Goal: Task Accomplishment & Management: Manage account settings

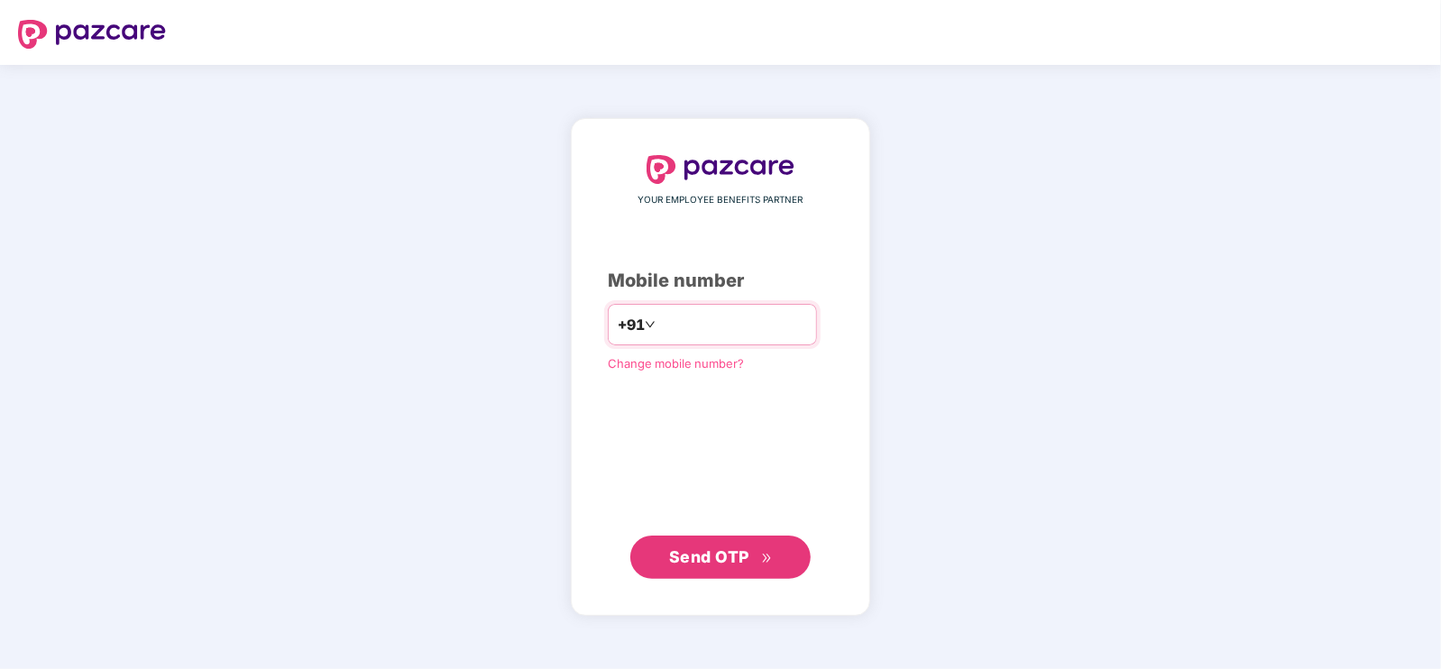
click at [701, 321] on input "number" at bounding box center [733, 324] width 148 height 29
type input "**********"
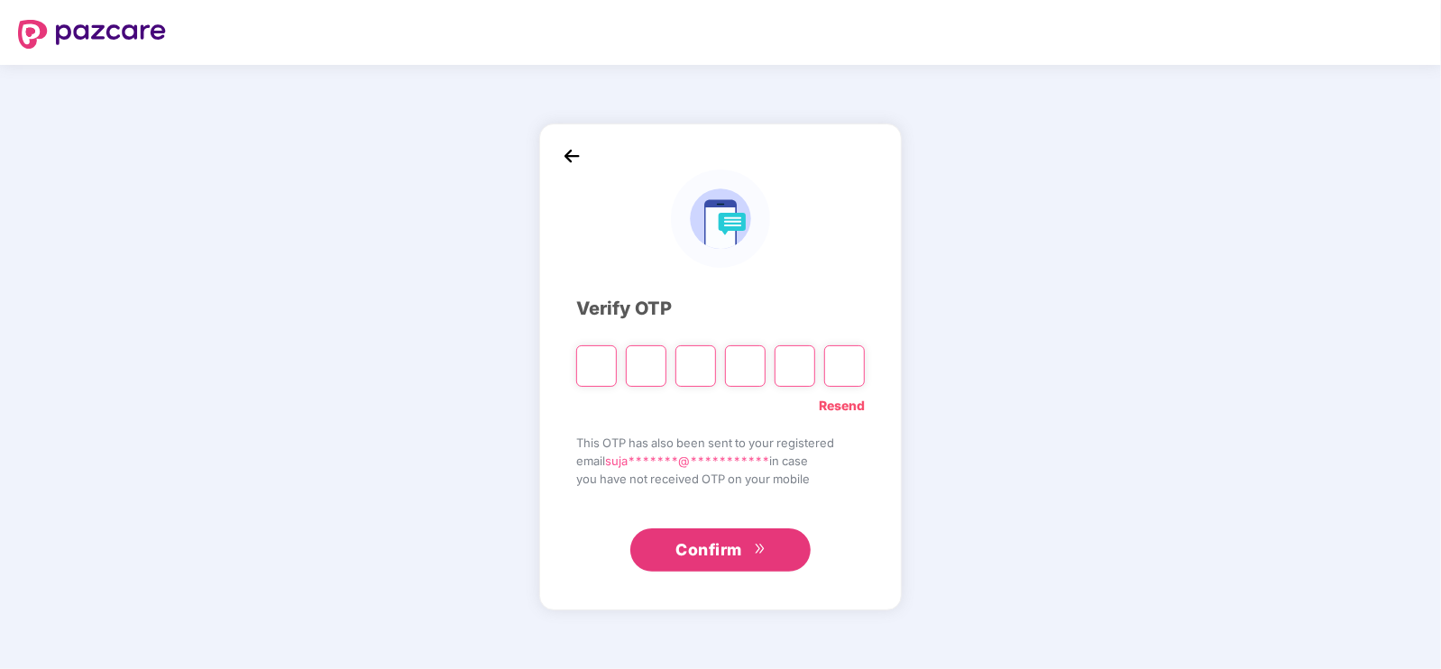
type input "*"
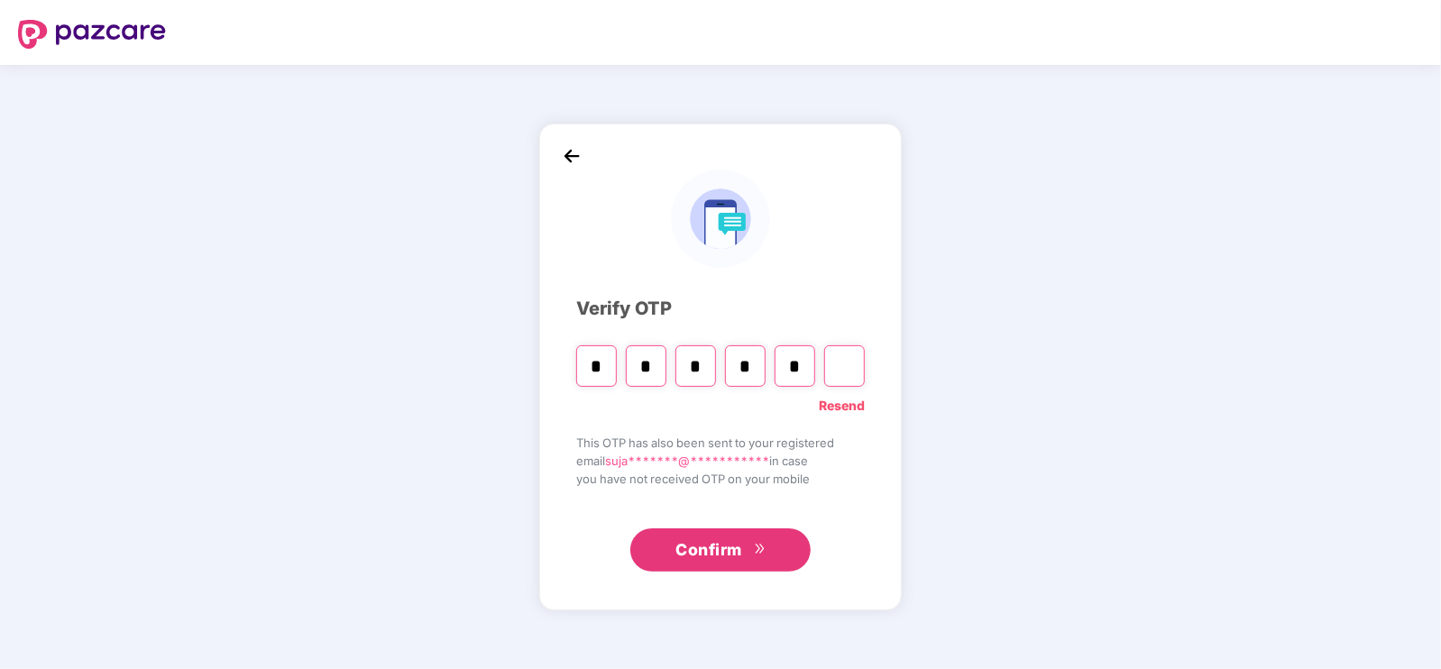
type input "*"
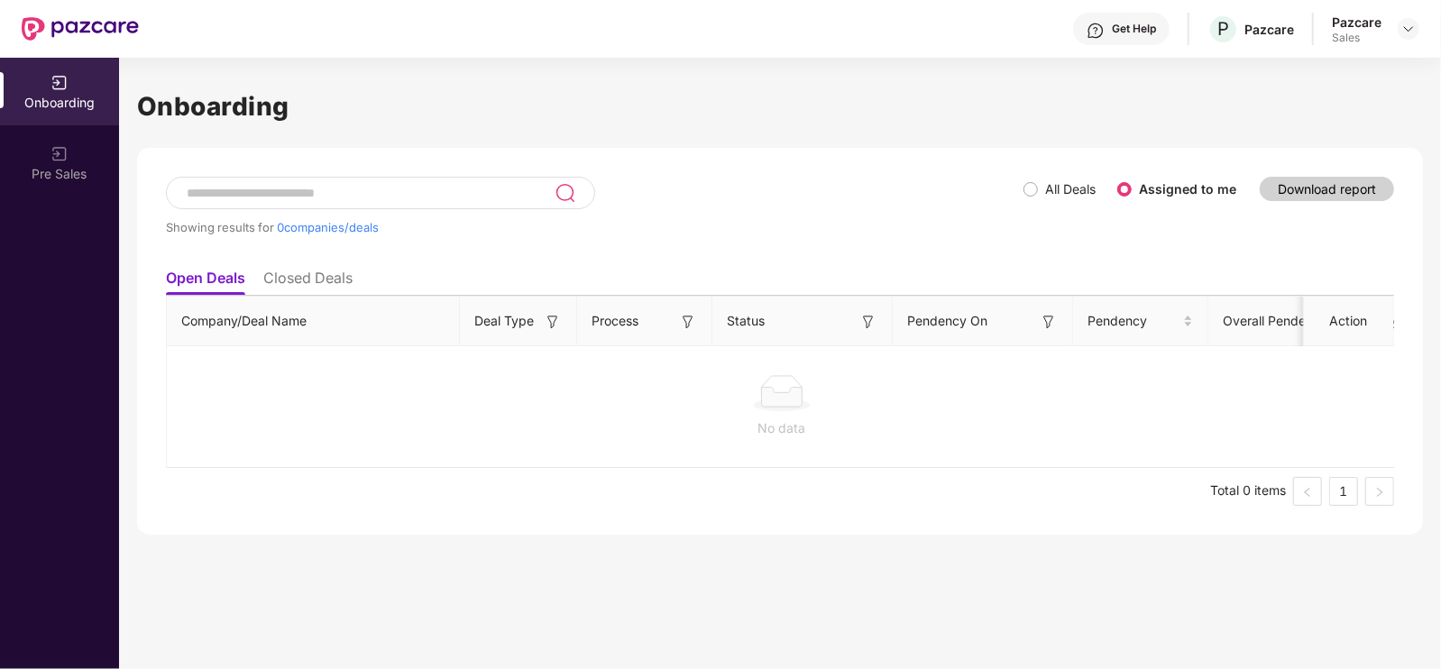
click at [1409, 41] on div "Pazcare Sales" at bounding box center [1375, 30] width 87 height 32
click at [1411, 26] on img at bounding box center [1408, 29] width 14 height 14
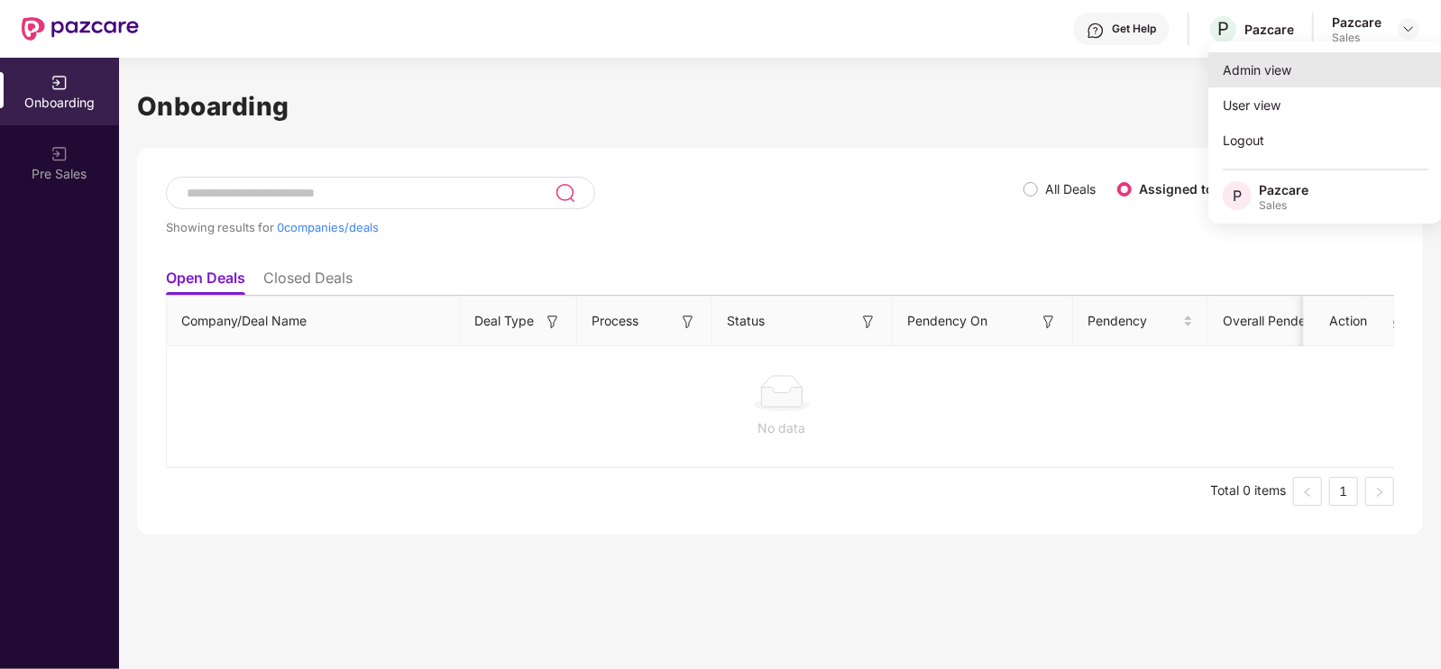
click at [1353, 66] on div "Admin view" at bounding box center [1325, 69] width 234 height 35
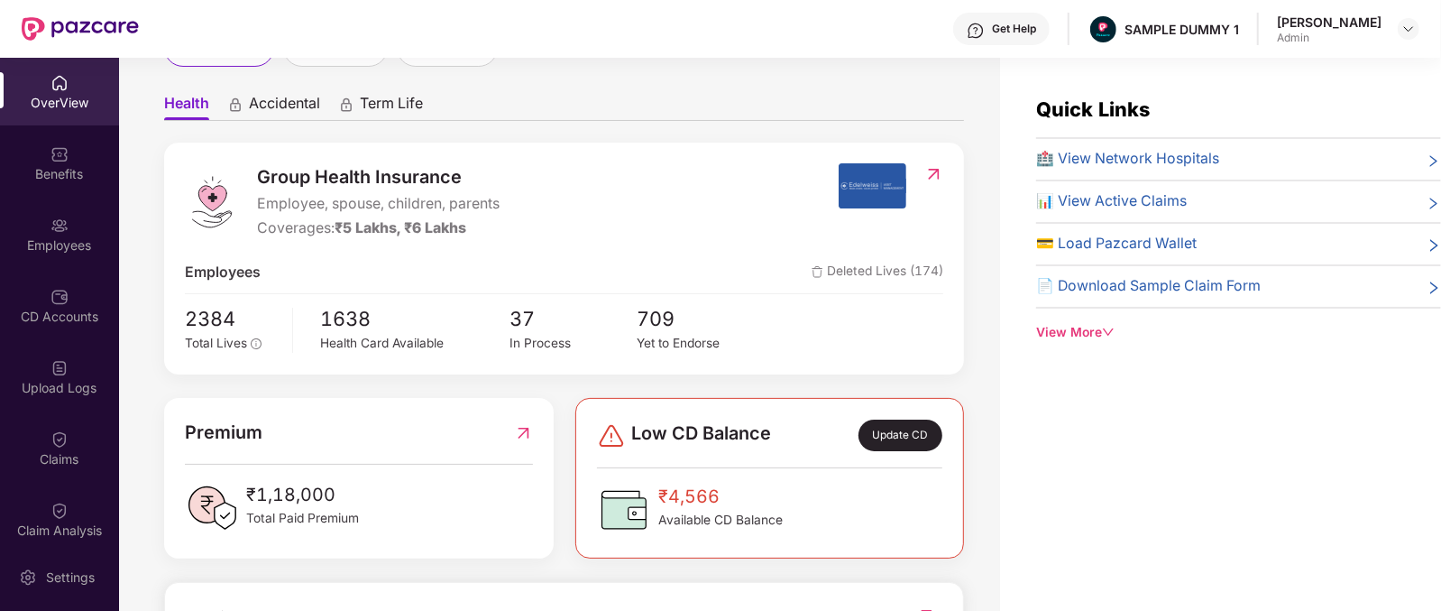
scroll to position [144, 0]
click at [1080, 327] on div "View More" at bounding box center [1238, 333] width 405 height 20
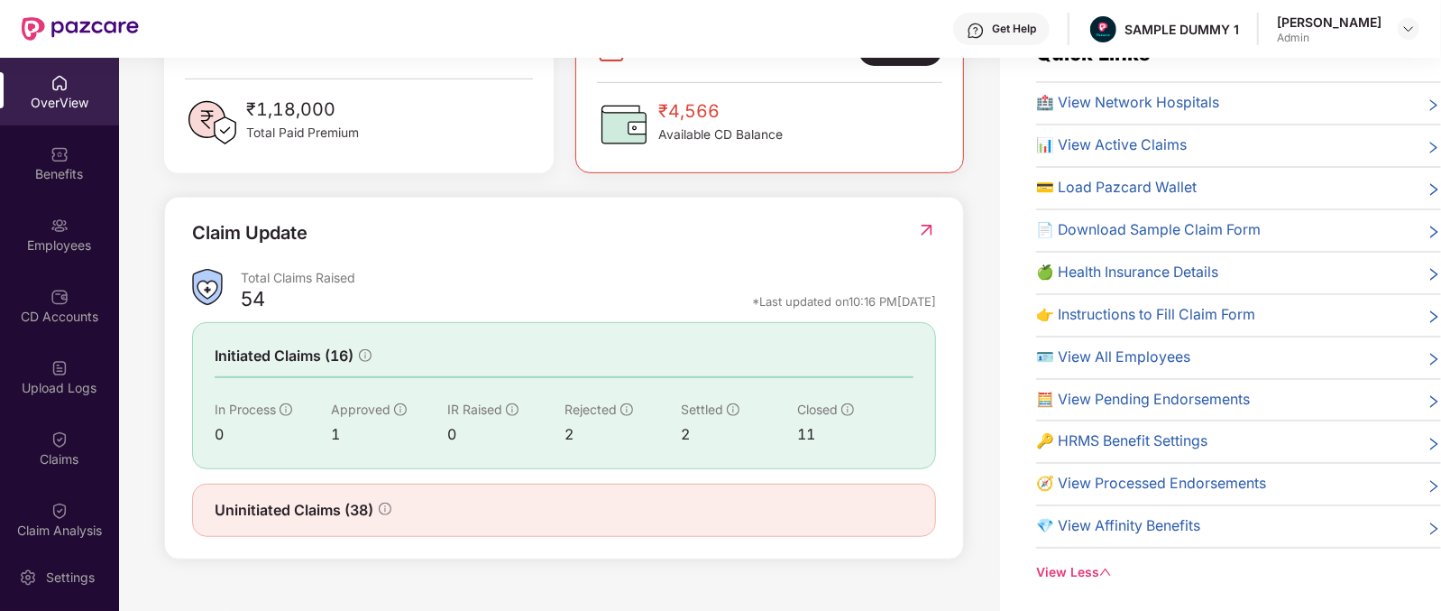
scroll to position [507, 0]
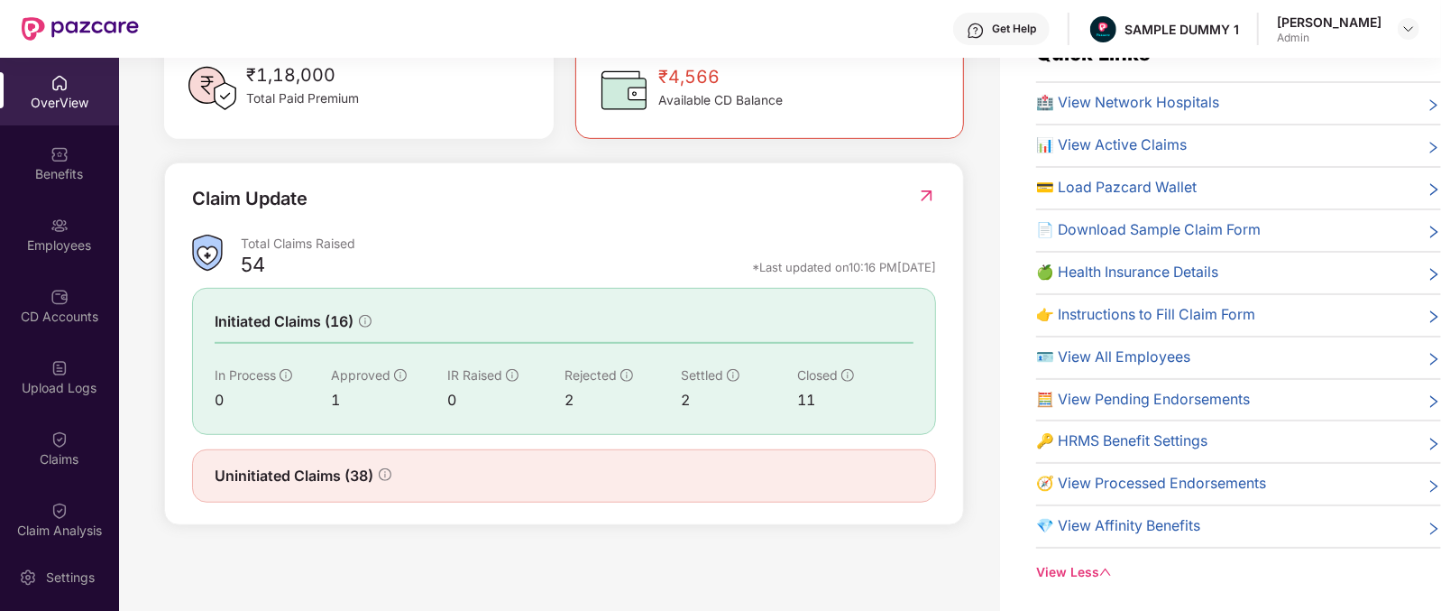
click at [385, 471] on icon "info-circle" at bounding box center [385, 474] width 13 height 13
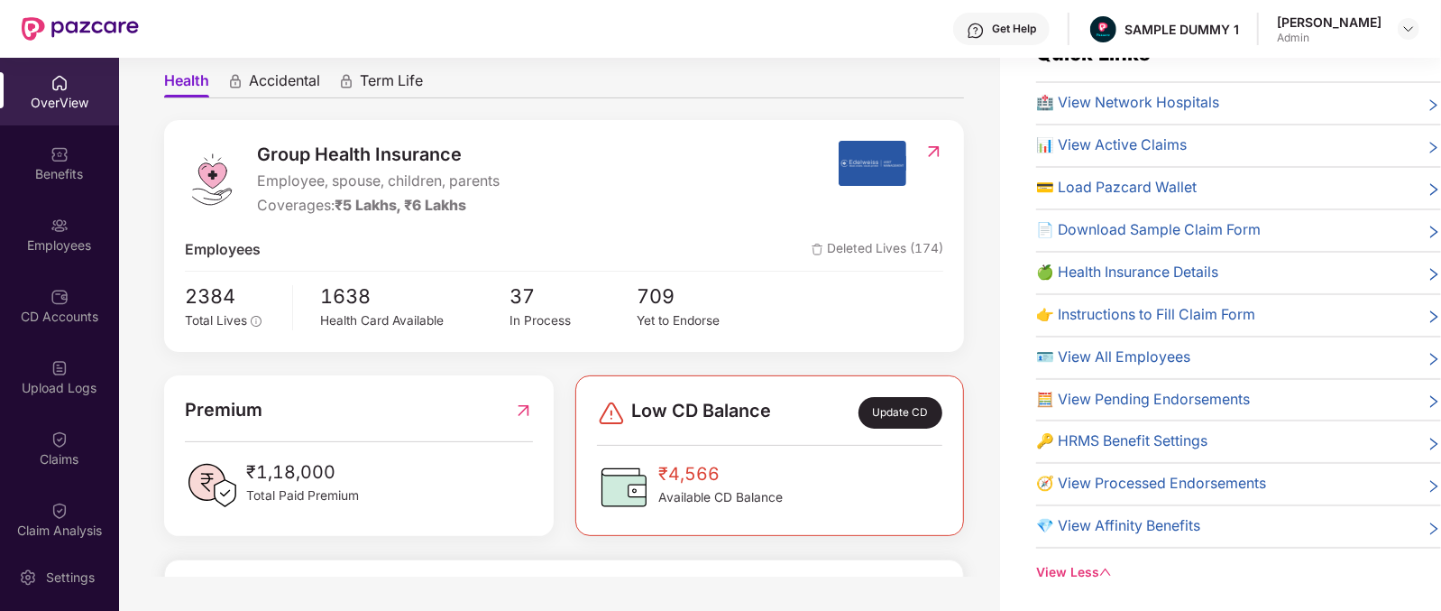
scroll to position [112, 0]
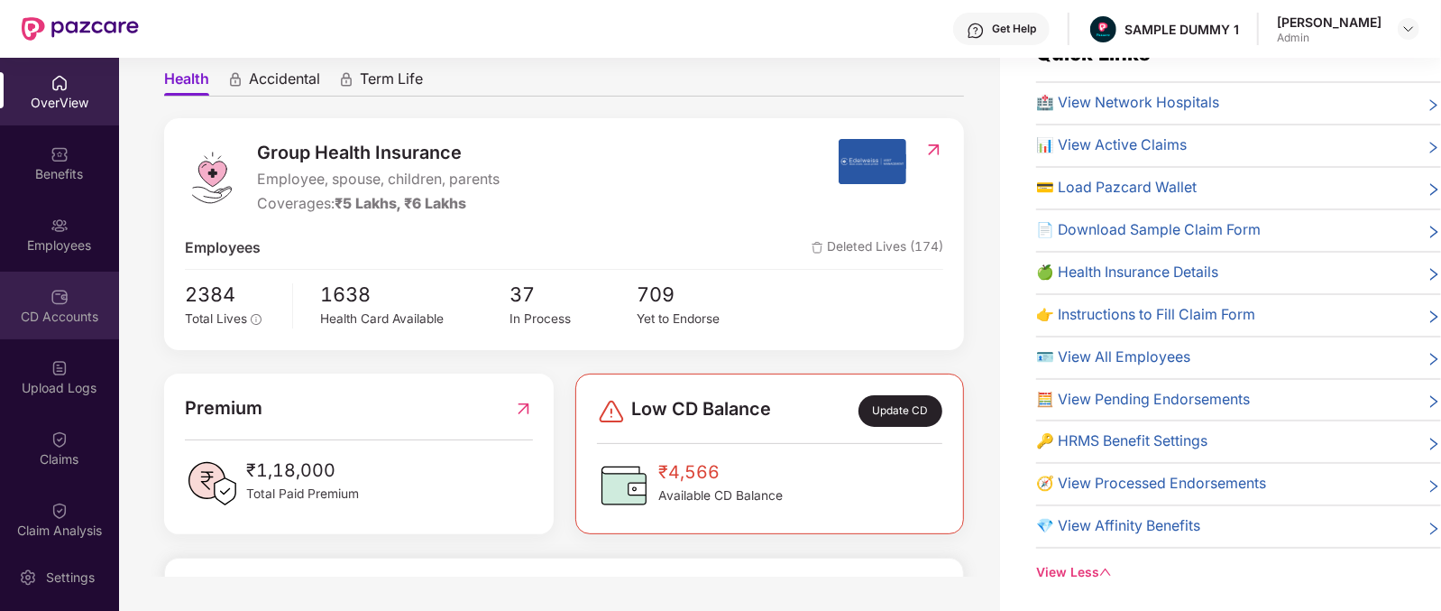
click at [49, 328] on div "CD Accounts" at bounding box center [59, 305] width 119 height 68
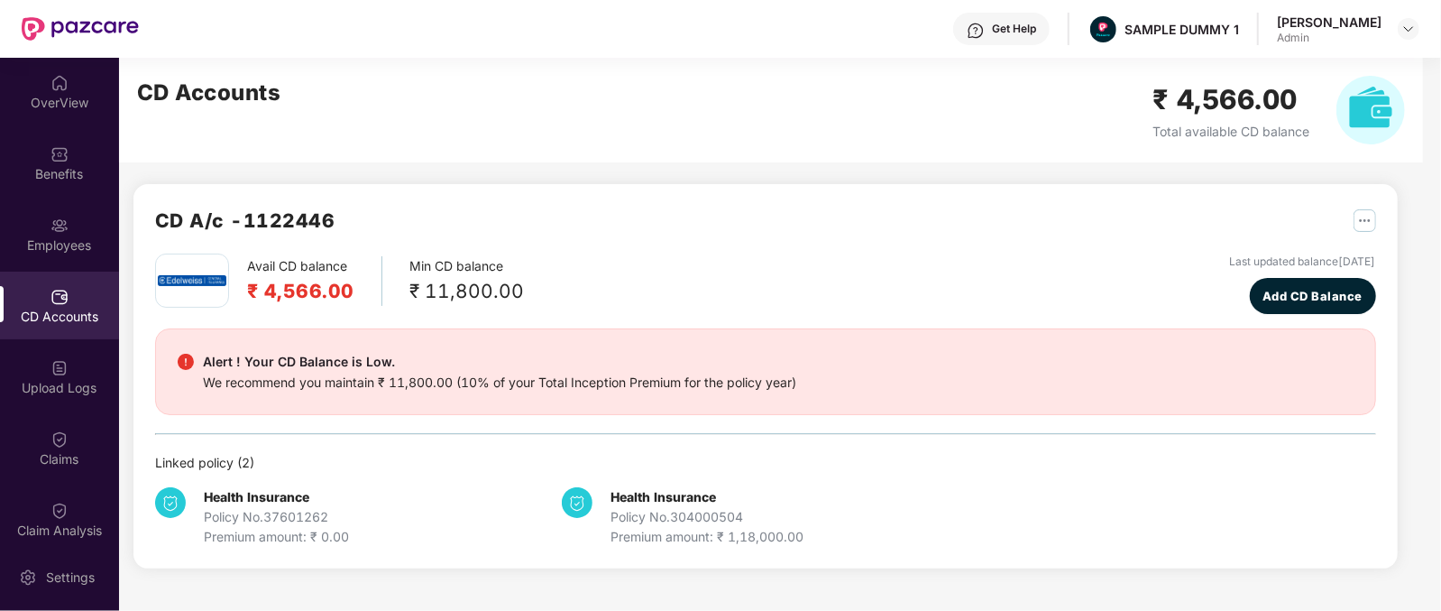
scroll to position [0, 0]
click at [90, 117] on div "OverView" at bounding box center [59, 92] width 119 height 68
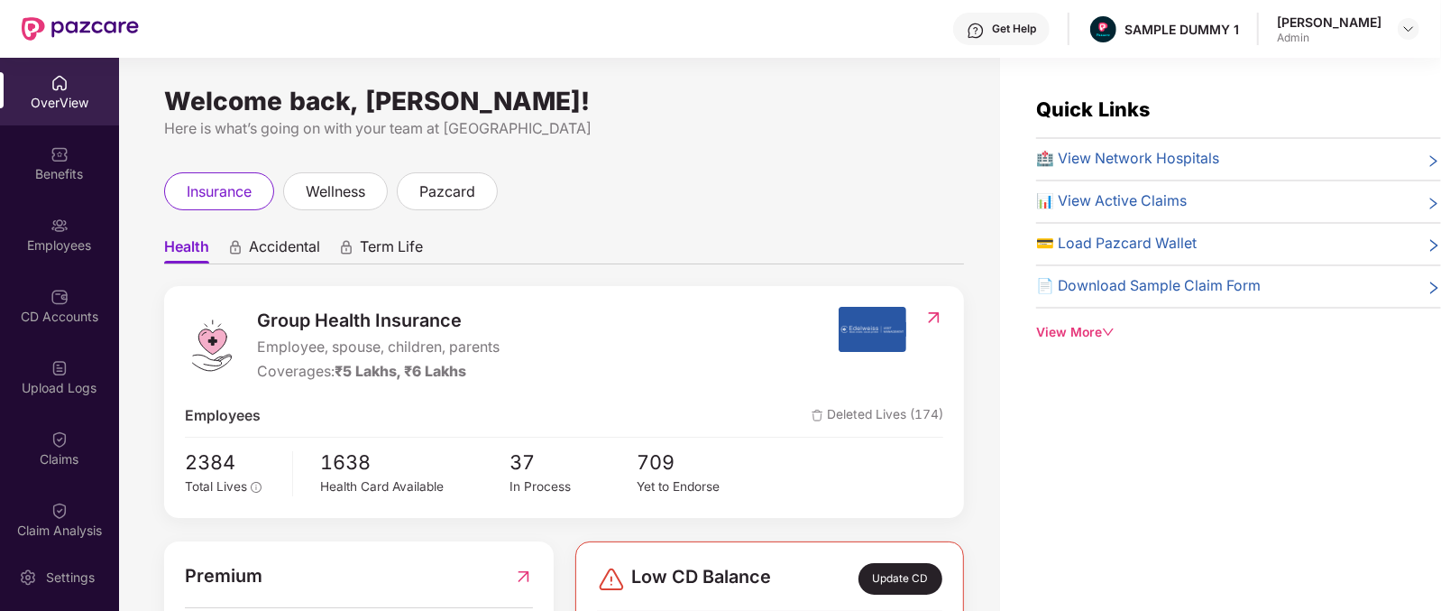
click at [271, 249] on span "Accidental" at bounding box center [284, 250] width 71 height 26
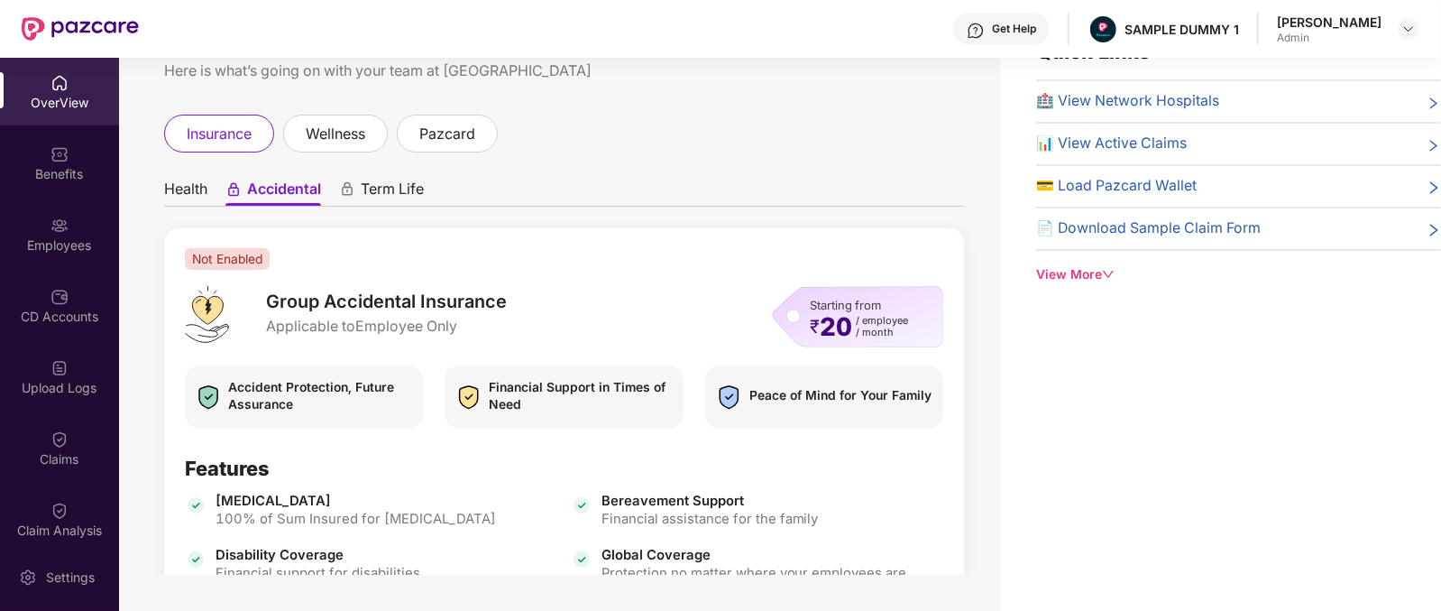
click at [351, 194] on icon "animation" at bounding box center [347, 191] width 9 height 7
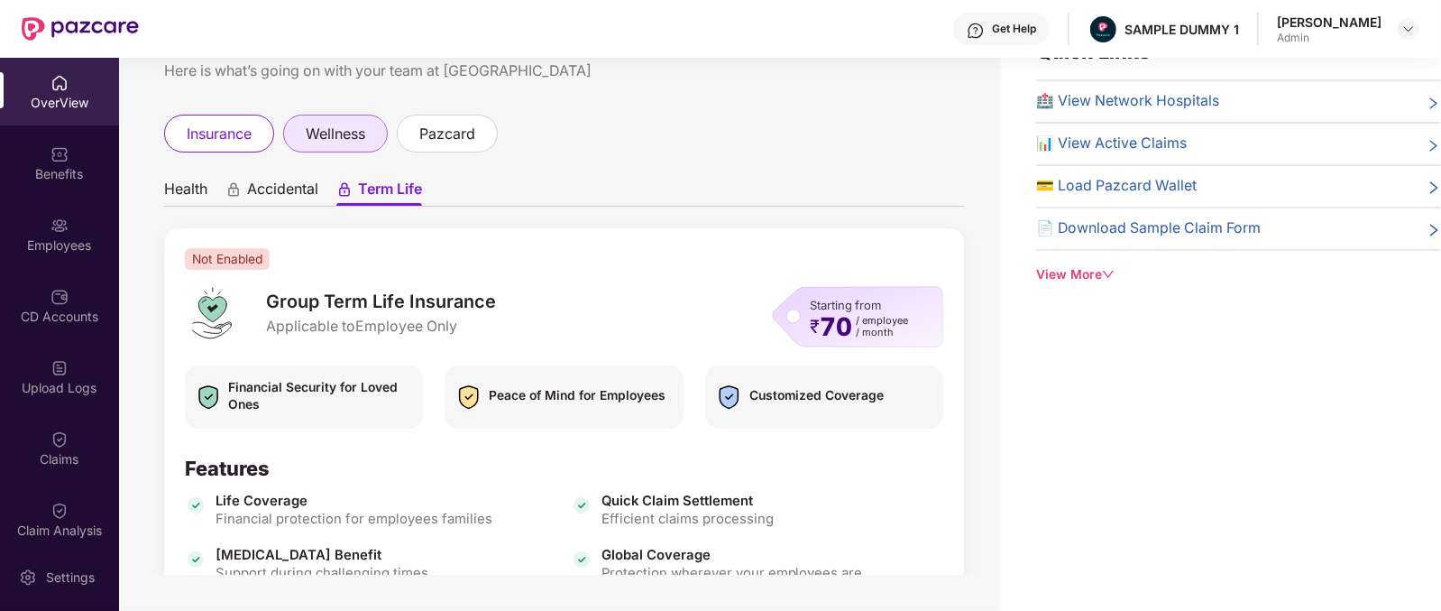
click at [342, 135] on span "wellness" at bounding box center [336, 134] width 60 height 23
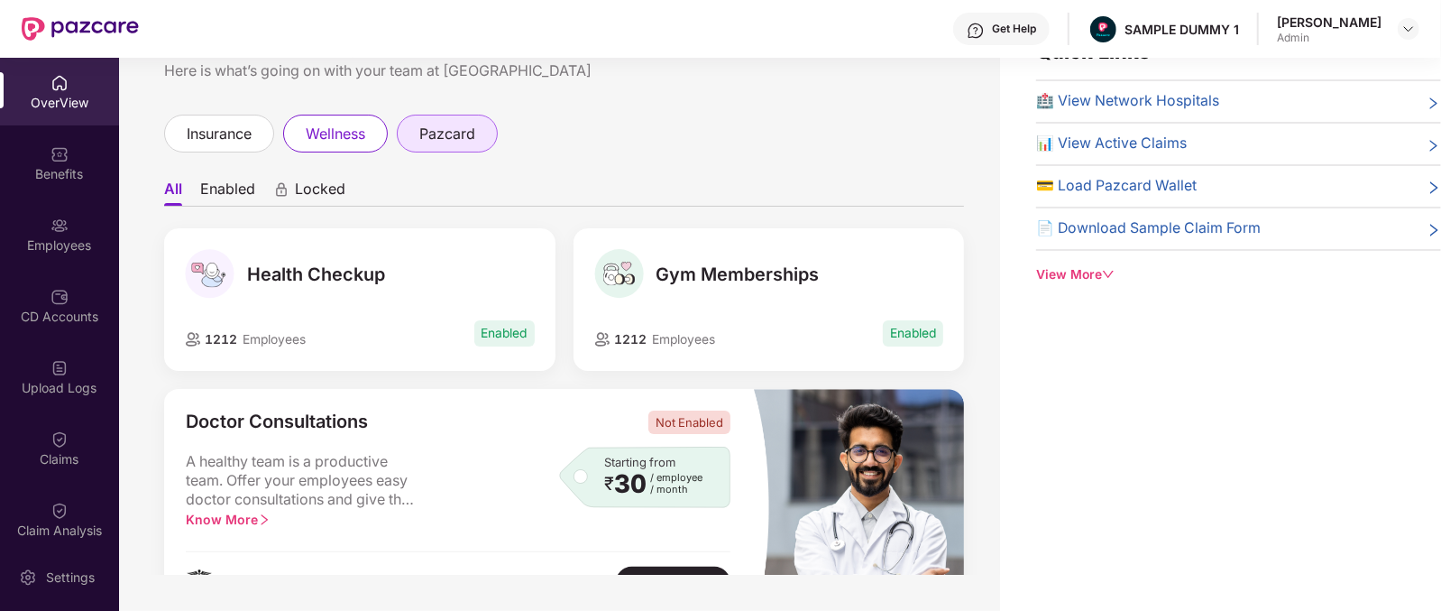
click at [473, 142] on span "pazcard" at bounding box center [447, 134] width 56 height 23
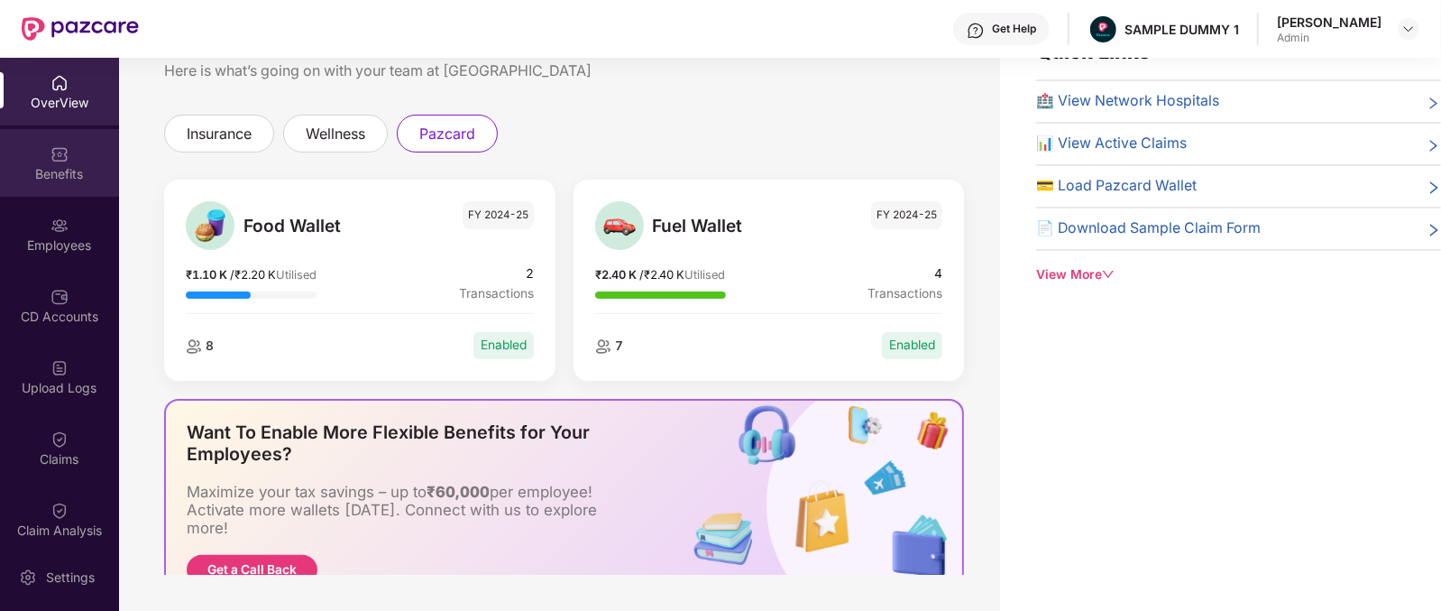
click at [82, 165] on div "Benefits" at bounding box center [59, 174] width 119 height 18
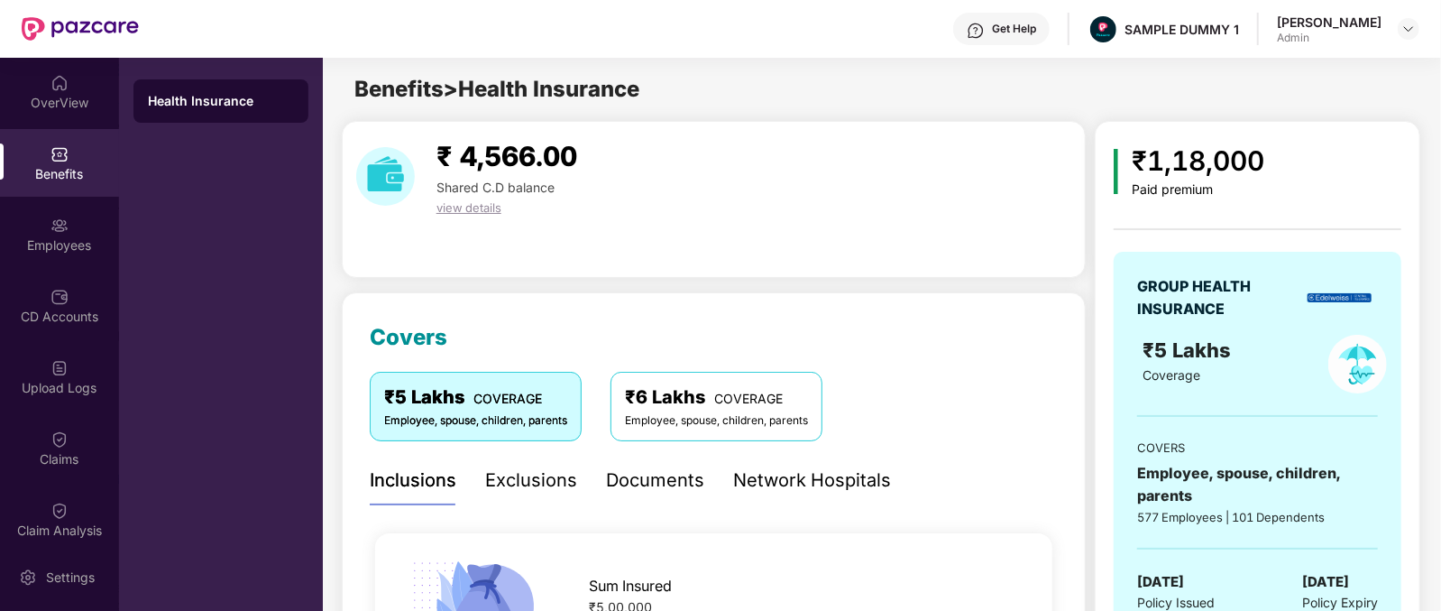
click at [466, 205] on span "view details" at bounding box center [469, 207] width 65 height 14
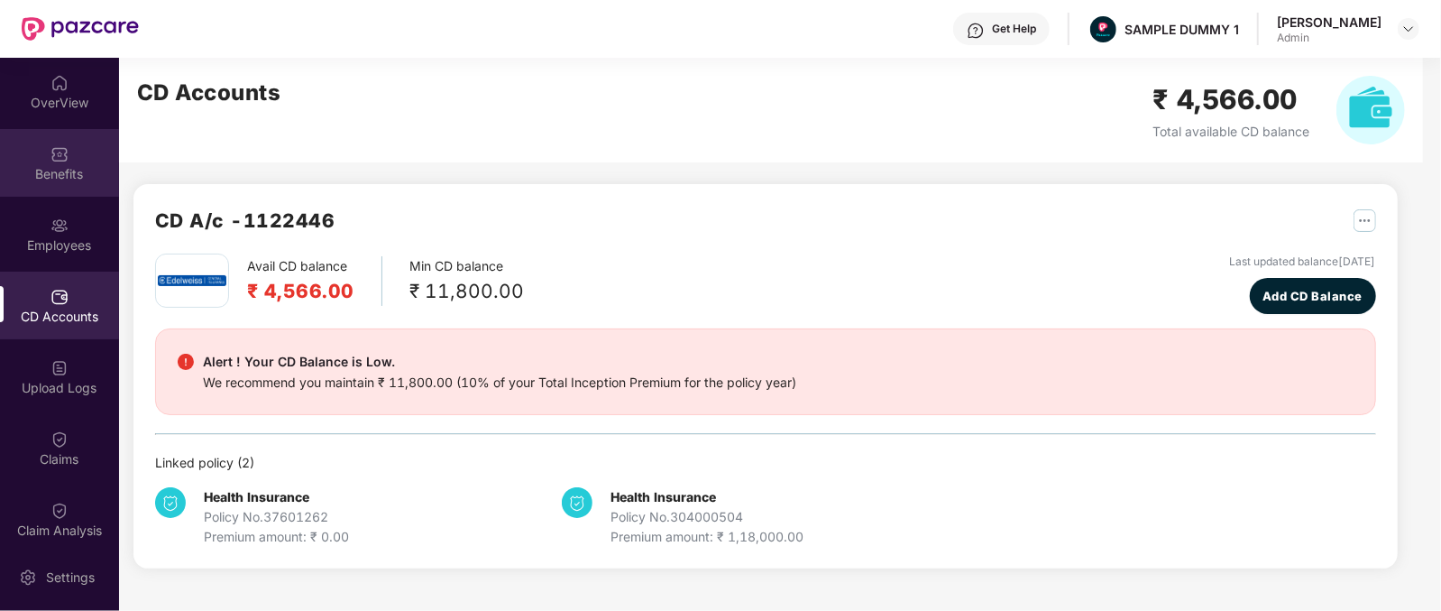
click at [44, 170] on div "Benefits" at bounding box center [59, 174] width 119 height 18
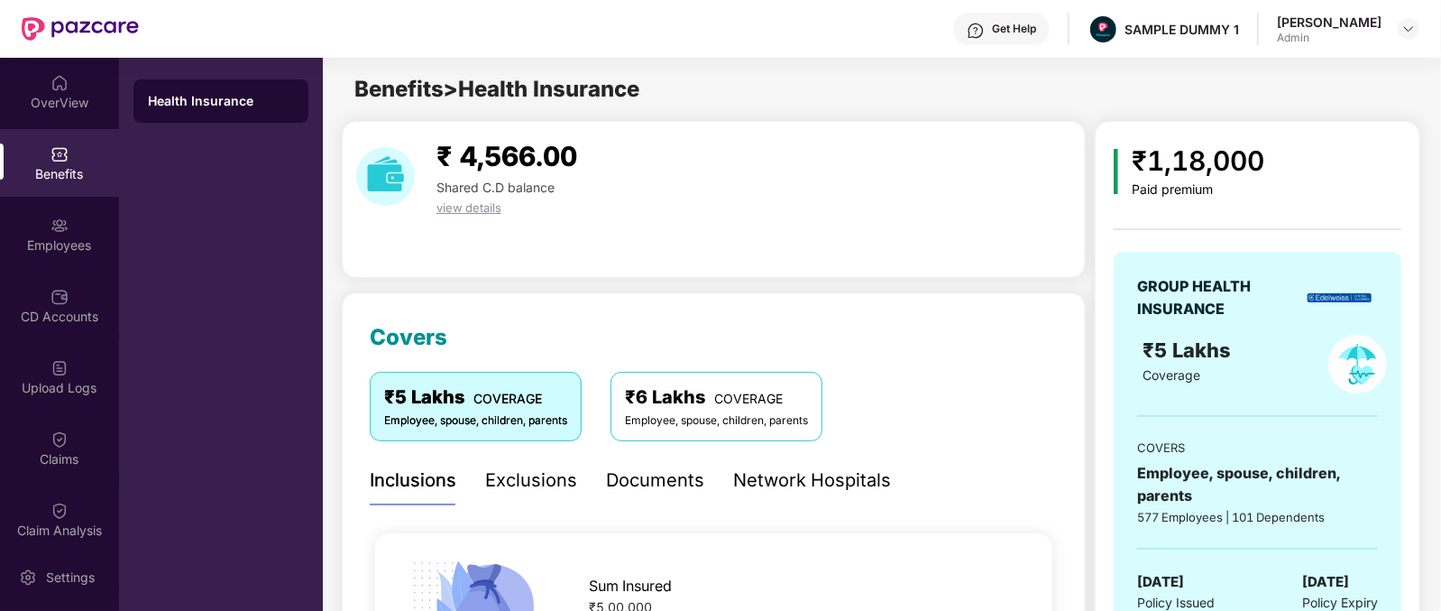
scroll to position [214, 0]
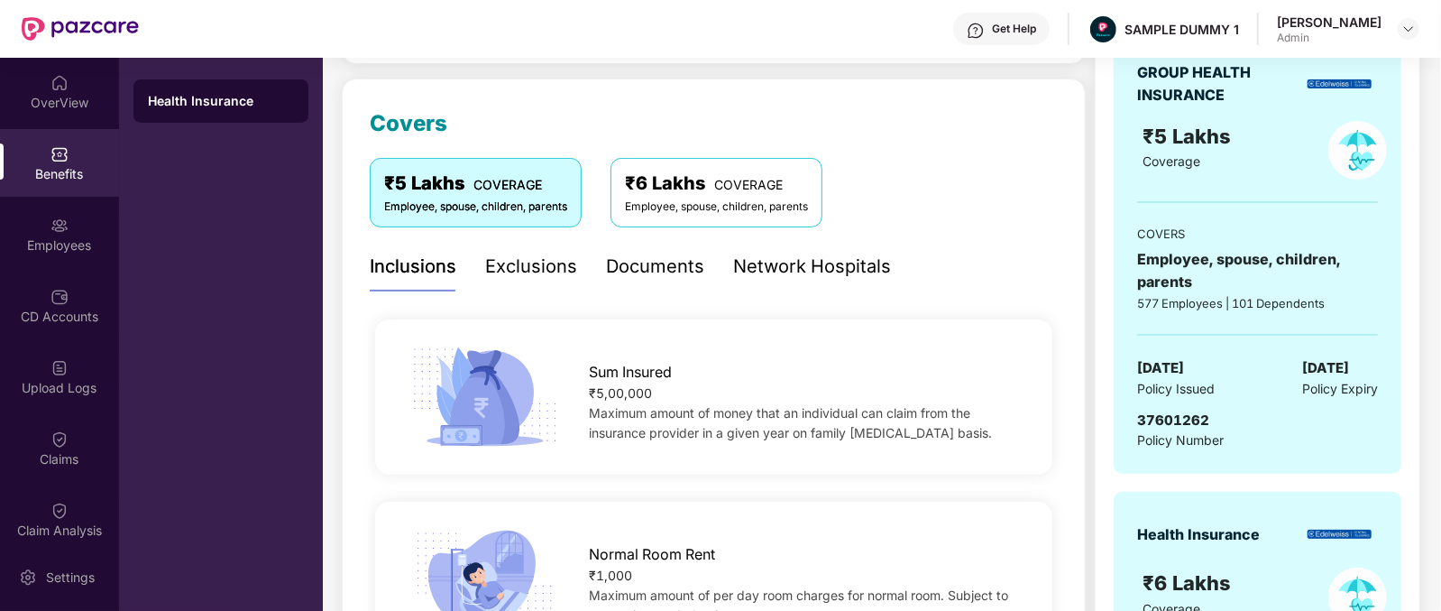
click at [541, 255] on div "Exclusions" at bounding box center [531, 267] width 92 height 28
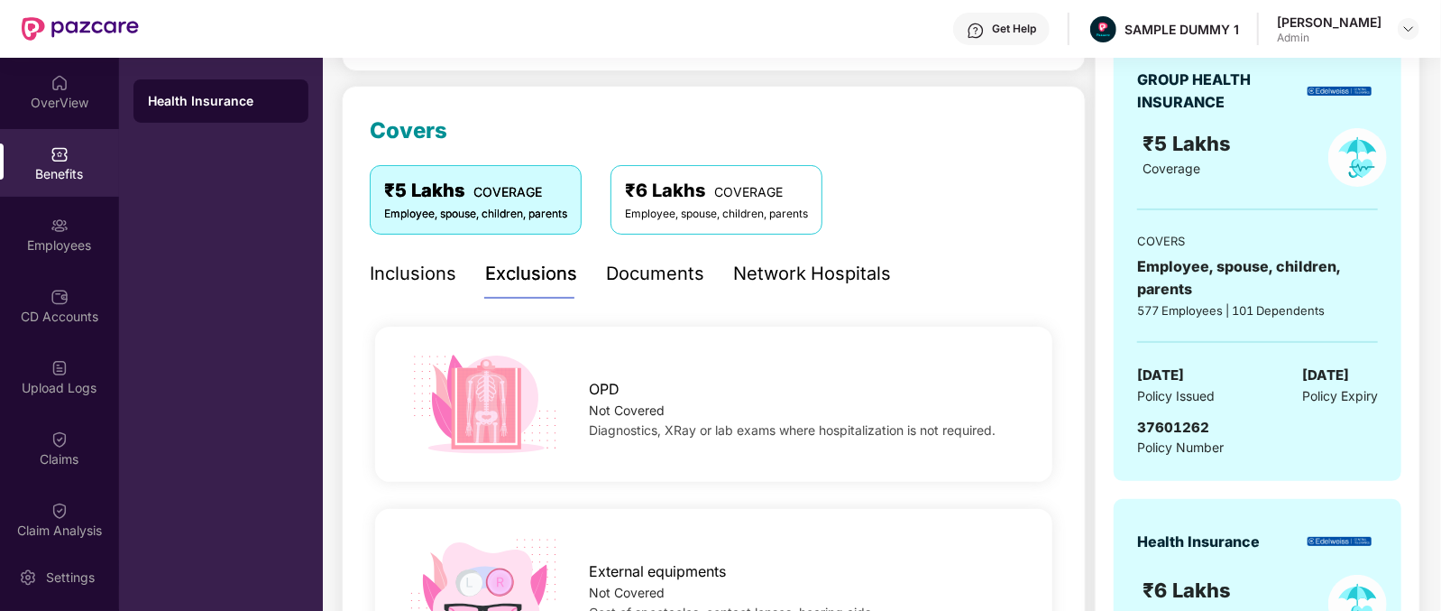
scroll to position [220, 0]
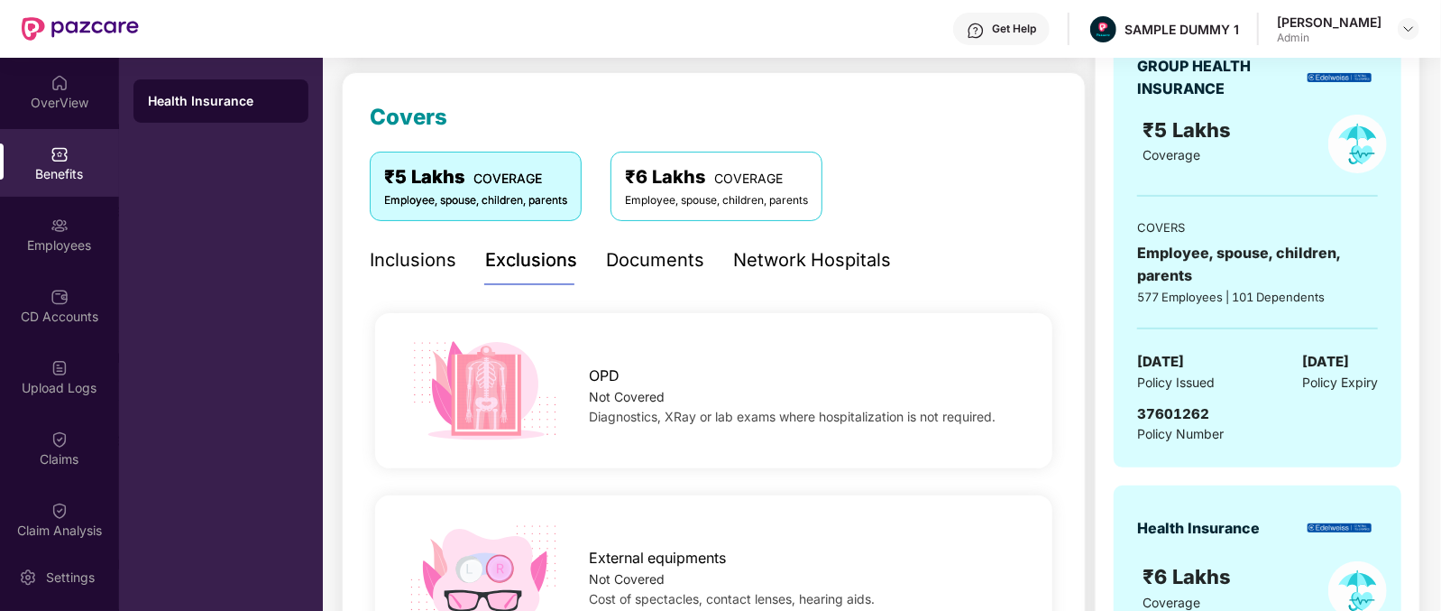
click at [632, 254] on div "Documents" at bounding box center [655, 260] width 98 height 28
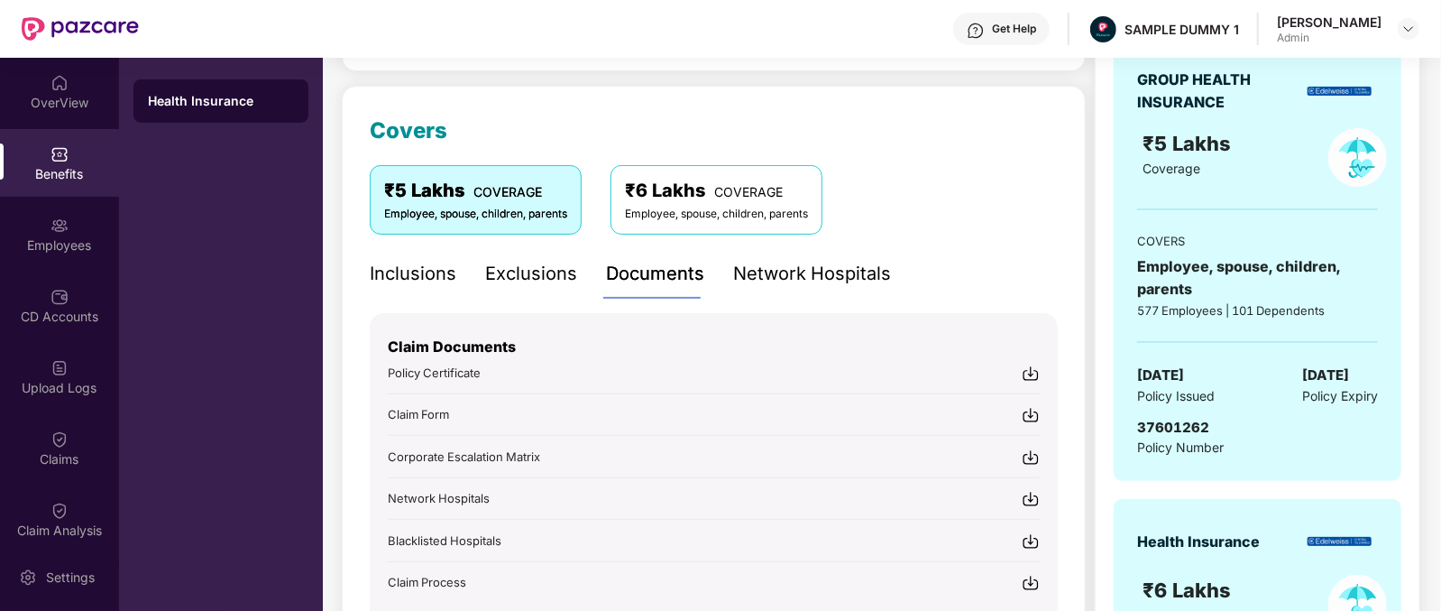
scroll to position [207, 0]
click at [771, 262] on div "Network Hospitals" at bounding box center [812, 274] width 158 height 28
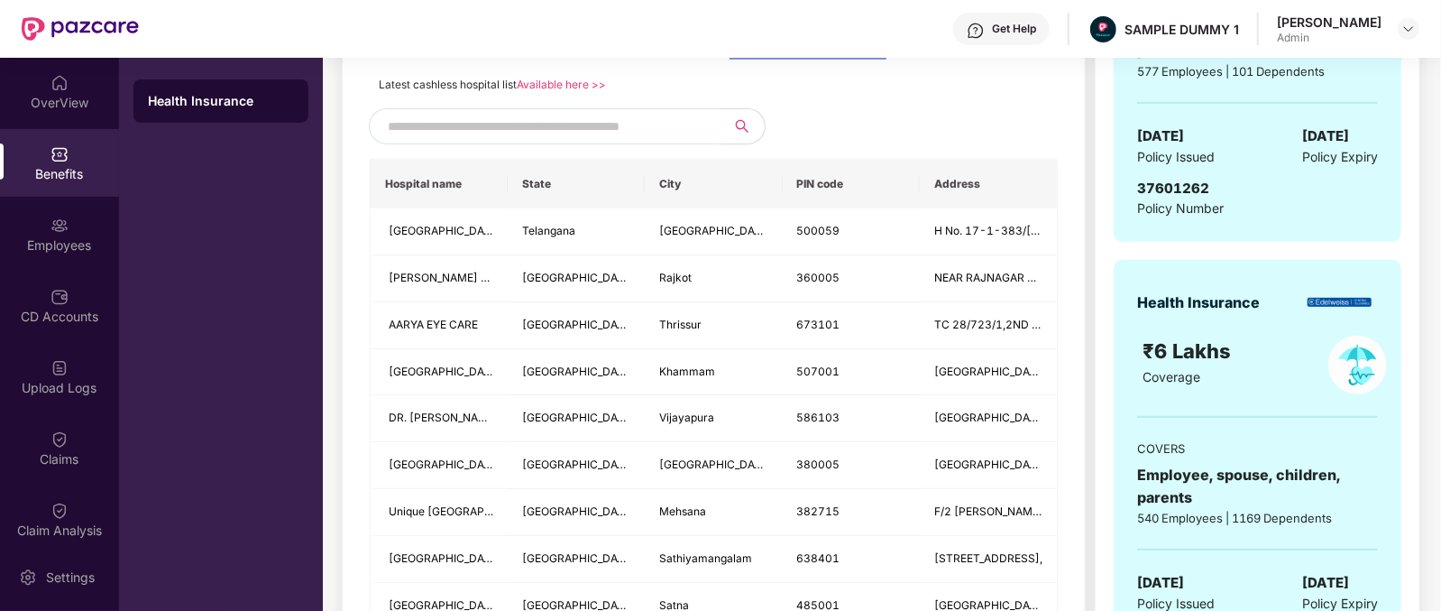
scroll to position [446, 0]
click at [611, 109] on span at bounding box center [545, 127] width 352 height 36
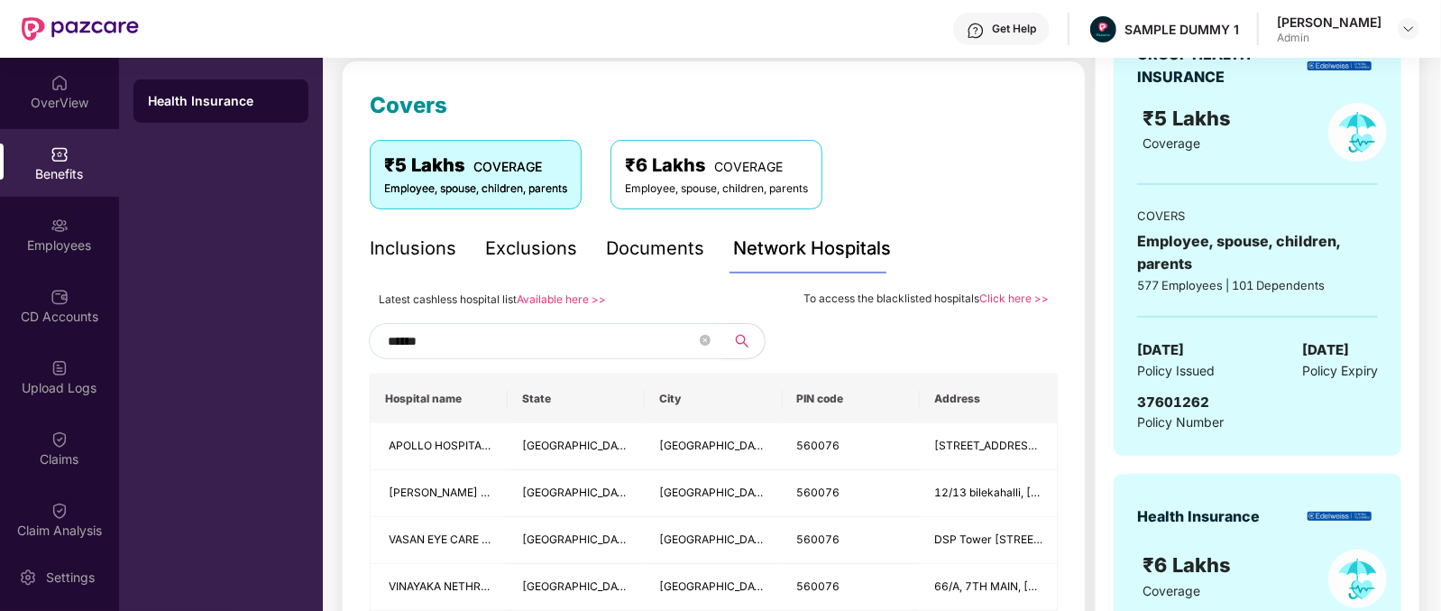
scroll to position [234, 0]
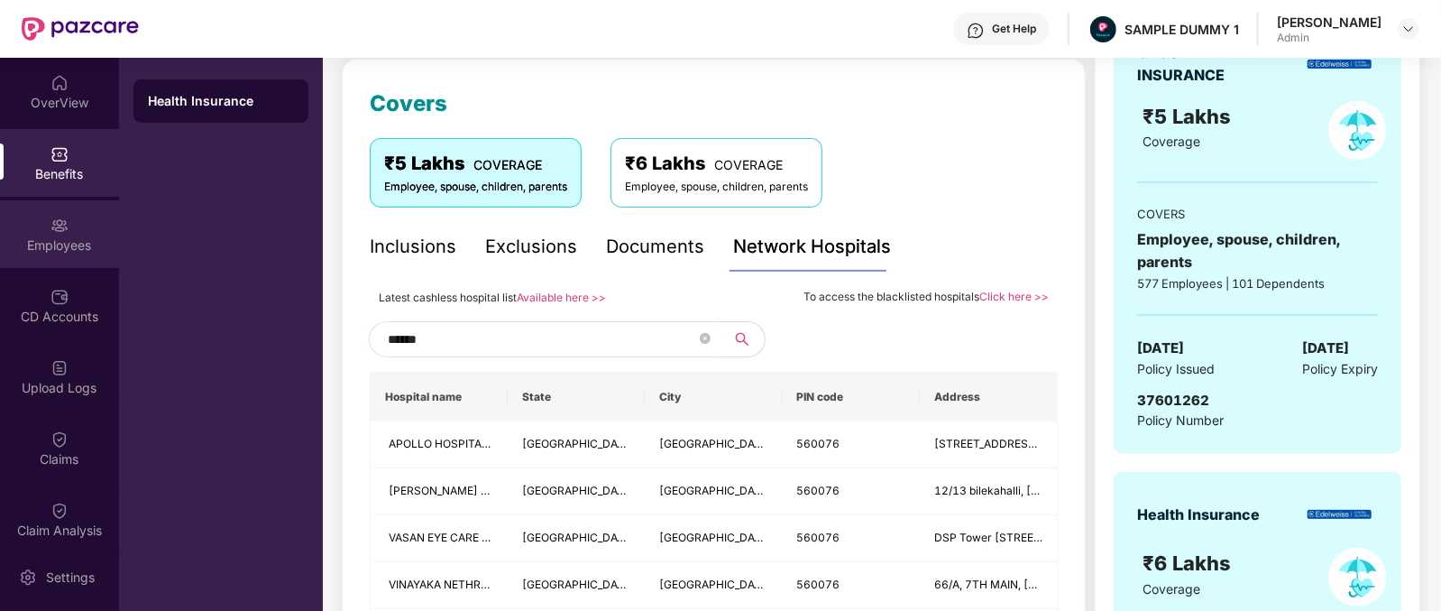
type input "******"
click at [43, 252] on div "Employees" at bounding box center [59, 245] width 119 height 18
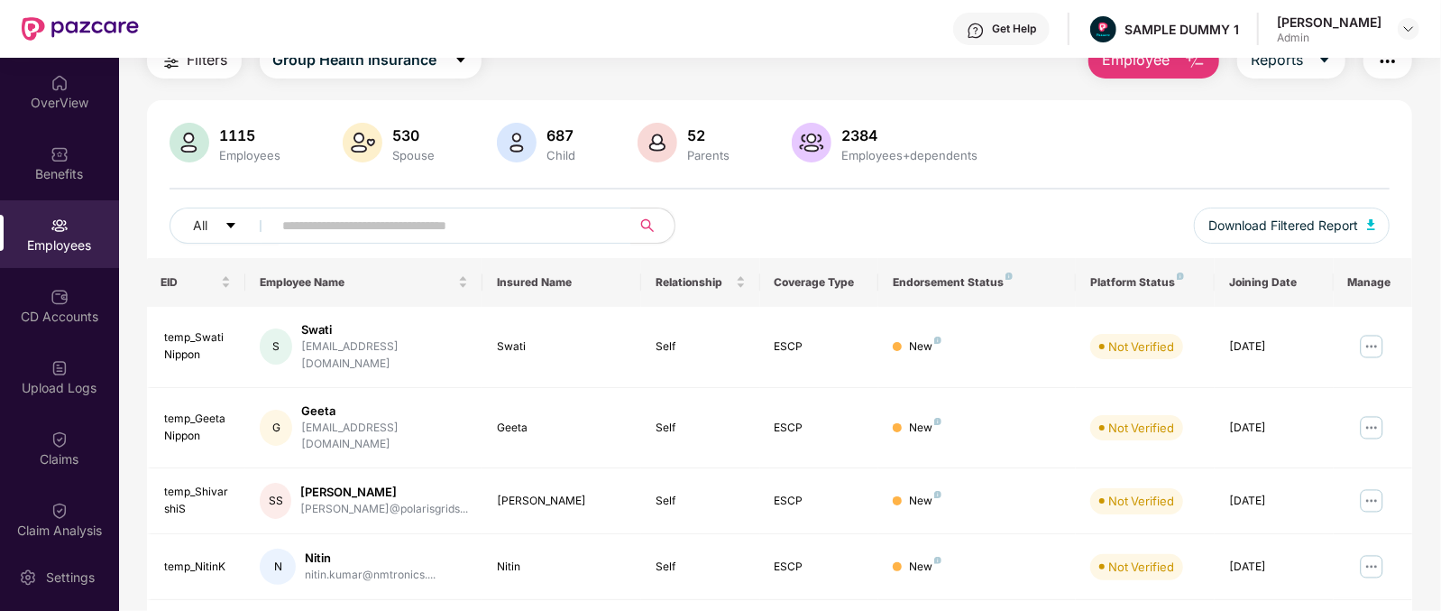
scroll to position [0, 0]
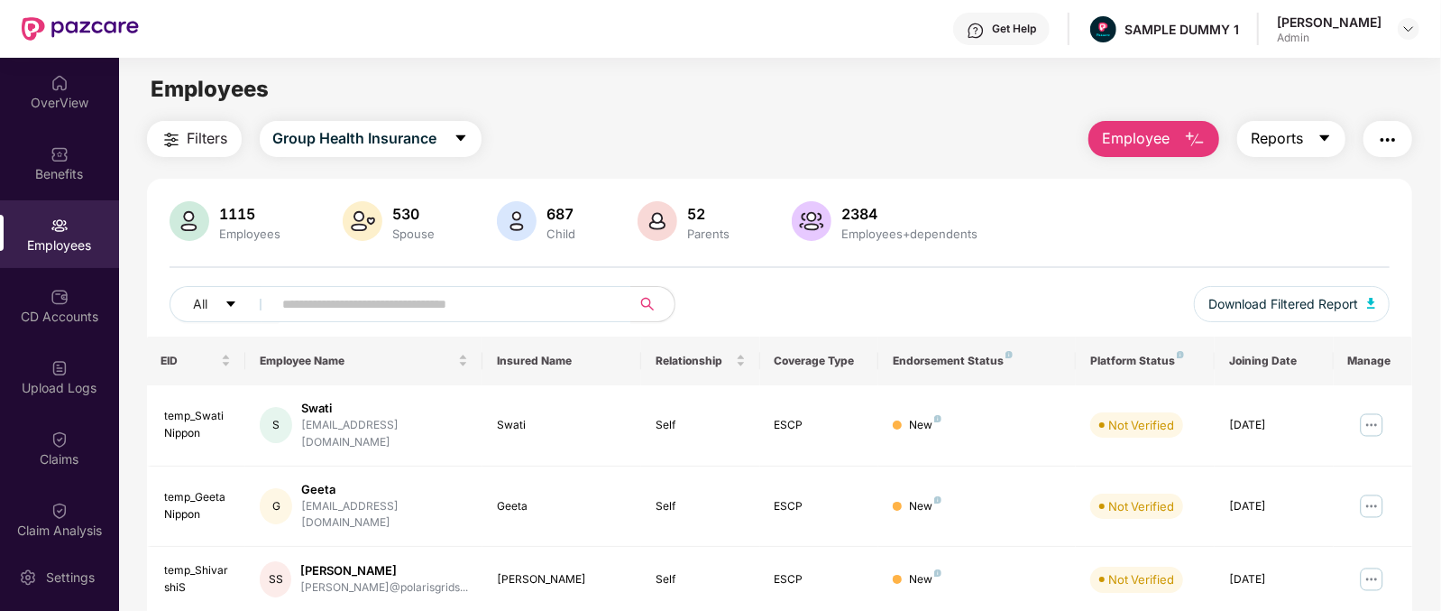
click at [1325, 134] on icon "caret-down" at bounding box center [1325, 138] width 14 height 14
click at [1367, 130] on button "button" at bounding box center [1388, 139] width 49 height 36
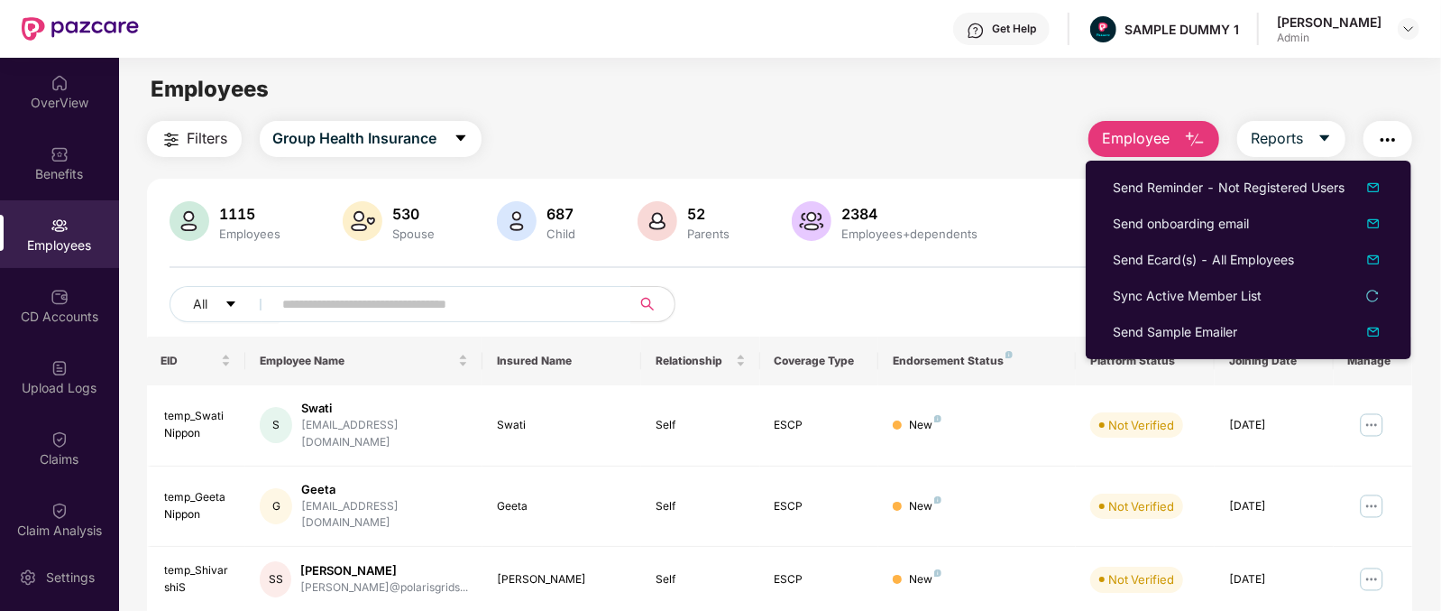
click at [1377, 136] on img "button" at bounding box center [1388, 140] width 22 height 22
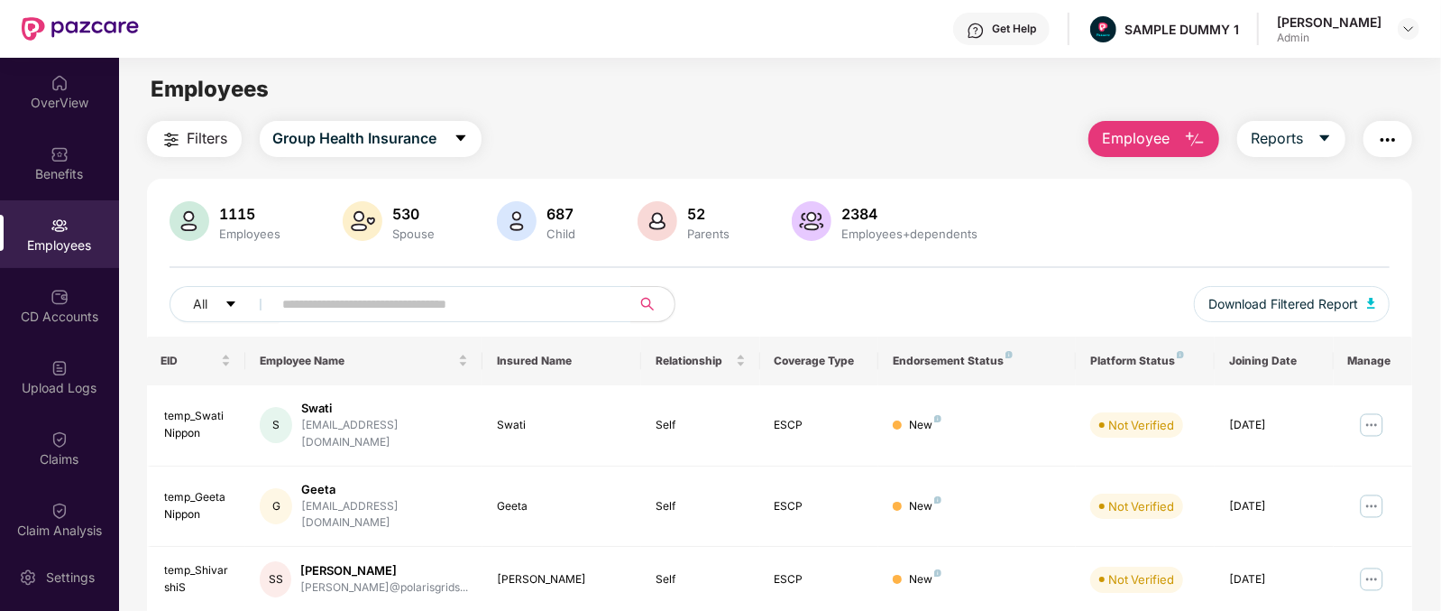
click at [1377, 136] on img "button" at bounding box center [1388, 140] width 22 height 22
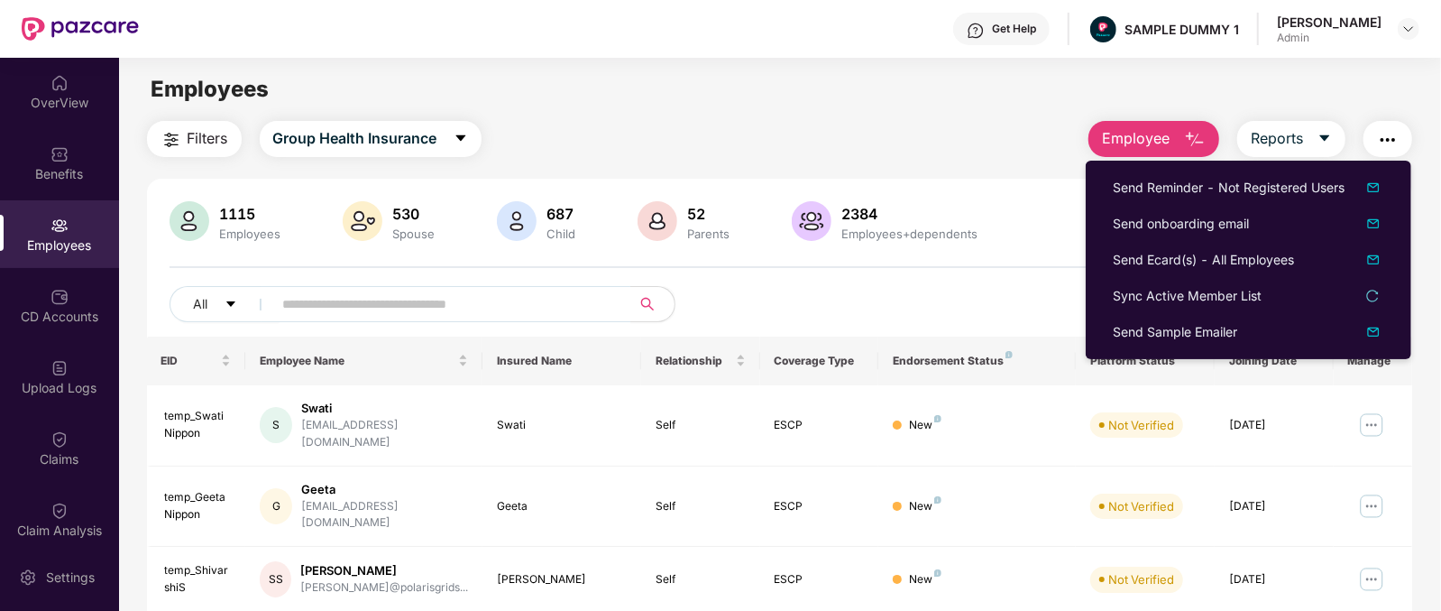
click at [1377, 136] on img "button" at bounding box center [1388, 140] width 22 height 22
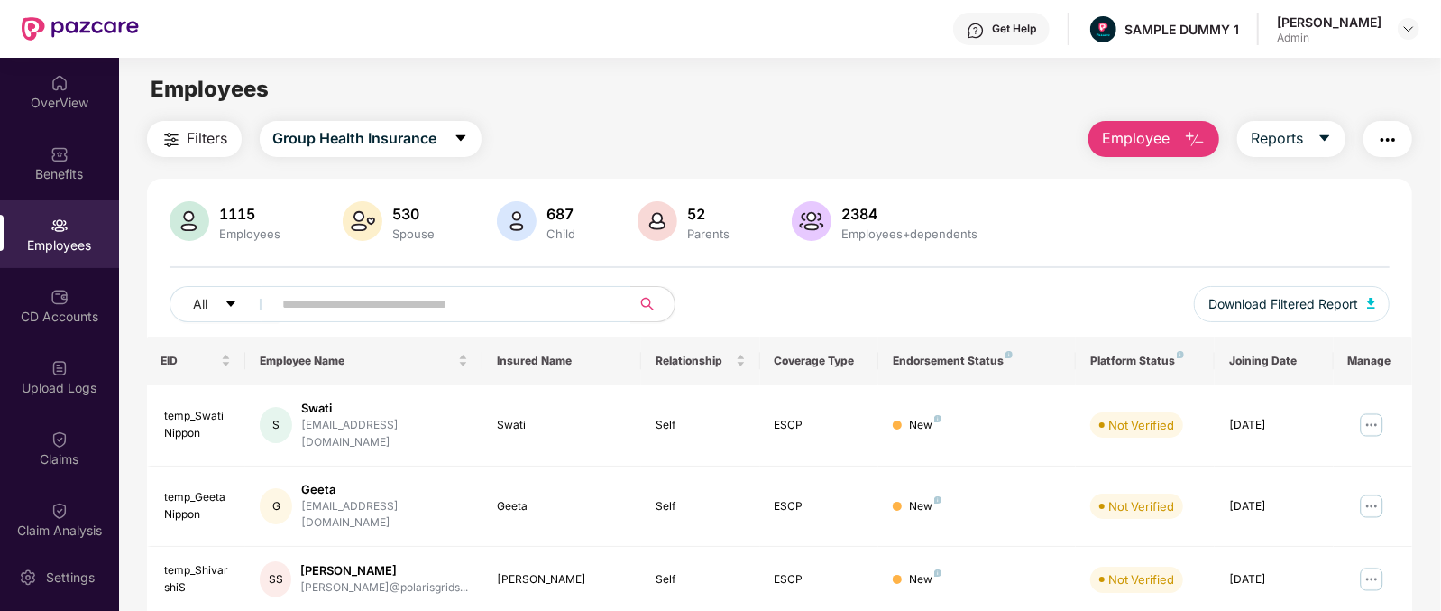
click at [1377, 136] on img "button" at bounding box center [1388, 140] width 22 height 22
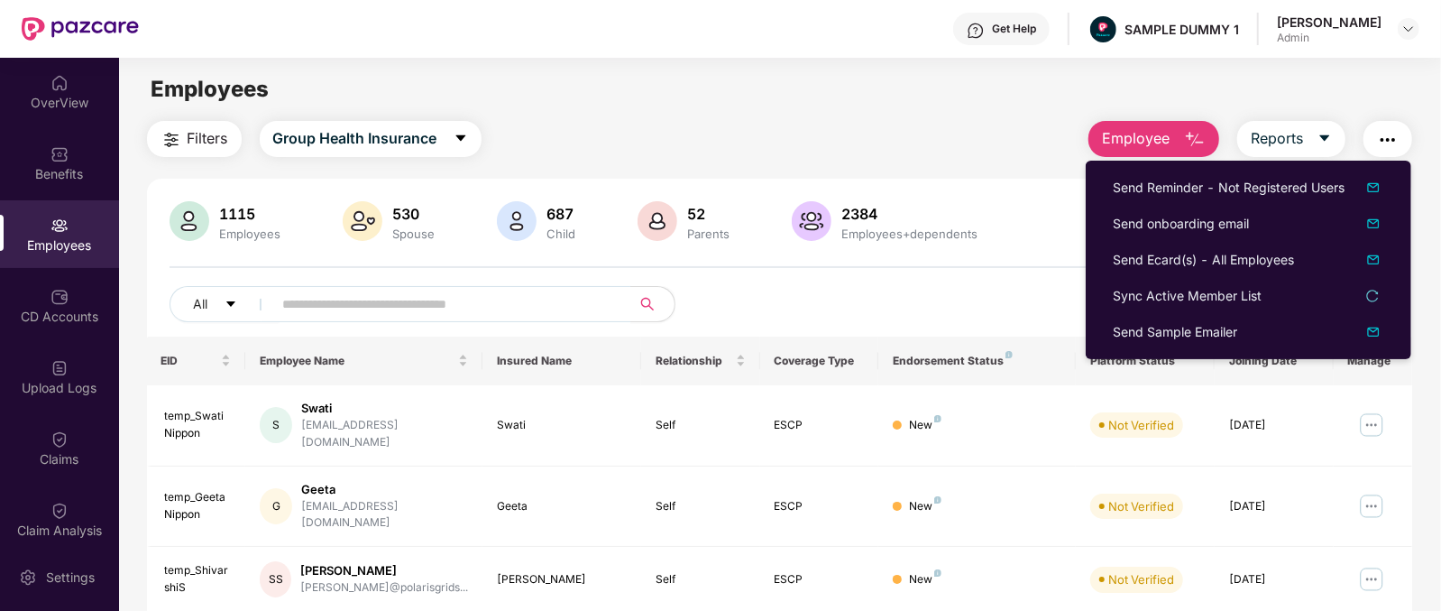
click at [1391, 134] on img "button" at bounding box center [1388, 140] width 22 height 22
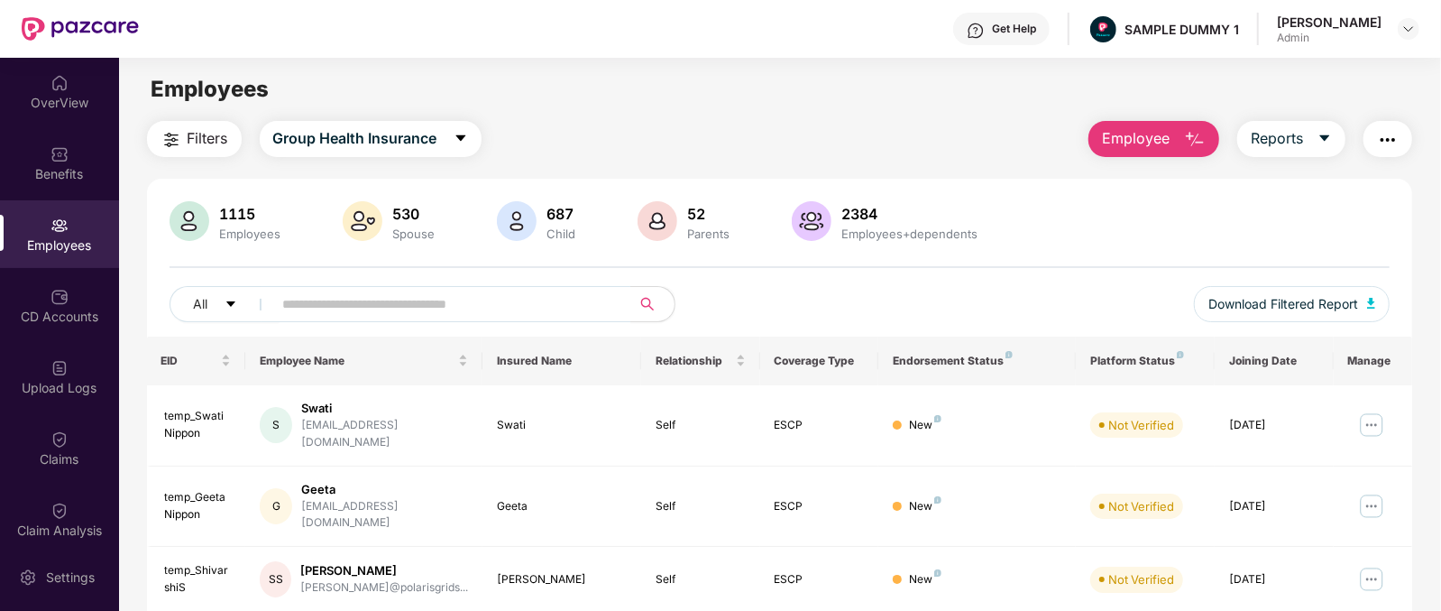
click at [1191, 135] on img "button" at bounding box center [1195, 140] width 22 height 22
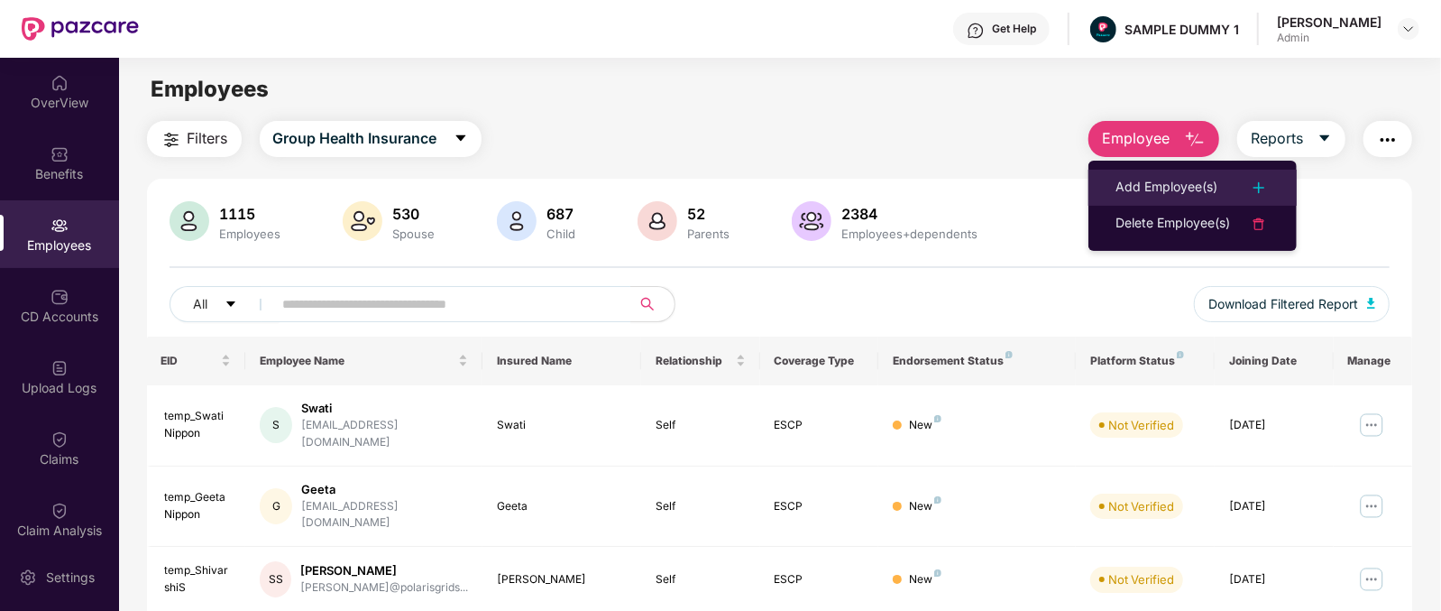
click at [1181, 184] on div "Add Employee(s)" at bounding box center [1167, 188] width 102 height 22
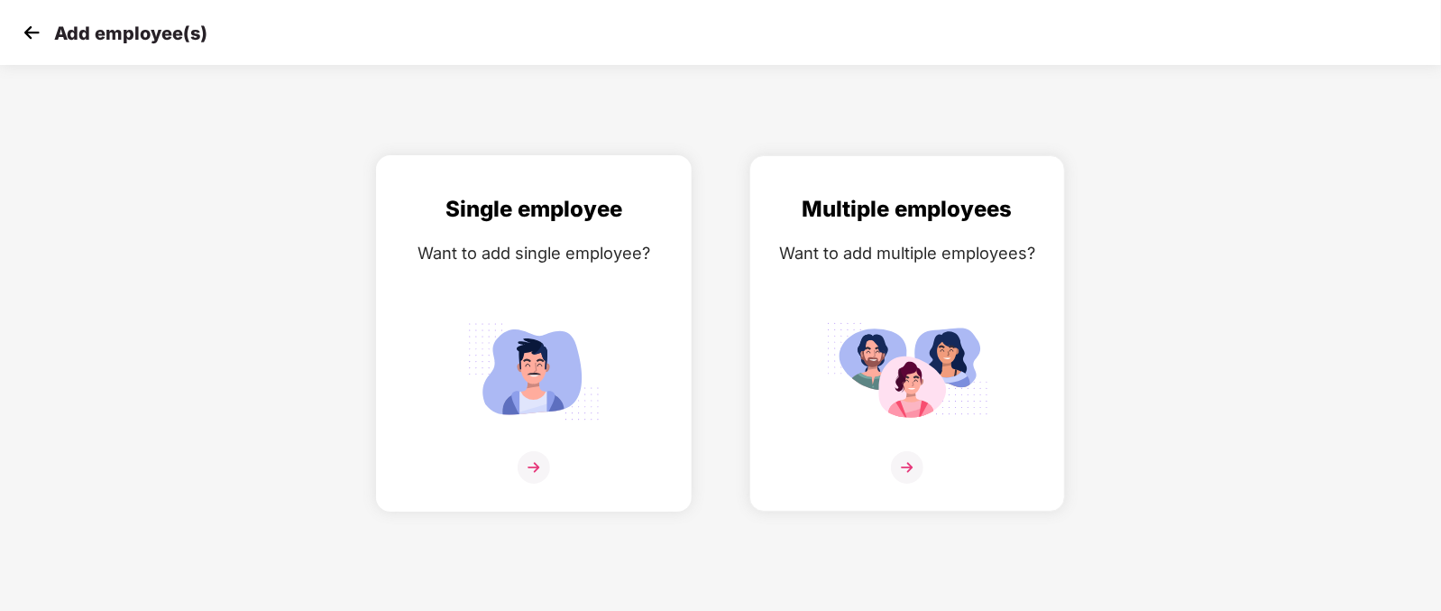
click at [602, 276] on div "Single employee Want to add single employee?" at bounding box center [534, 349] width 278 height 314
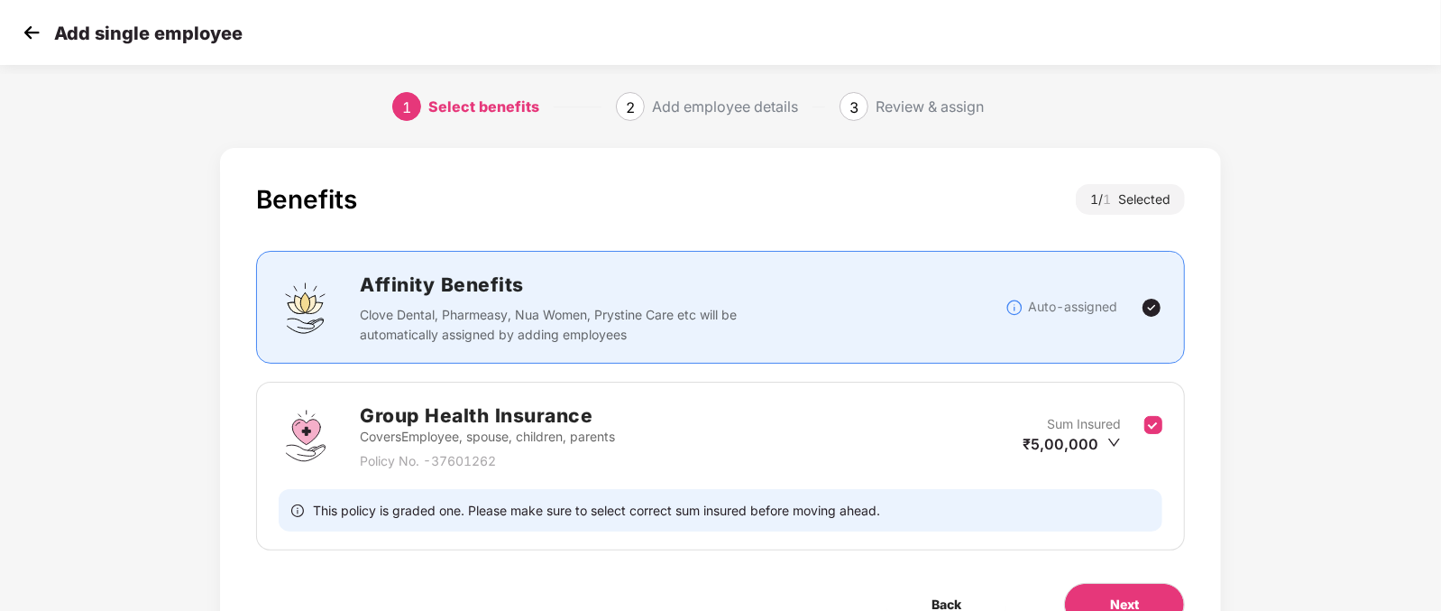
click at [1086, 456] on div "Sum Insured ₹5,00,000" at bounding box center [1084, 436] width 122 height 44
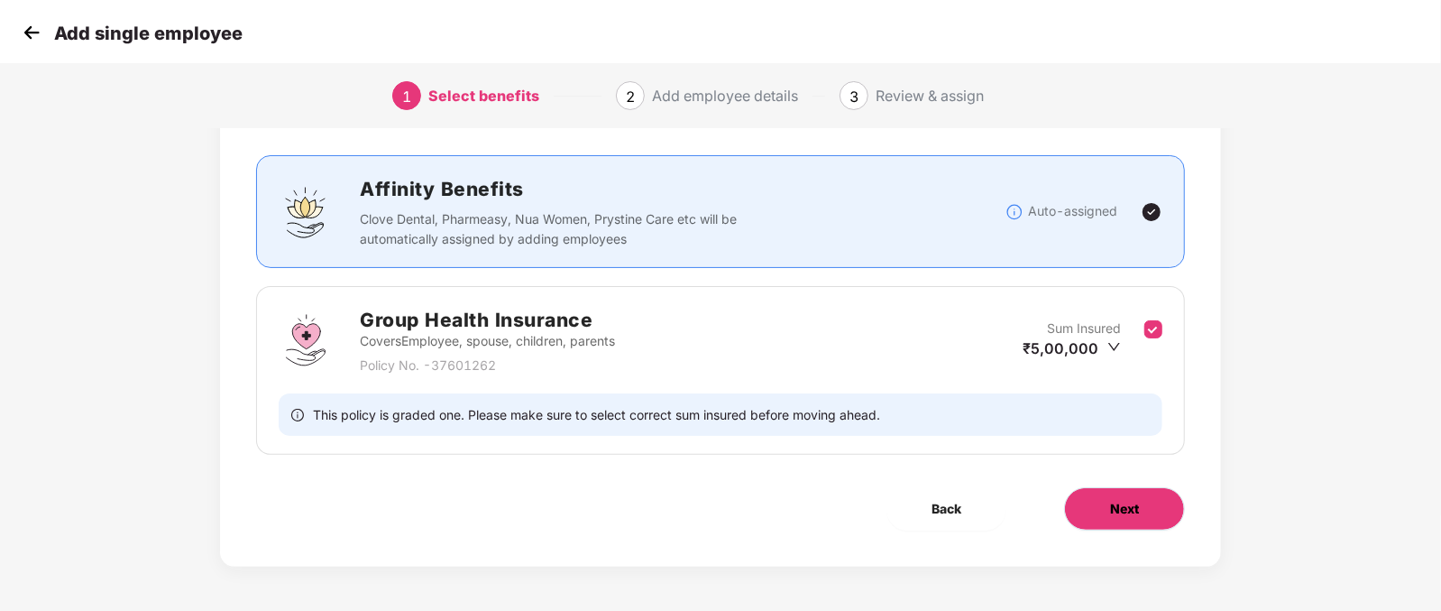
click at [1145, 510] on button "Next" at bounding box center [1124, 508] width 121 height 43
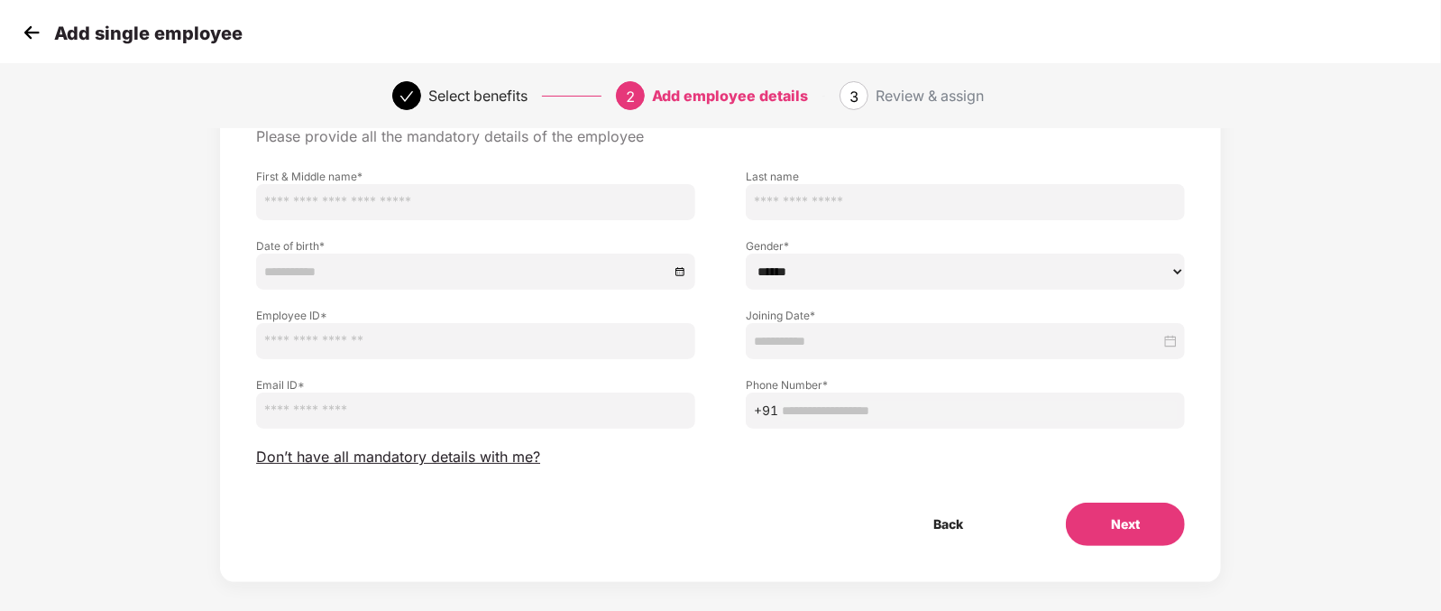
scroll to position [0, 0]
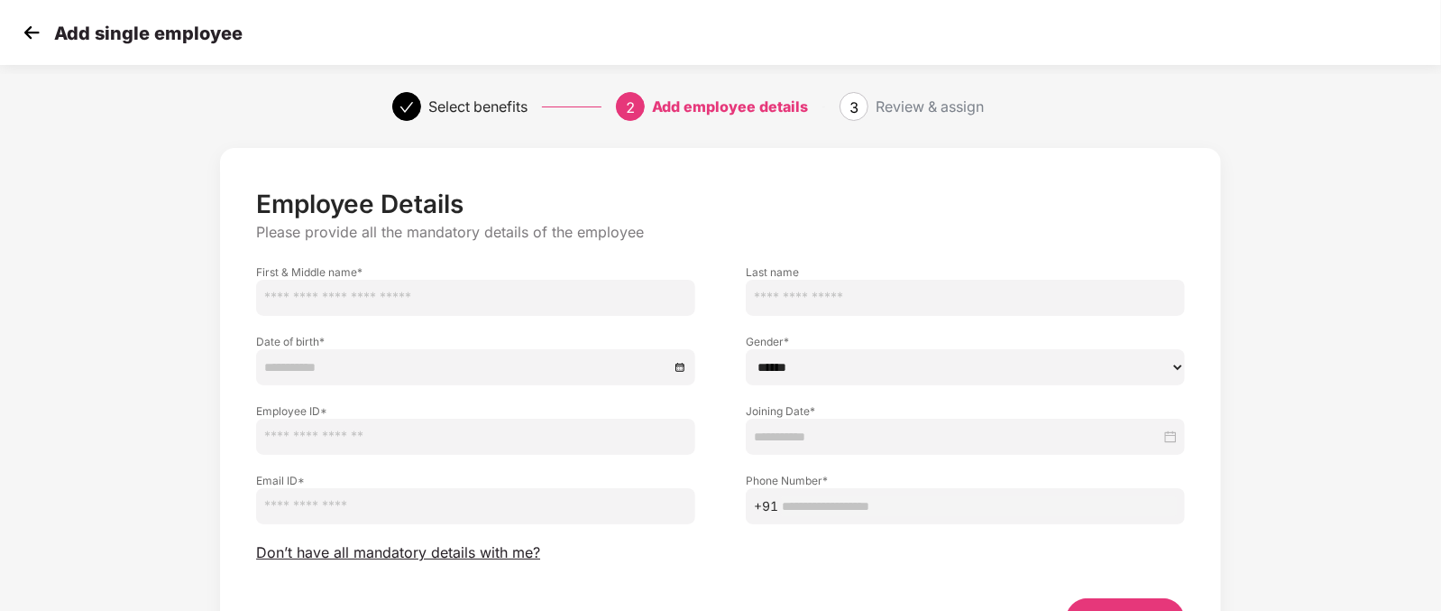
click at [645, 290] on input "text" at bounding box center [475, 298] width 439 height 36
type input "*"
click at [578, 365] on input at bounding box center [466, 367] width 405 height 20
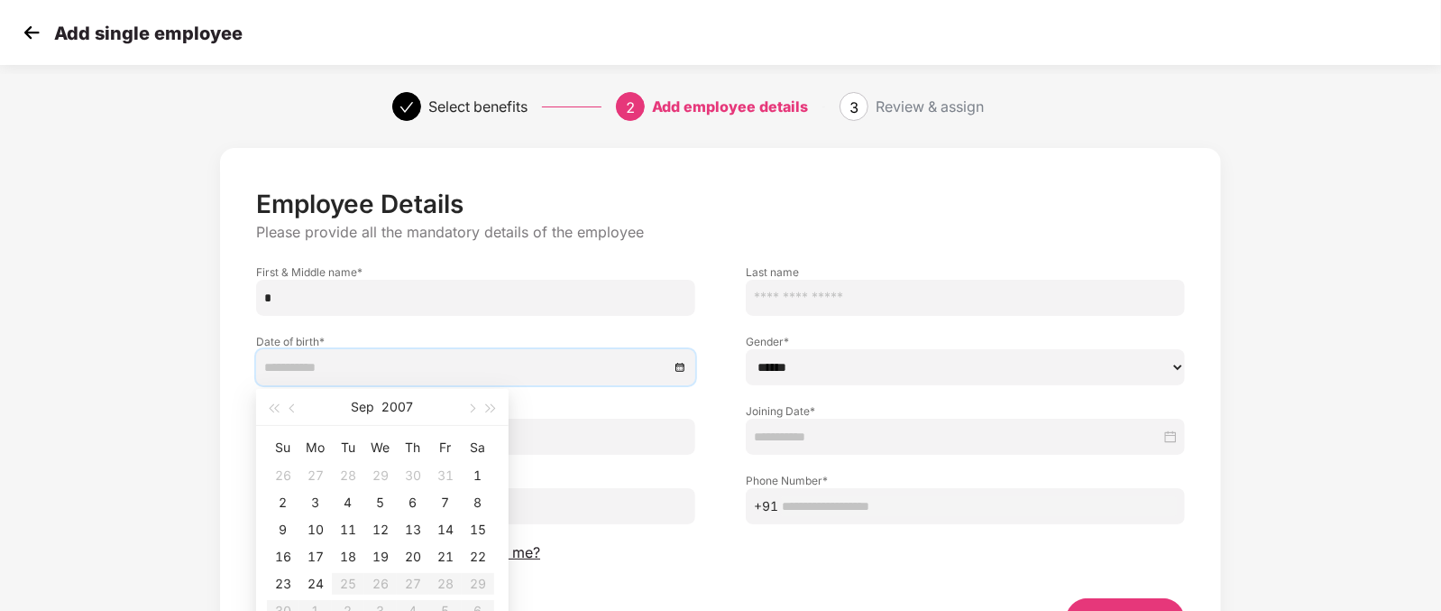
click at [439, 449] on th "Fr" at bounding box center [445, 447] width 32 height 29
click at [431, 516] on td "14" at bounding box center [445, 529] width 32 height 27
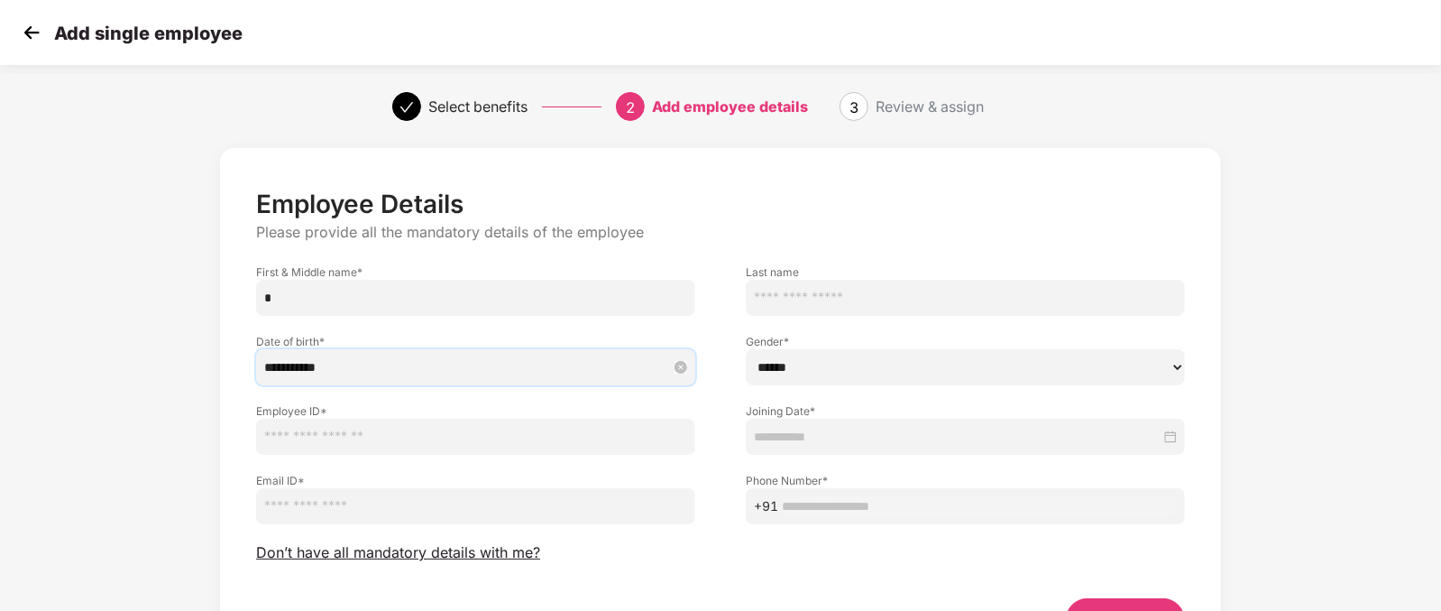
click at [376, 375] on input "**********" at bounding box center [466, 367] width 405 height 20
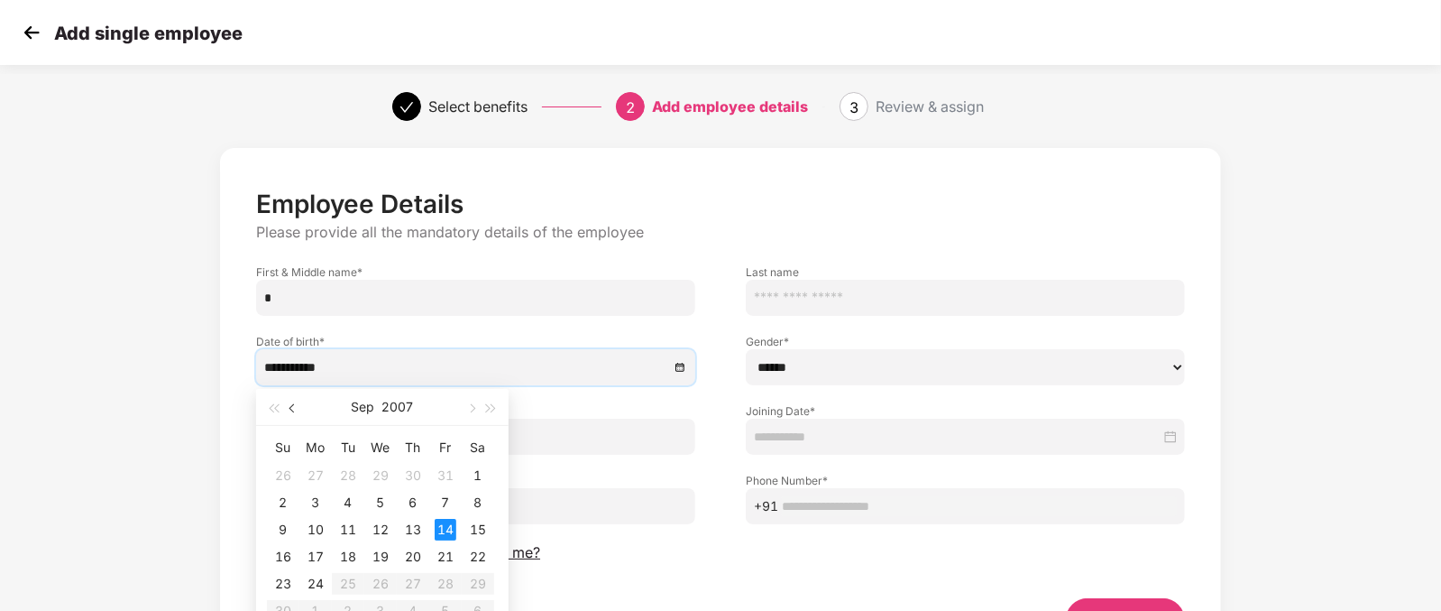
click at [293, 404] on span "button" at bounding box center [293, 408] width 9 height 9
click at [286, 408] on button "button" at bounding box center [293, 407] width 20 height 36
click at [271, 408] on span "button" at bounding box center [273, 408] width 9 height 9
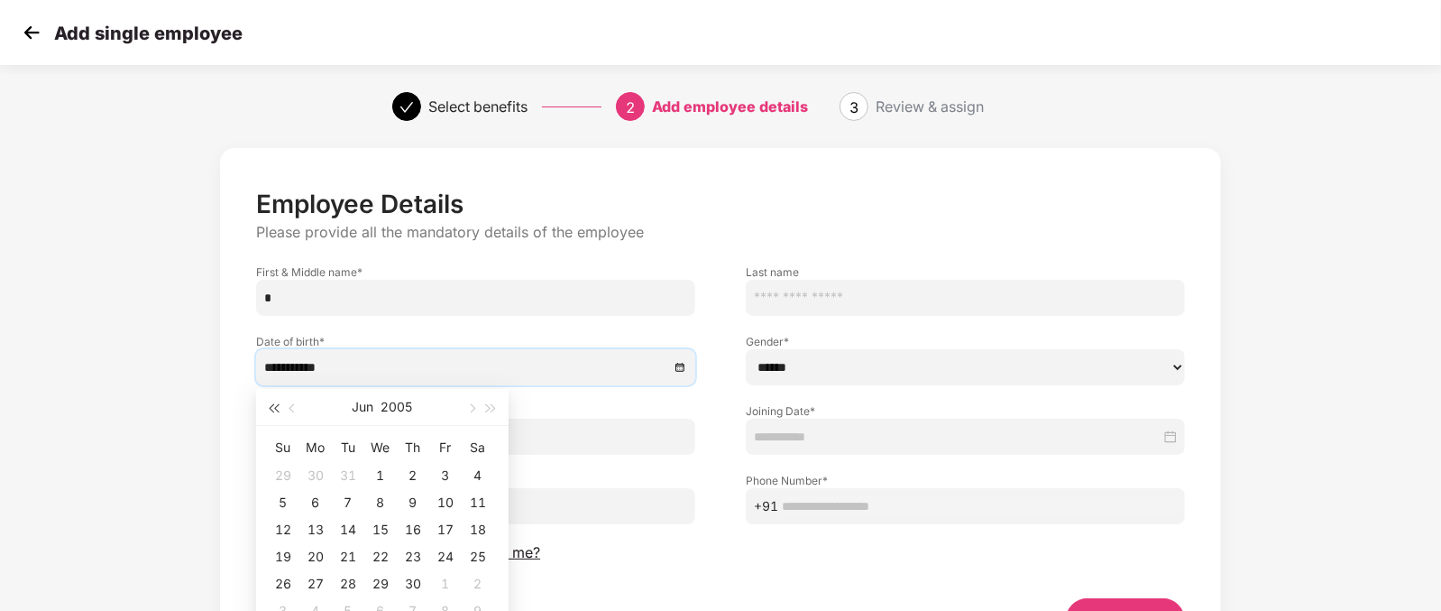
click at [271, 408] on span "button" at bounding box center [273, 408] width 9 height 9
type input "**********"
click at [348, 474] on div "3" at bounding box center [348, 475] width 22 height 22
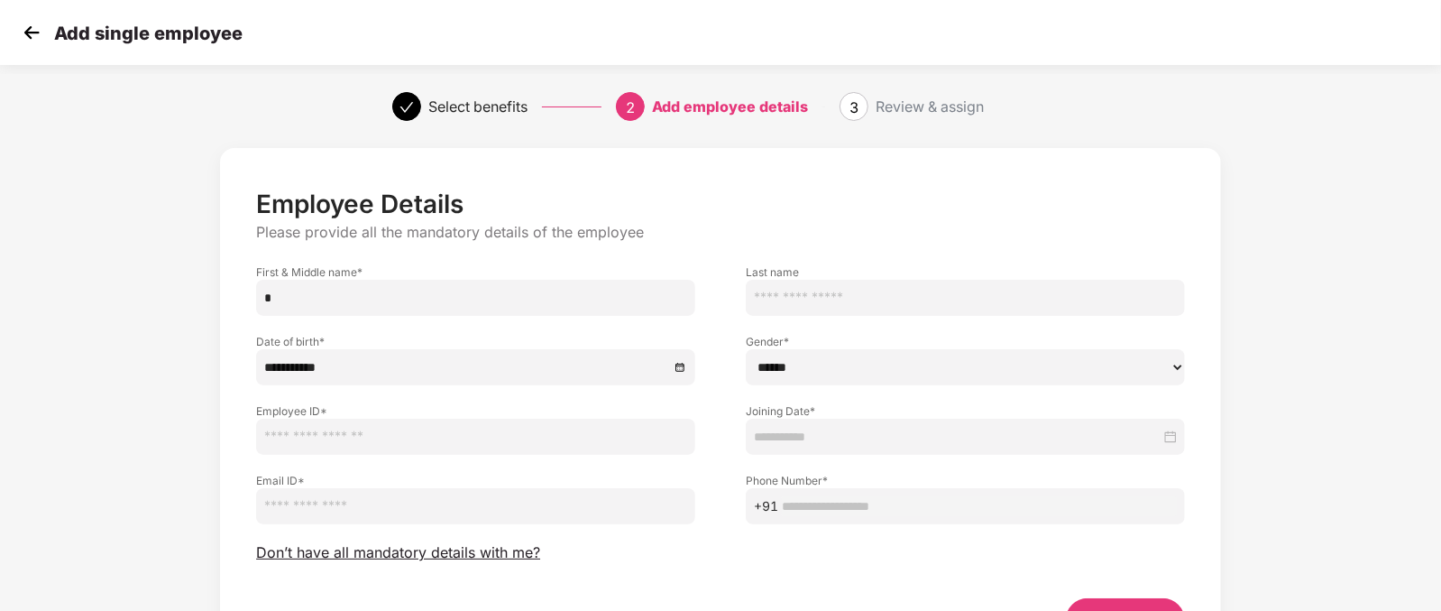
click at [354, 445] on input "text" at bounding box center [475, 436] width 439 height 36
type input "*"
type input "****"
click at [312, 519] on input "email" at bounding box center [475, 506] width 439 height 36
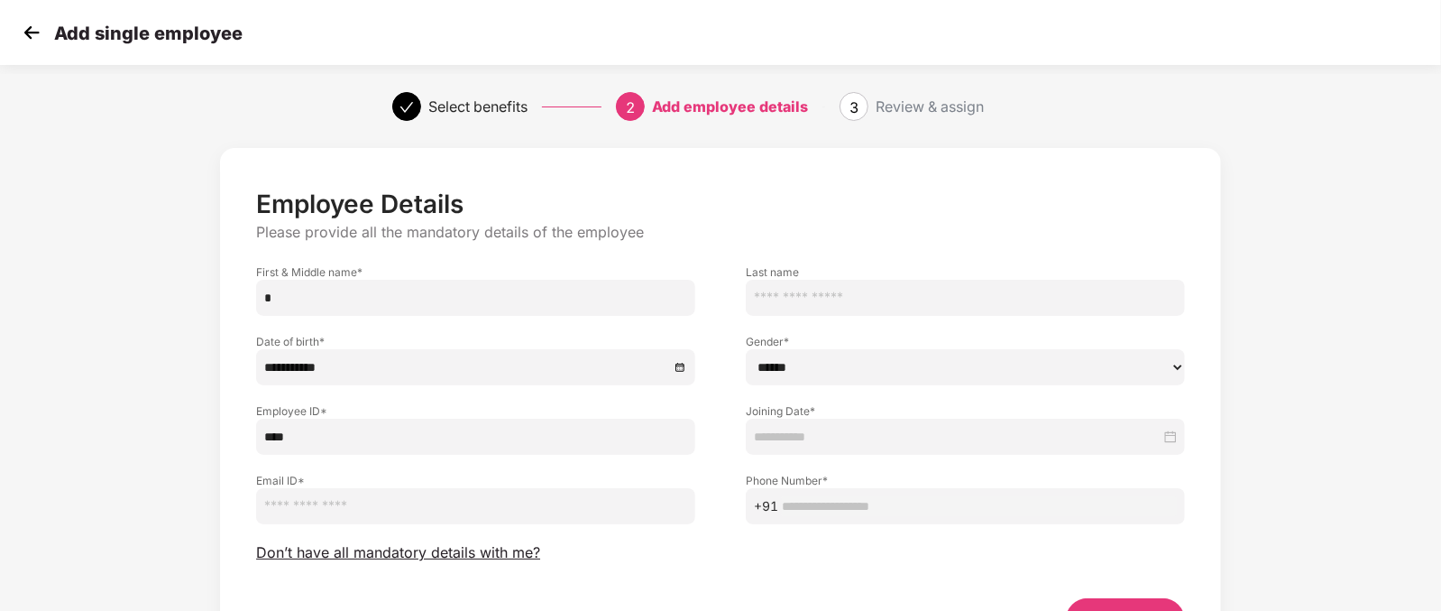
type input "**********"
click at [789, 281] on input "text" at bounding box center [965, 298] width 439 height 36
click at [414, 517] on input "**********" at bounding box center [475, 506] width 439 height 36
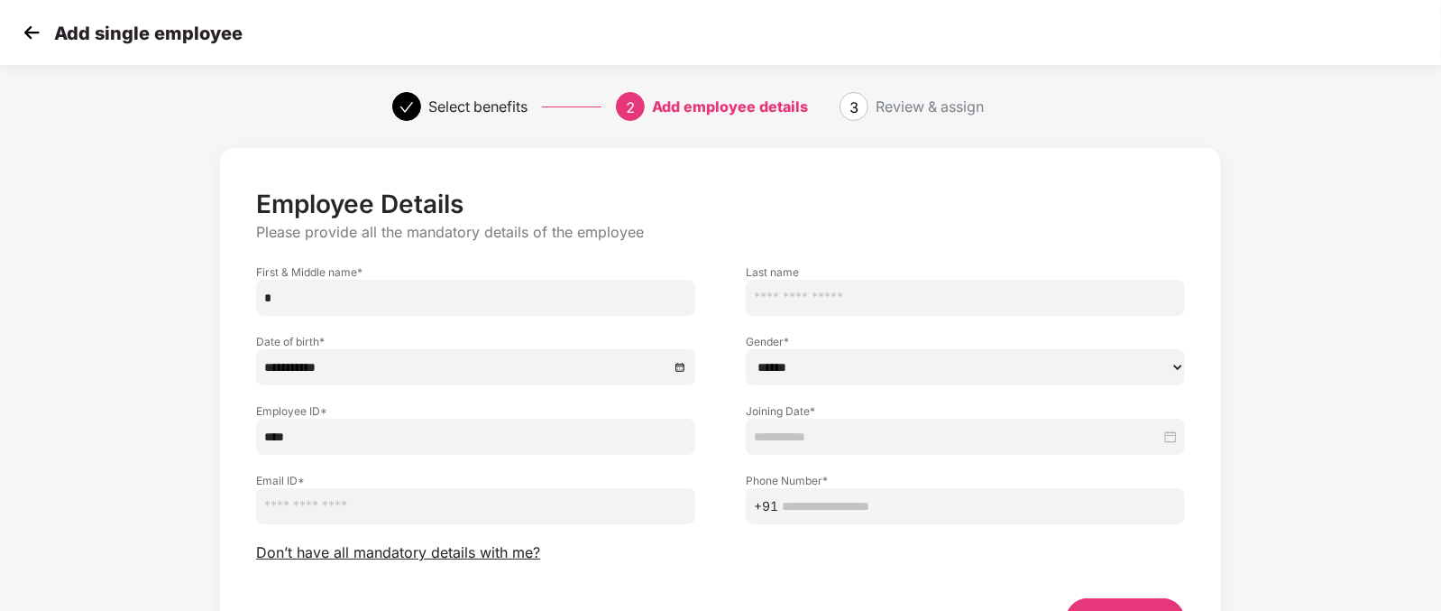
click at [358, 510] on input "email" at bounding box center [475, 506] width 439 height 36
click at [666, 216] on p "Employee Details" at bounding box center [720, 203] width 929 height 31
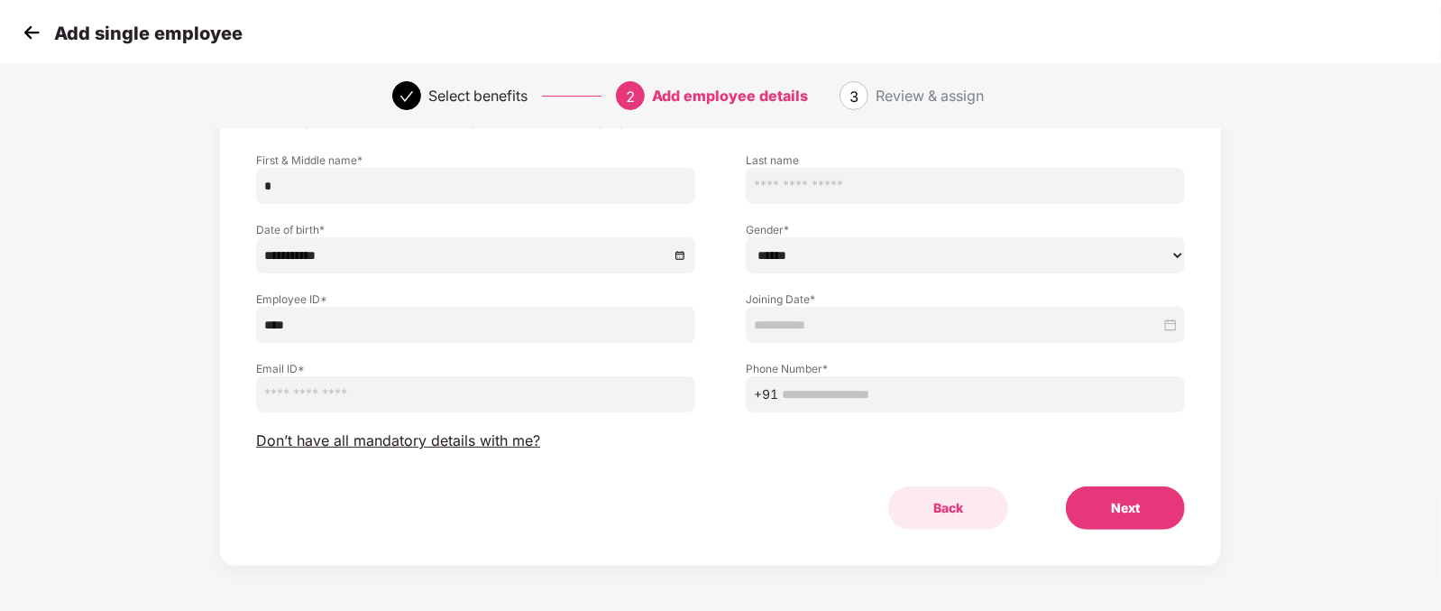
click at [965, 489] on button "Back" at bounding box center [948, 507] width 120 height 43
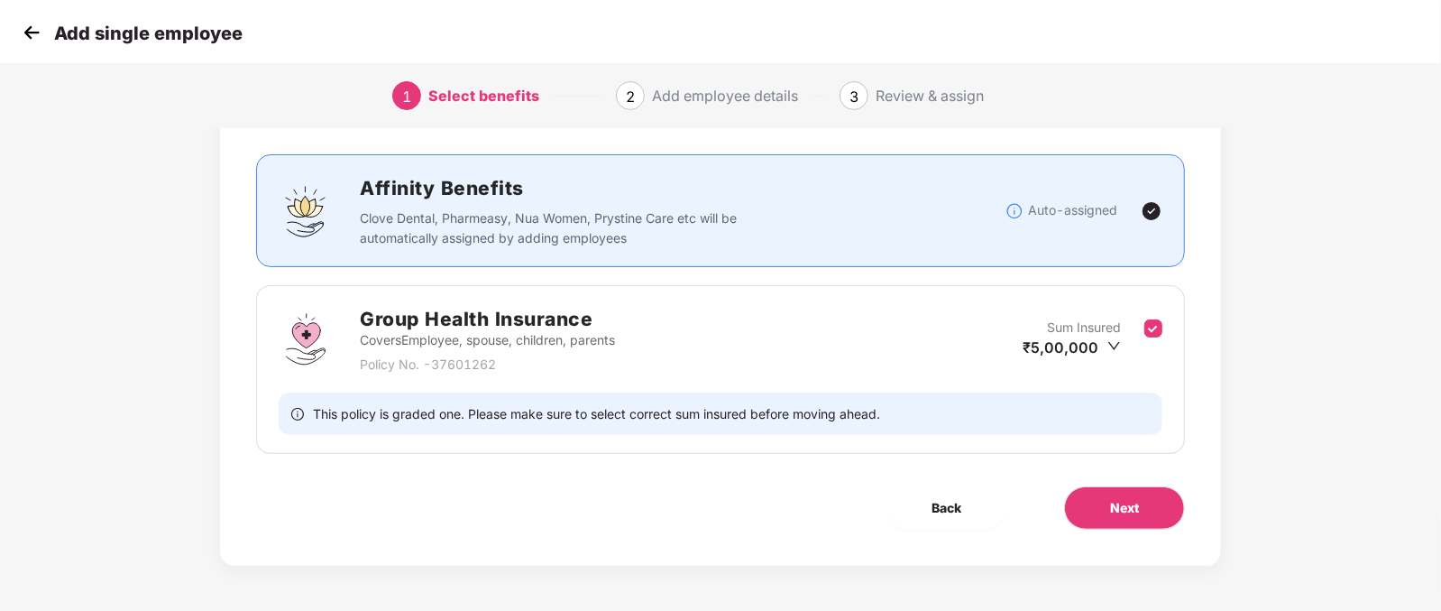
scroll to position [96, 0]
click at [1109, 494] on button "Next" at bounding box center [1124, 508] width 121 height 43
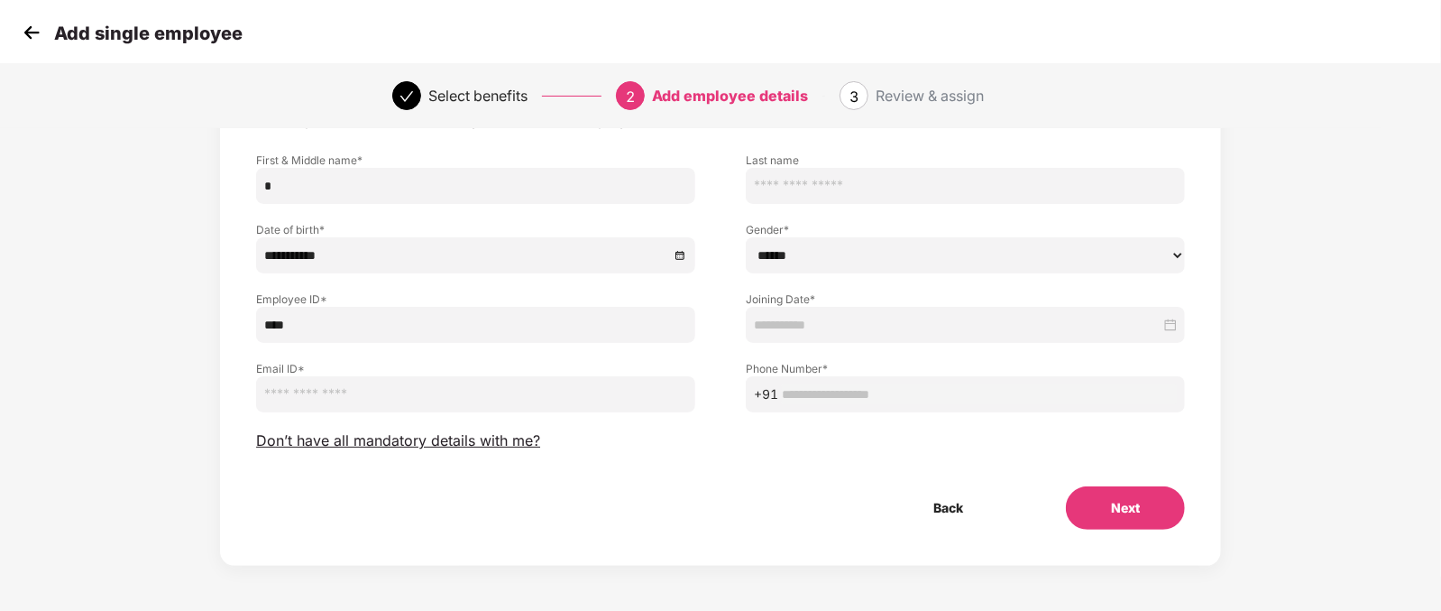
scroll to position [85, 0]
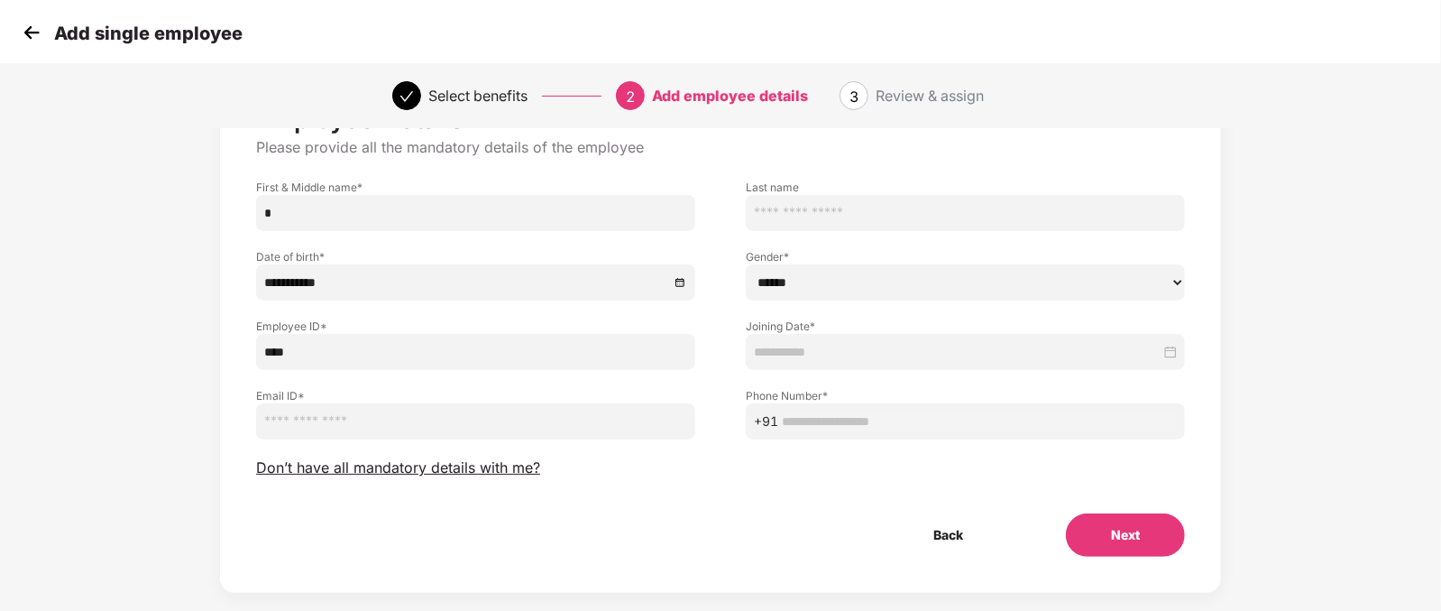
click at [14, 26] on div "Add single employee" at bounding box center [720, 32] width 1441 height 65
click at [32, 36] on img at bounding box center [31, 32] width 27 height 27
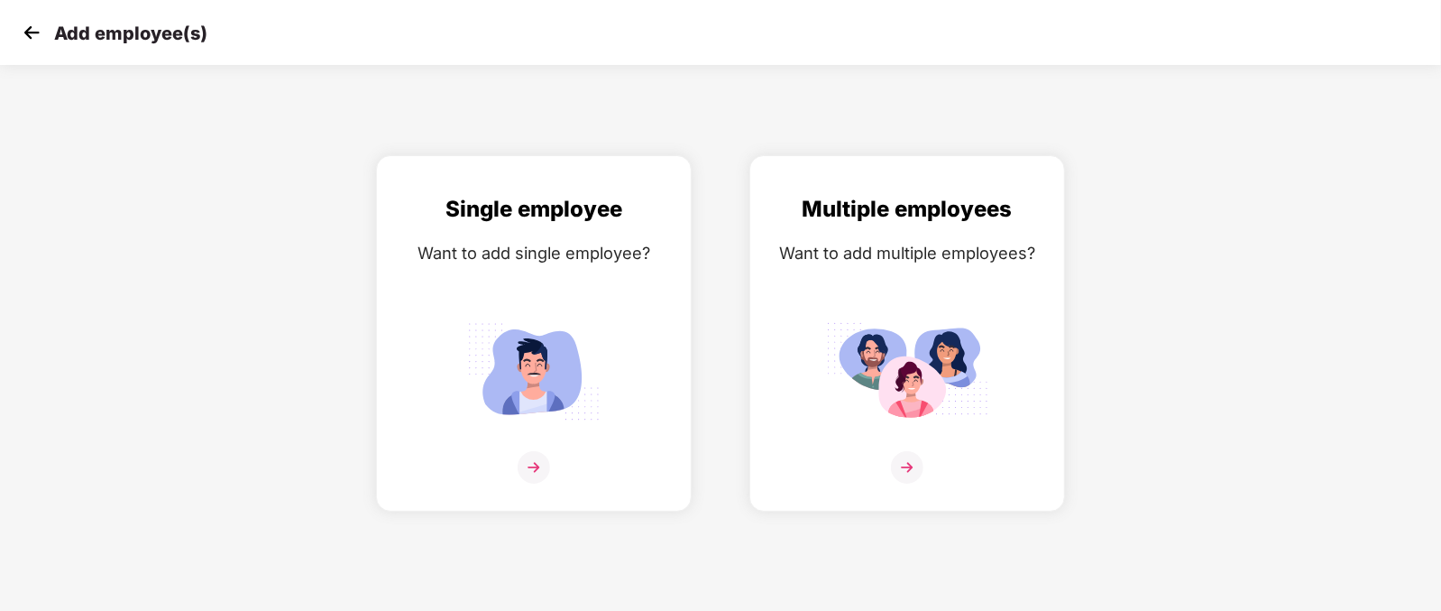
click at [32, 36] on img at bounding box center [31, 32] width 27 height 27
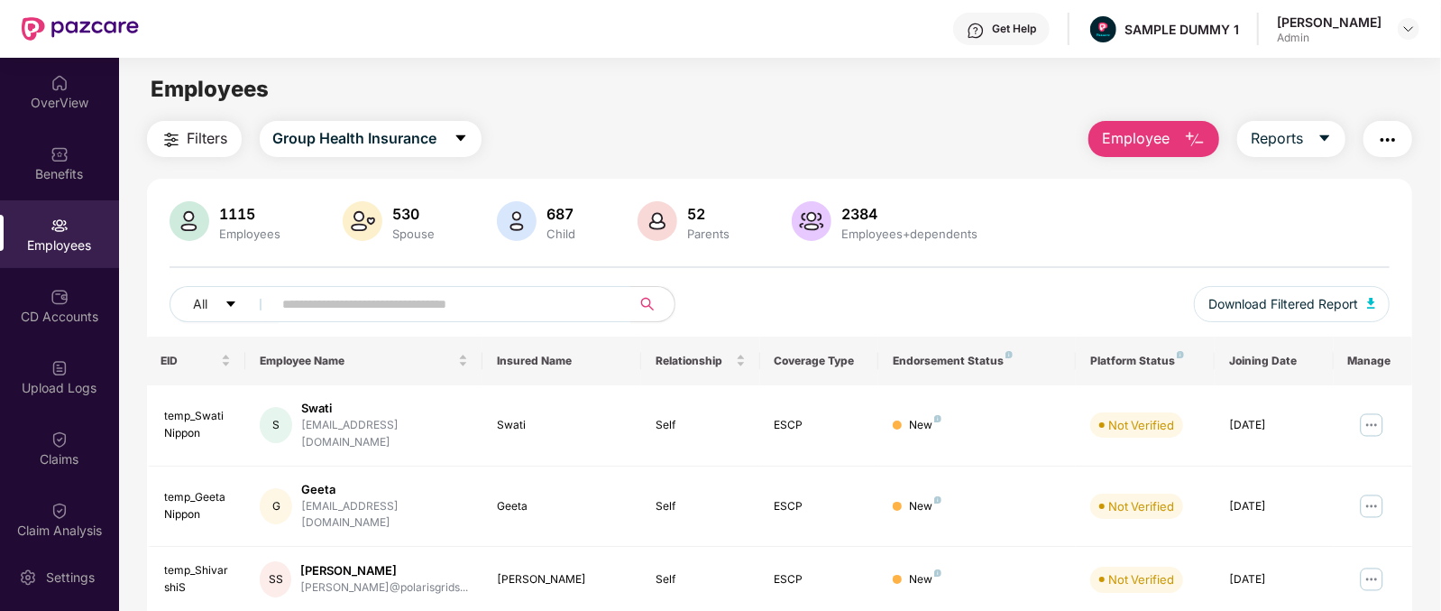
click at [72, 223] on div "Employees" at bounding box center [59, 234] width 119 height 68
click at [1150, 143] on span "Employee" at bounding box center [1136, 138] width 68 height 23
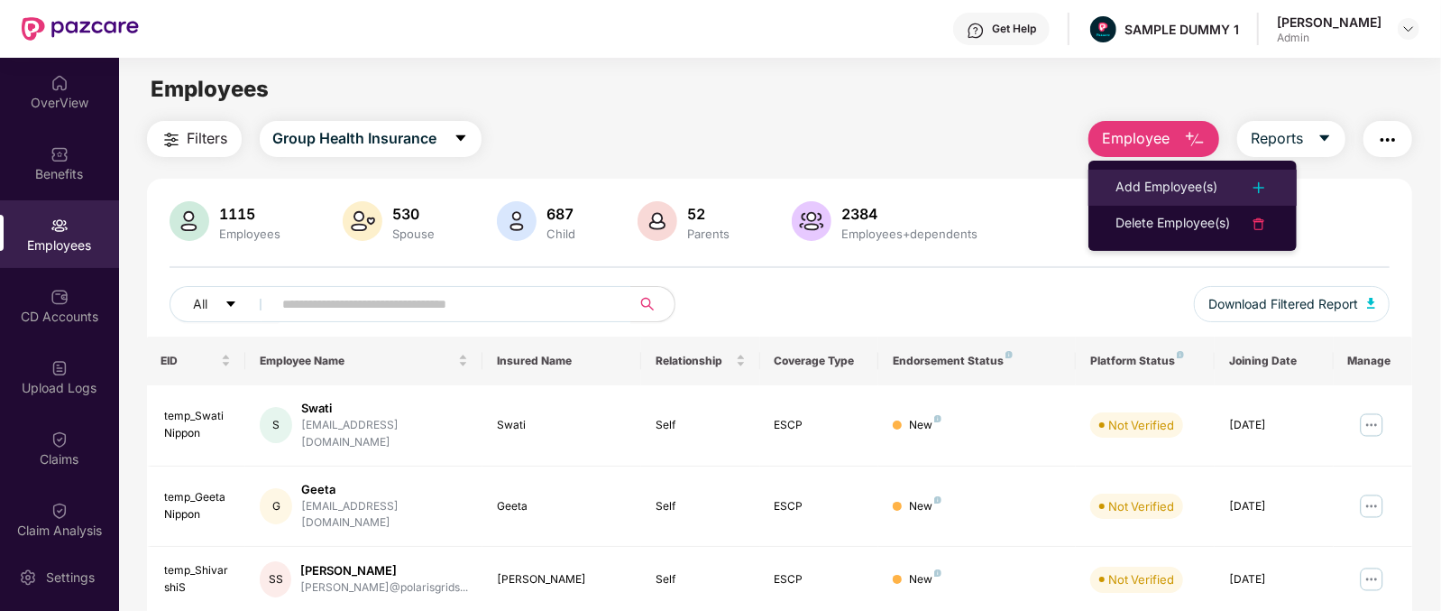
click at [1166, 178] on div "Add Employee(s)" at bounding box center [1167, 188] width 102 height 22
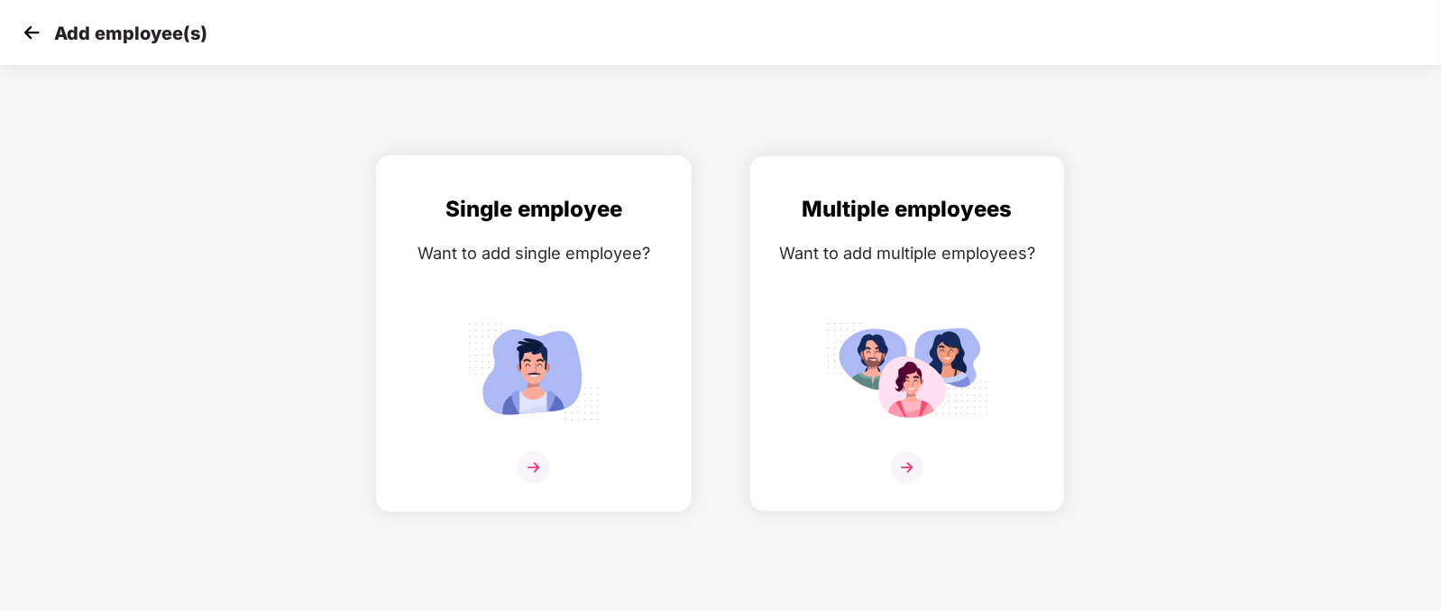
click at [605, 335] on img at bounding box center [534, 371] width 162 height 113
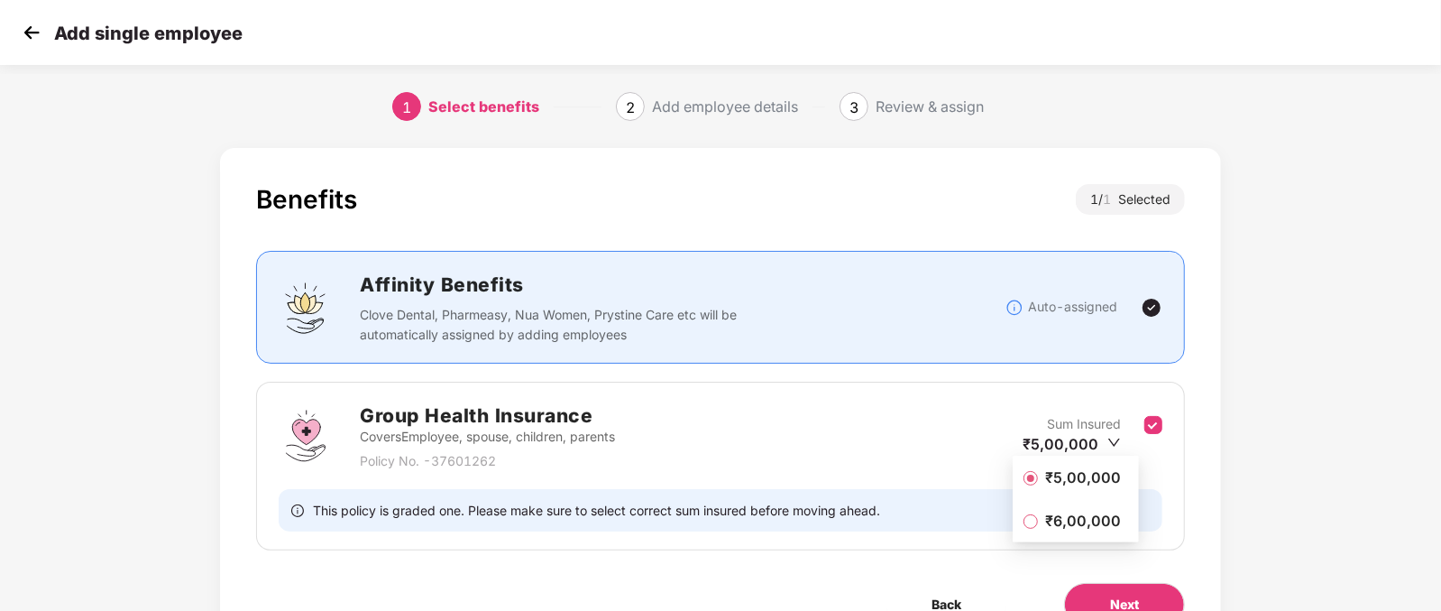
click at [1199, 516] on div "Benefits 1 / 1 Selected Affinity Benefits Clove Dental, Pharmeasy, Nua Women, P…" at bounding box center [720, 405] width 1001 height 514
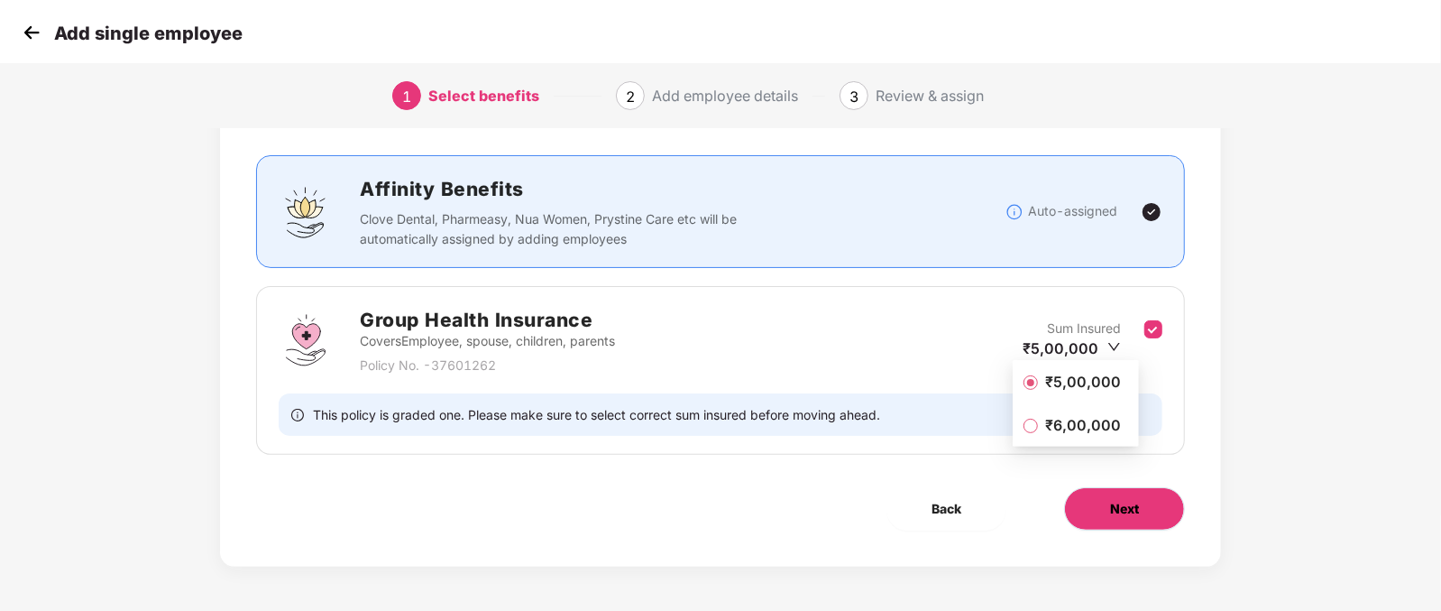
click at [1153, 496] on button "Next" at bounding box center [1124, 508] width 121 height 43
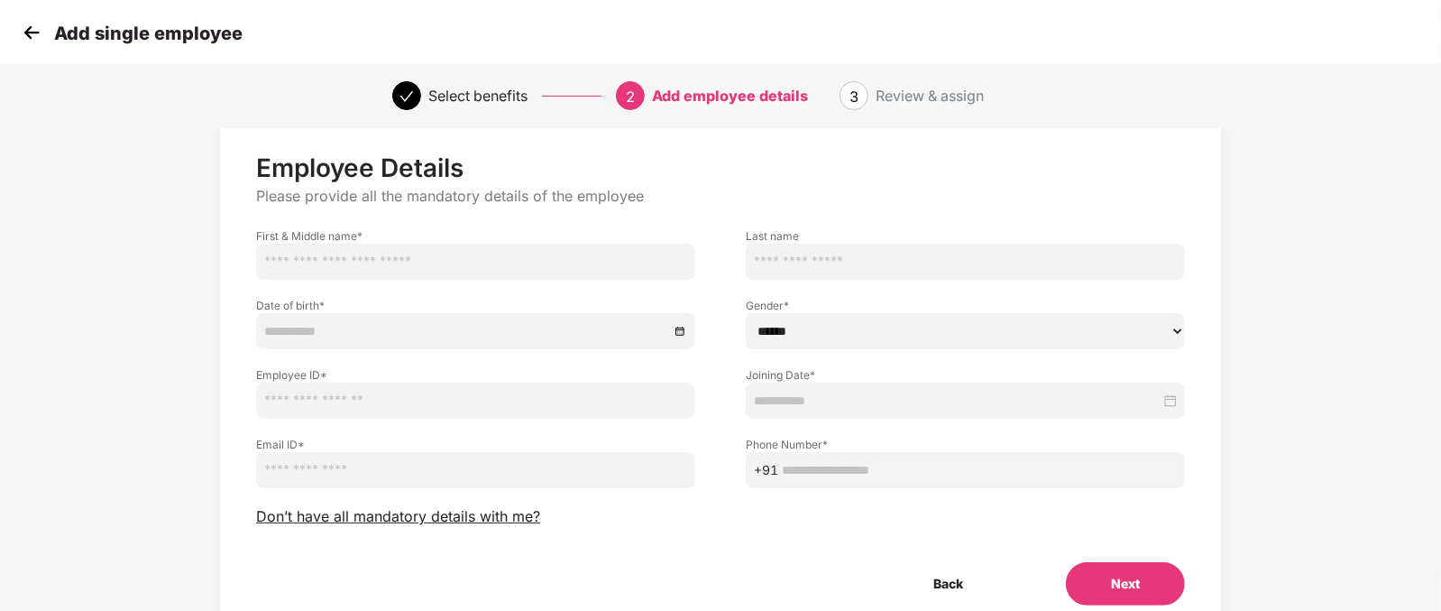
scroll to position [41, 0]
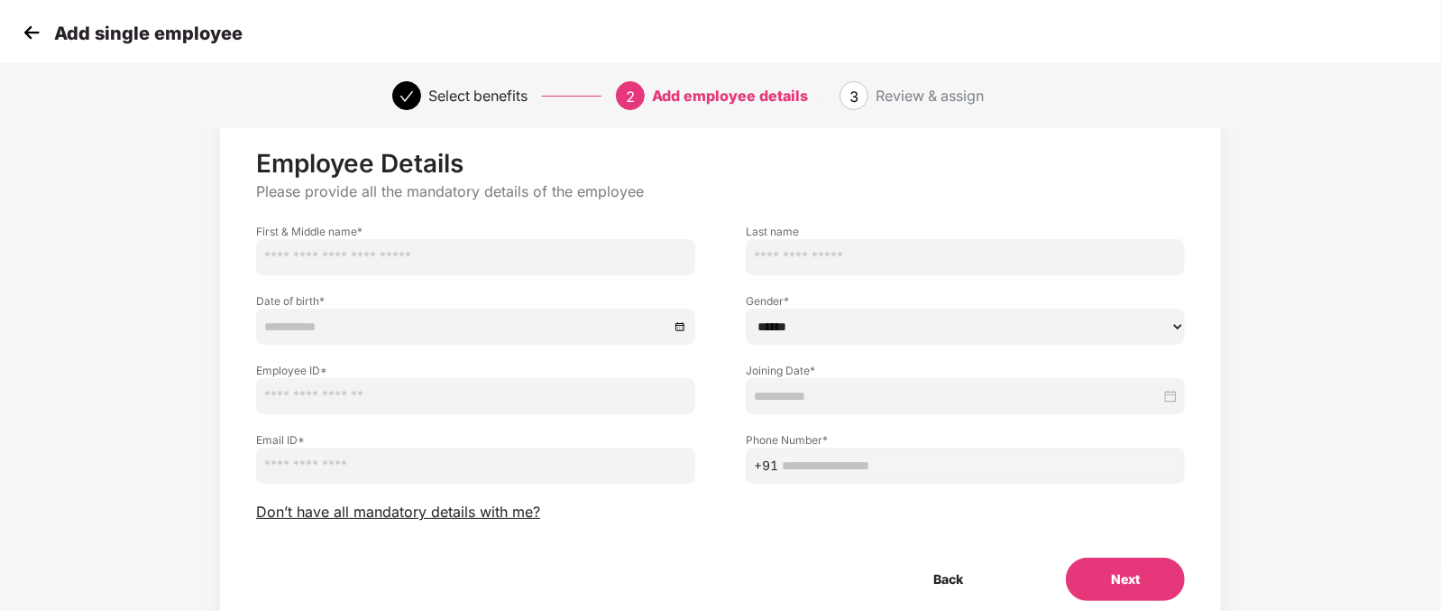
click at [1069, 557] on div "Next" at bounding box center [1125, 578] width 177 height 43
click at [28, 25] on img at bounding box center [31, 32] width 27 height 27
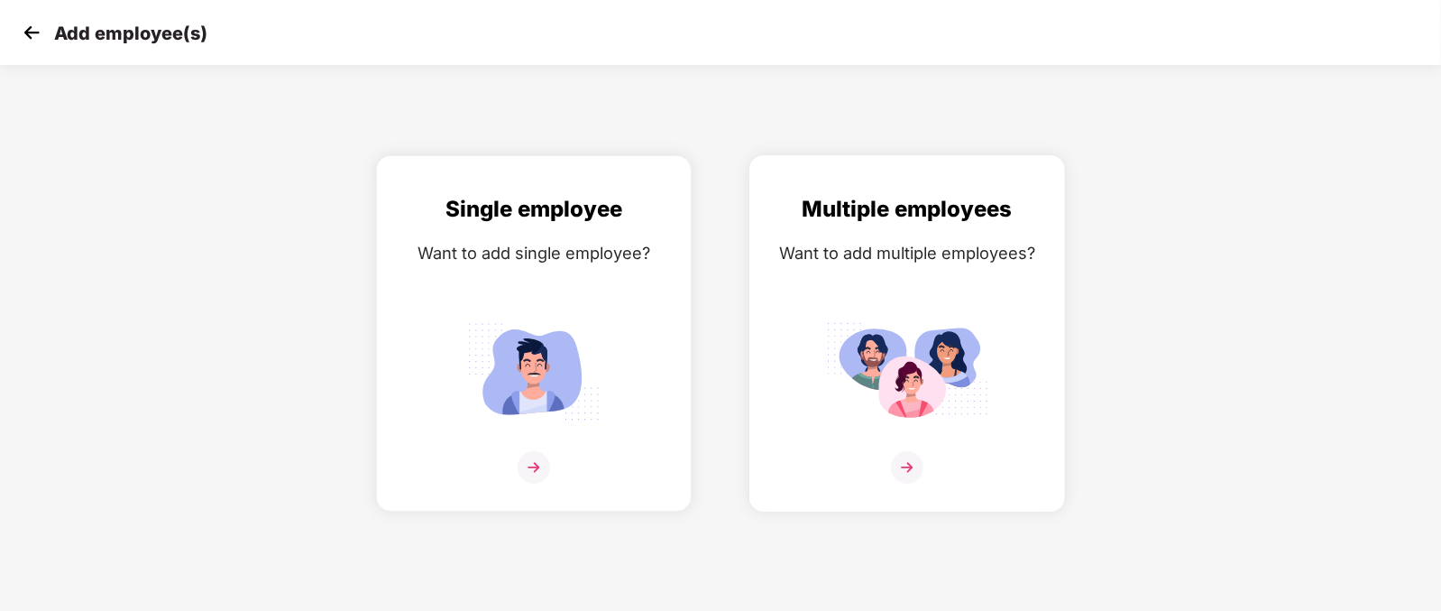
click at [942, 253] on div "Want to add multiple employees?" at bounding box center [907, 253] width 278 height 26
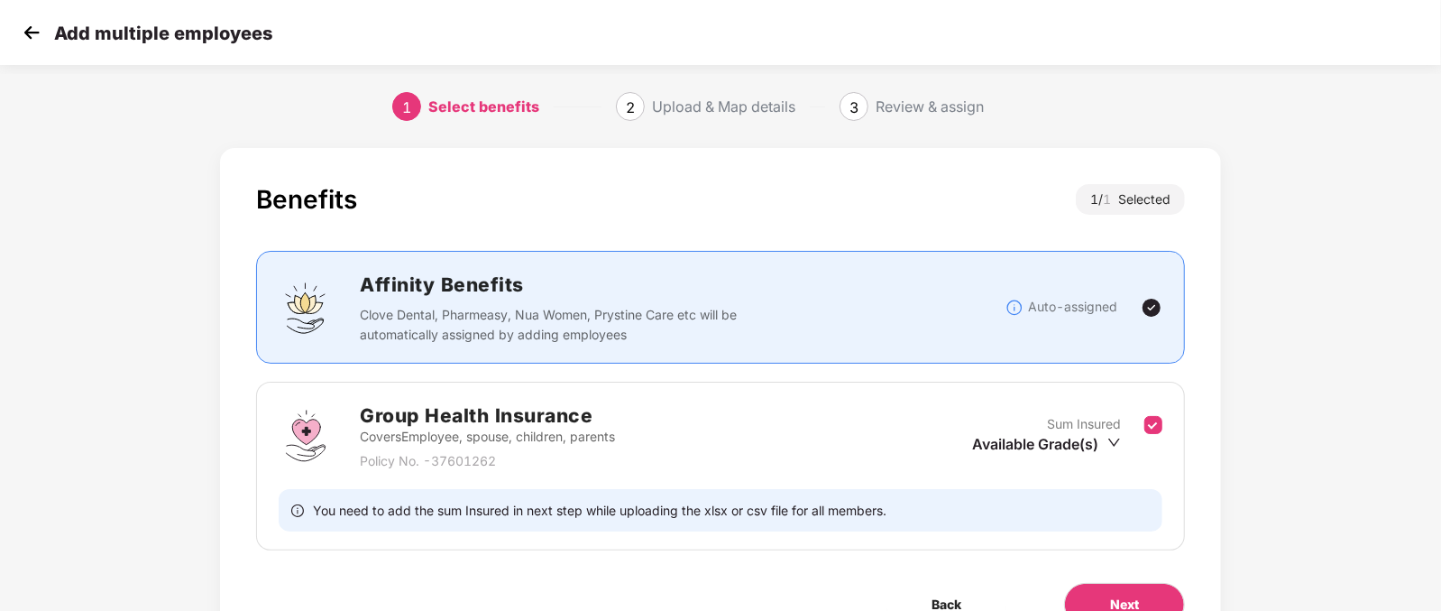
scroll to position [96, 0]
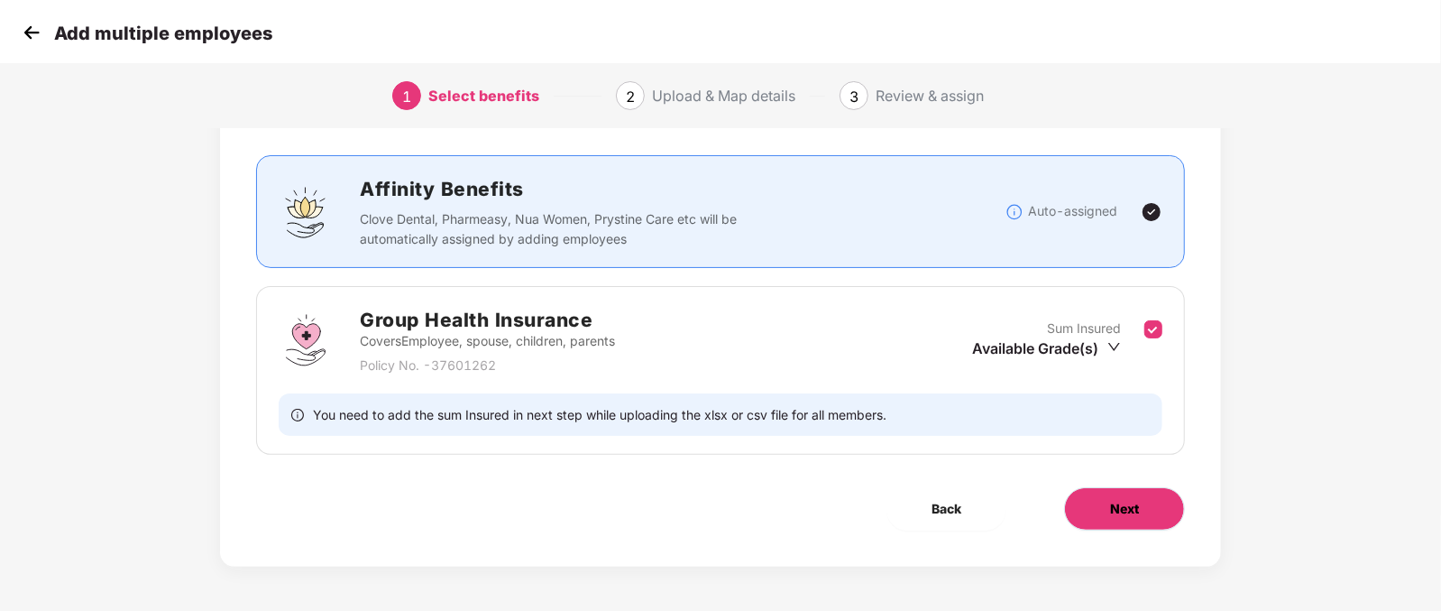
click at [1105, 507] on button "Next" at bounding box center [1124, 508] width 121 height 43
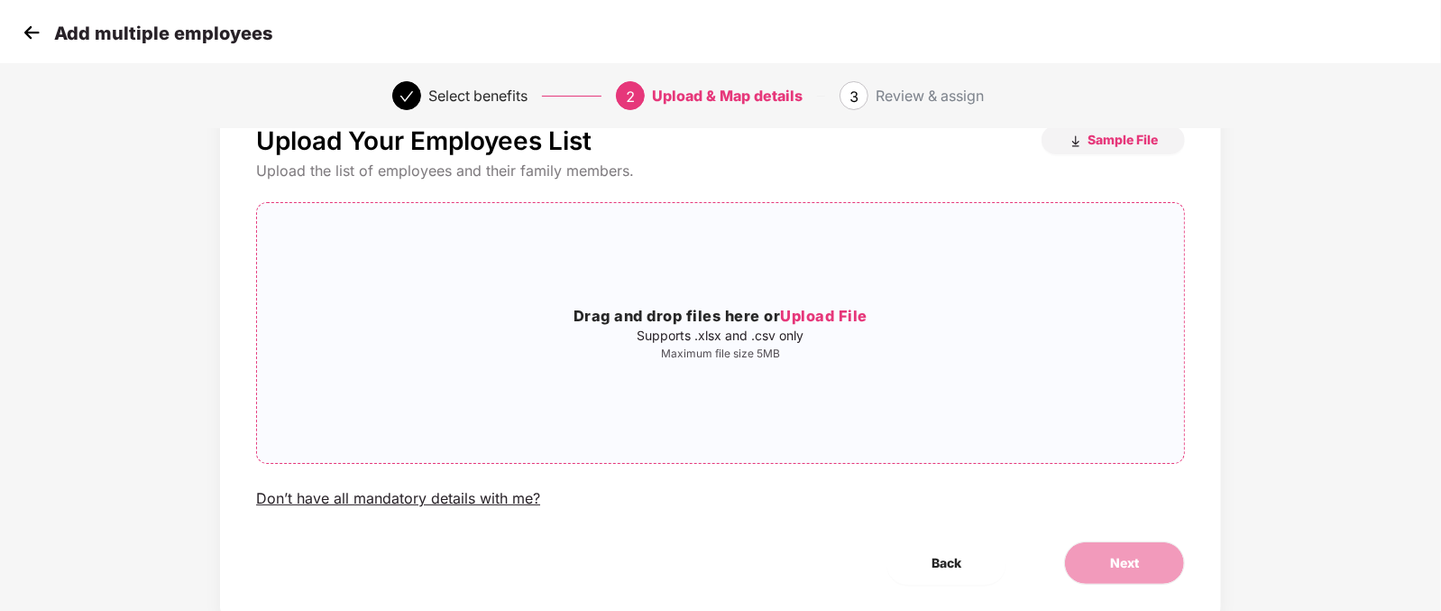
scroll to position [0, 0]
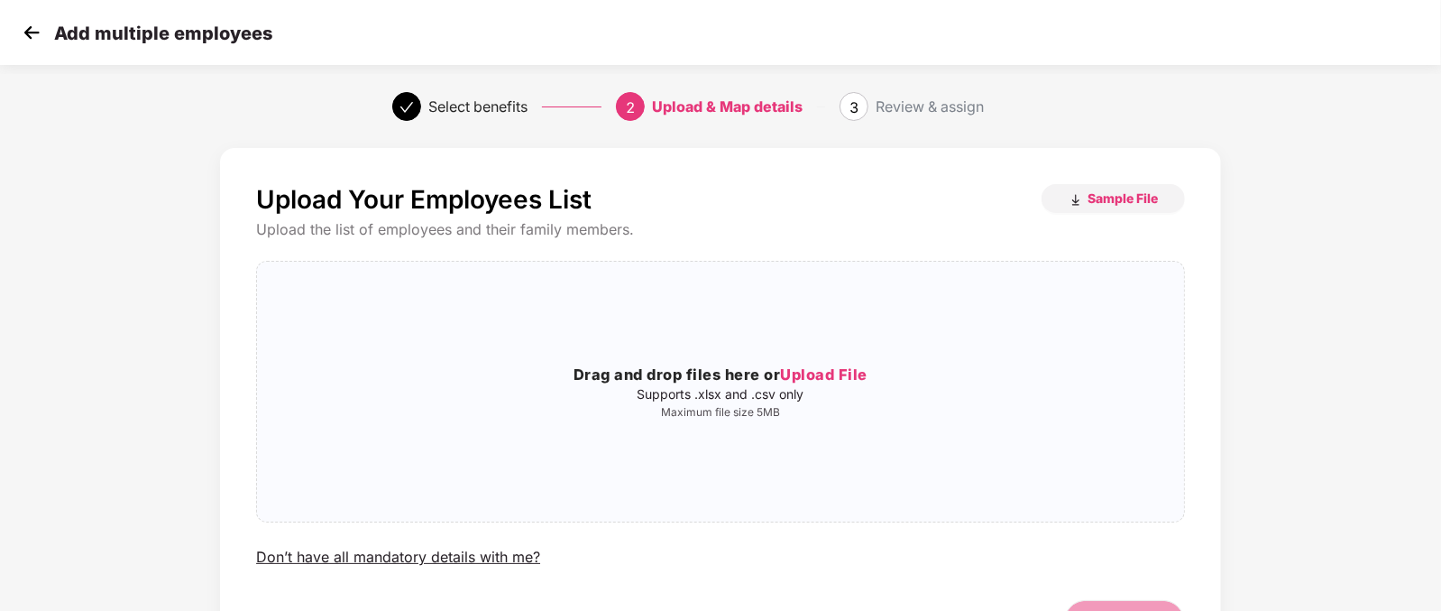
click at [23, 31] on img at bounding box center [31, 32] width 27 height 27
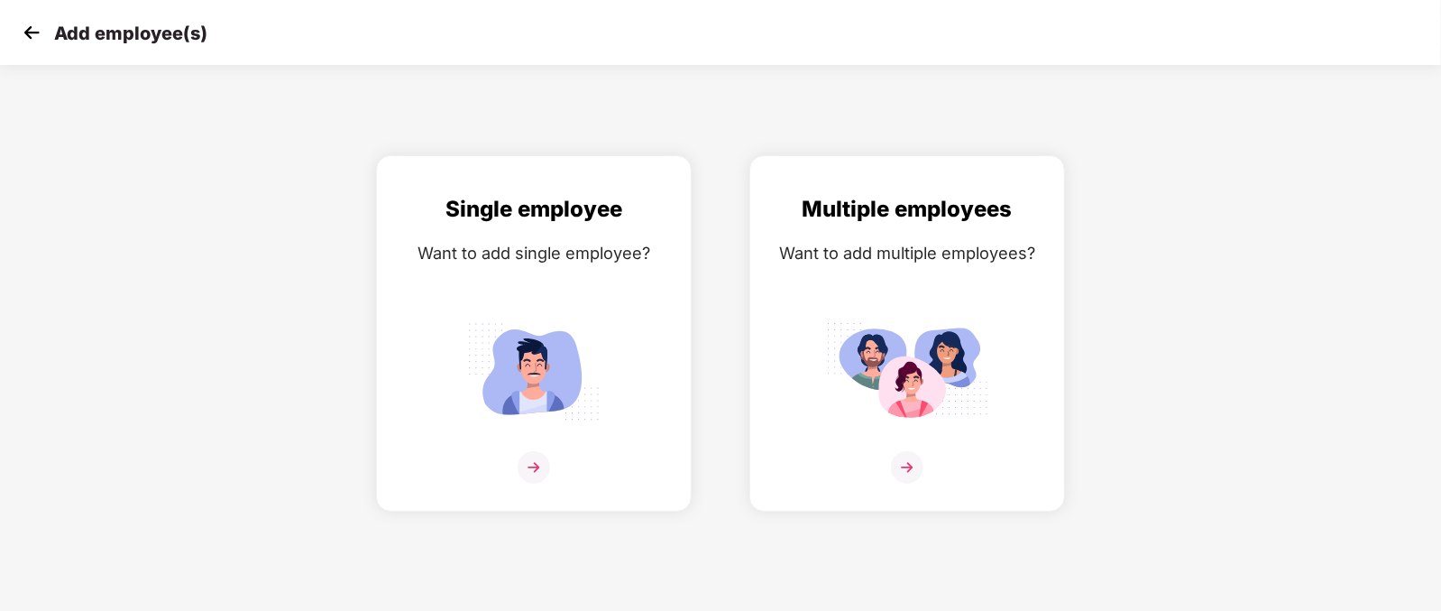
click at [23, 31] on img at bounding box center [31, 32] width 27 height 27
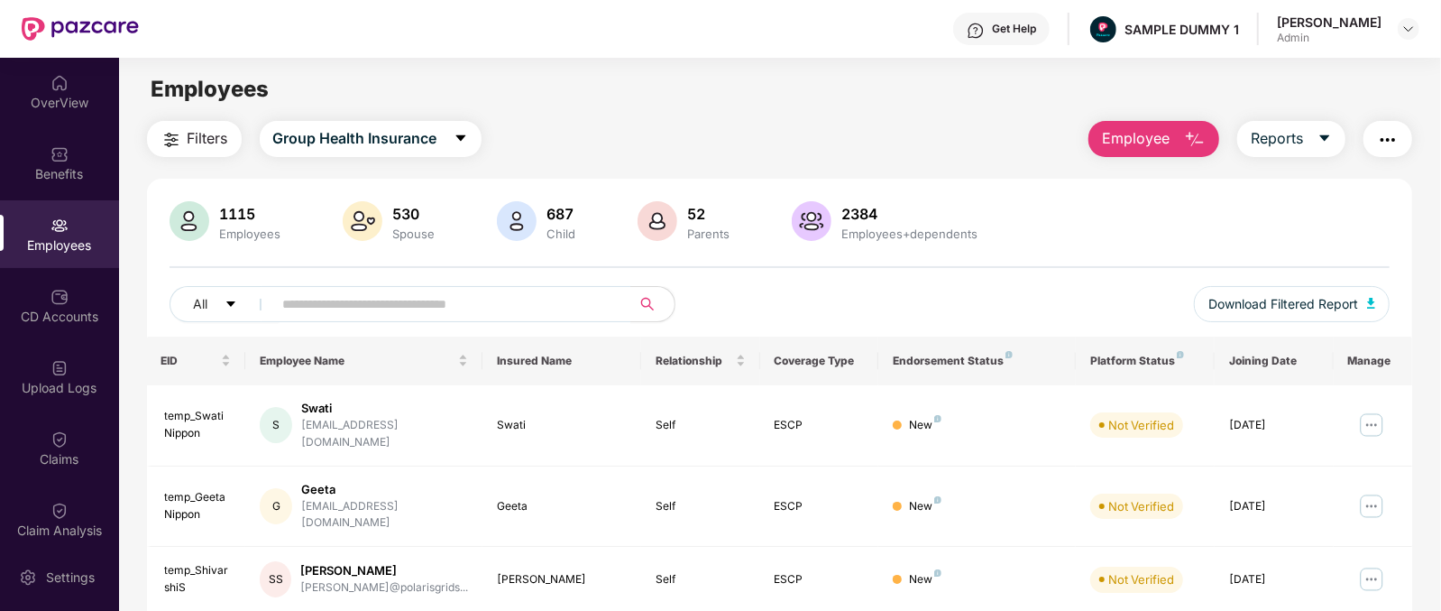
click at [1185, 137] on img "button" at bounding box center [1195, 140] width 22 height 22
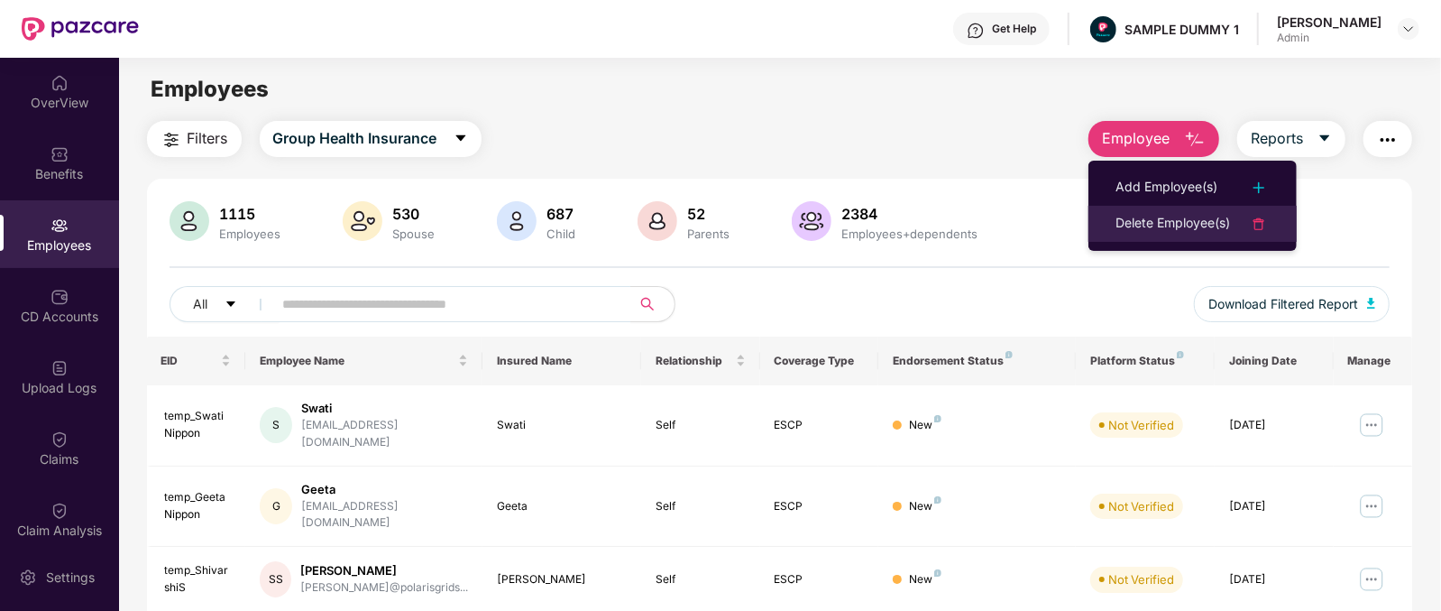
click at [1186, 232] on div "Delete Employee(s)" at bounding box center [1173, 224] width 115 height 22
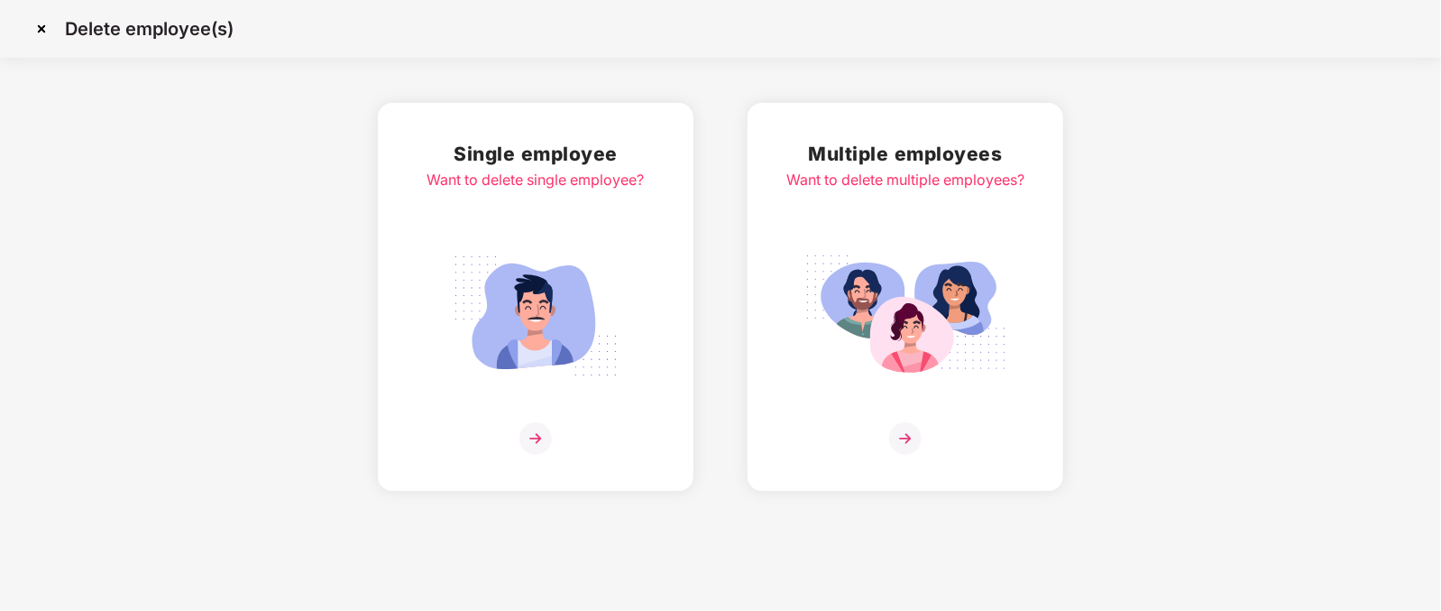
click at [572, 308] on img at bounding box center [536, 315] width 202 height 141
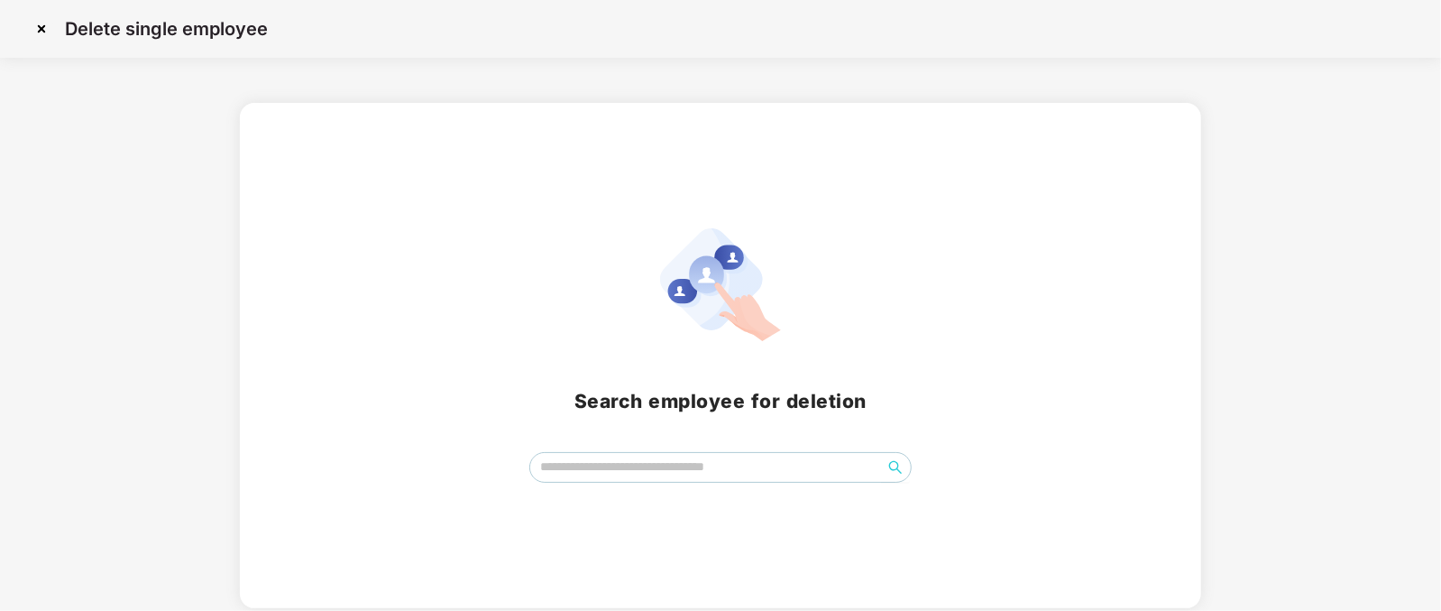
click at [677, 503] on div "Search employee for deletion" at bounding box center [720, 355] width 960 height 505
click at [664, 474] on input "search" at bounding box center [706, 466] width 352 height 27
click at [50, 28] on img at bounding box center [41, 28] width 29 height 29
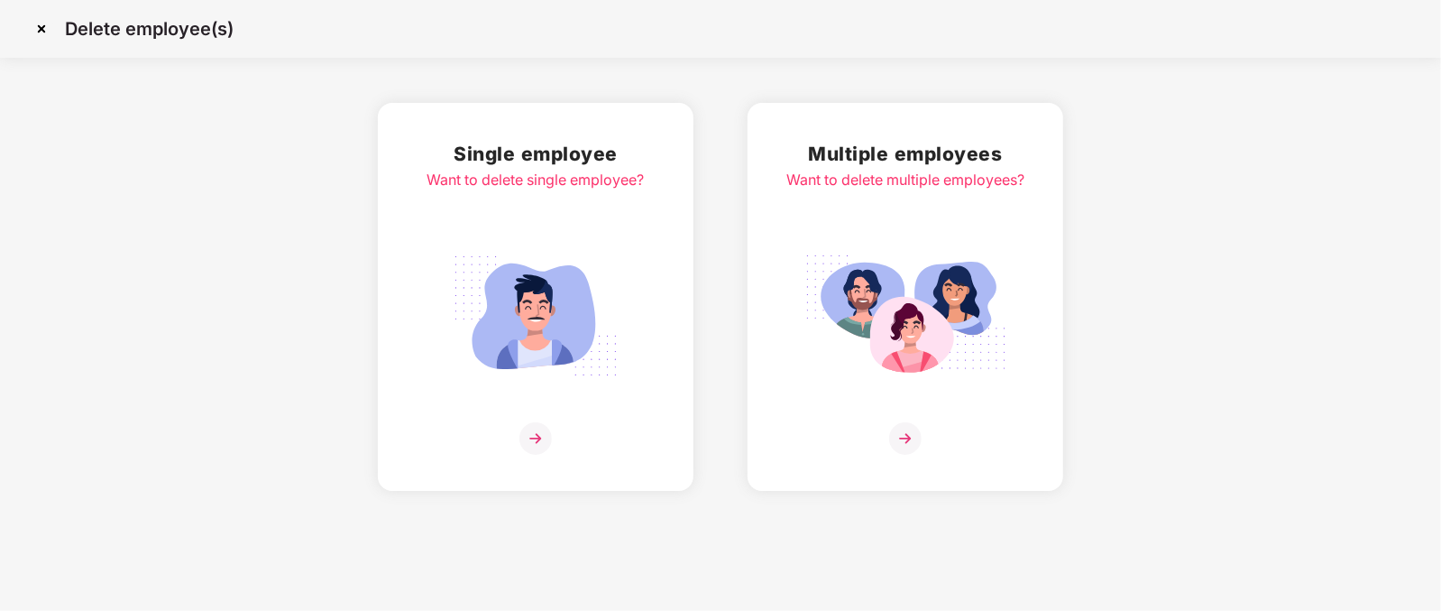
click at [889, 380] on img at bounding box center [905, 315] width 202 height 141
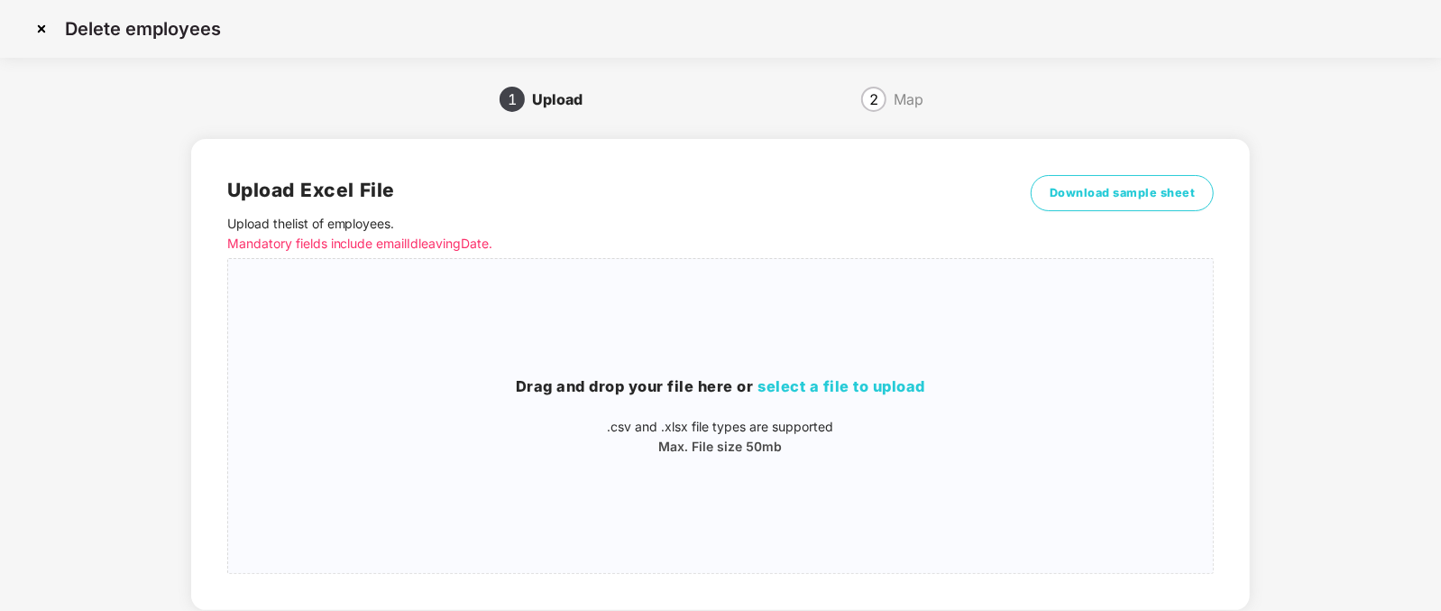
click at [42, 28] on img at bounding box center [41, 28] width 29 height 29
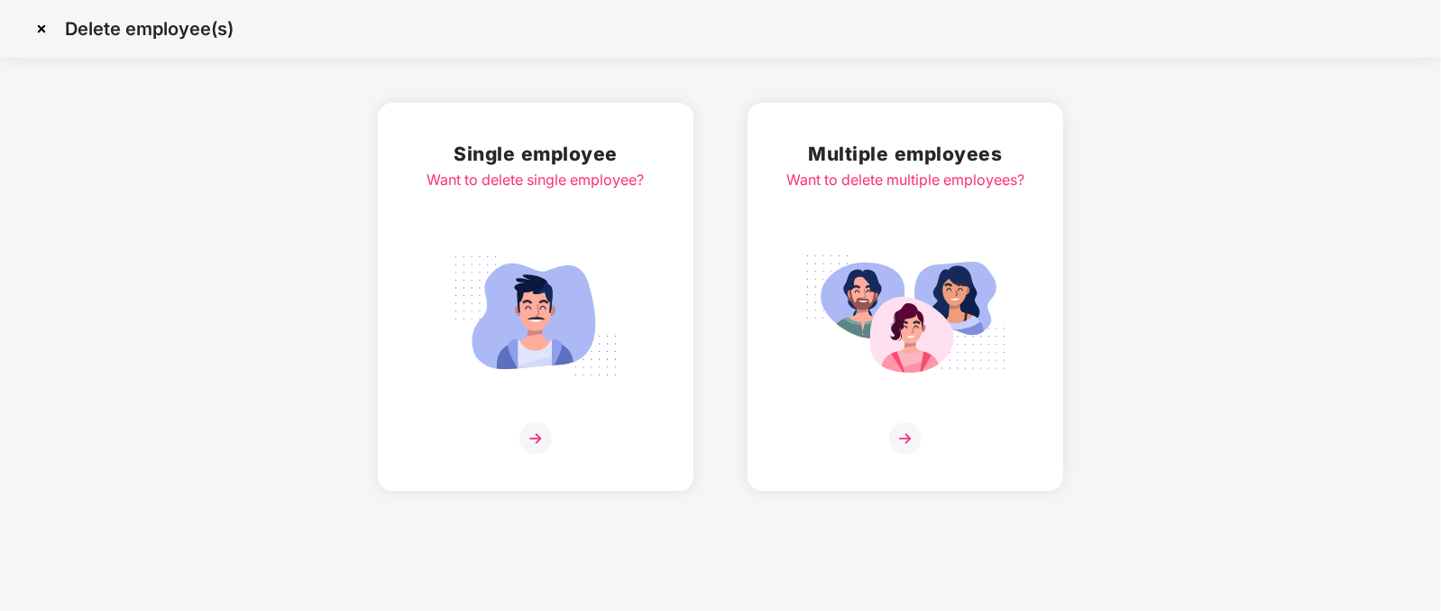
click at [42, 28] on img at bounding box center [41, 28] width 29 height 29
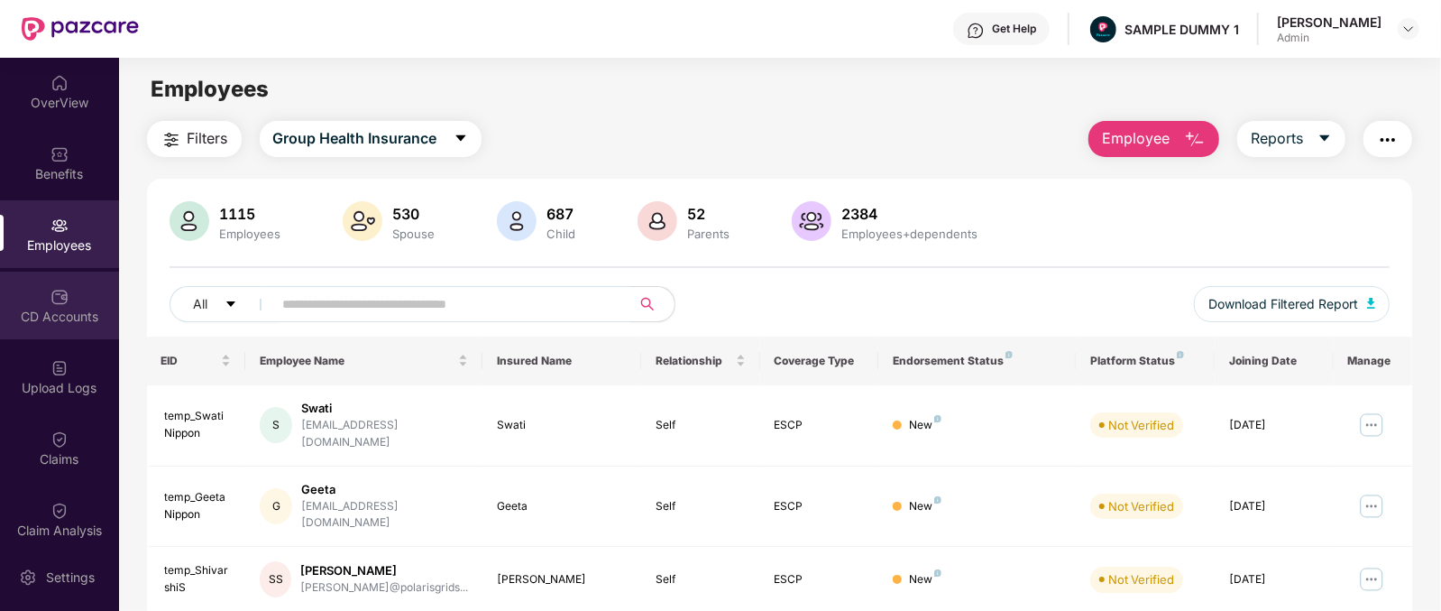
click at [42, 308] on div "CD Accounts" at bounding box center [59, 317] width 119 height 18
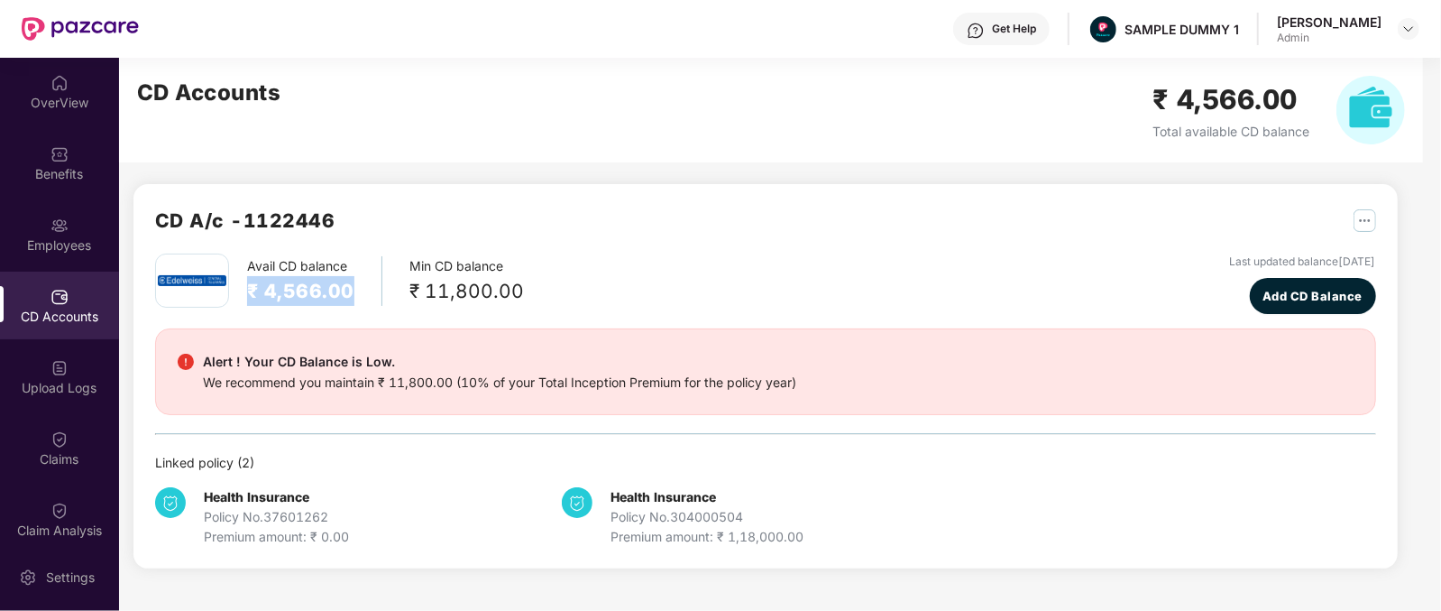
drag, startPoint x: 244, startPoint y: 287, endPoint x: 356, endPoint y: 293, distance: 112.9
click at [356, 293] on div "Avail CD balance ₹ 4,566.00 Min CD balance ₹ 11,800.00" at bounding box center [339, 280] width 369 height 54
click at [356, 293] on div "Avail CD balance ₹ 4,566.00" at bounding box center [314, 281] width 135 height 50
click at [1263, 290] on span "Add CD Balance" at bounding box center [1313, 296] width 100 height 18
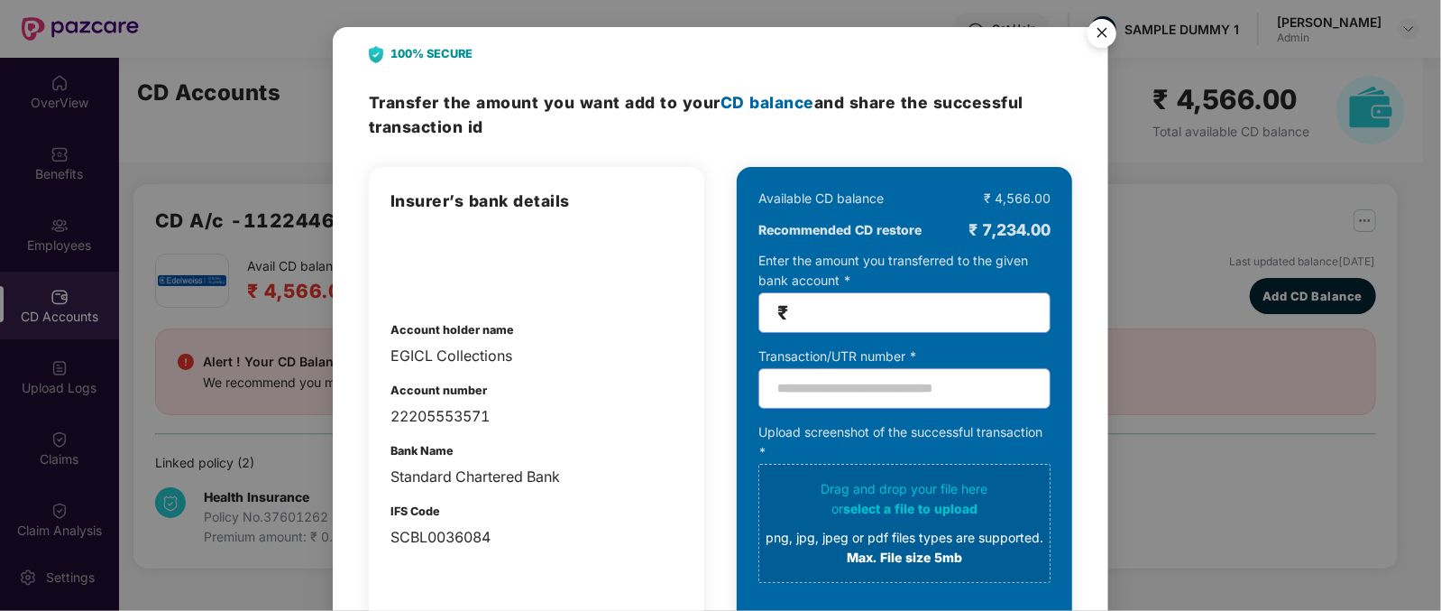
click at [1095, 35] on img "Close" at bounding box center [1102, 36] width 51 height 51
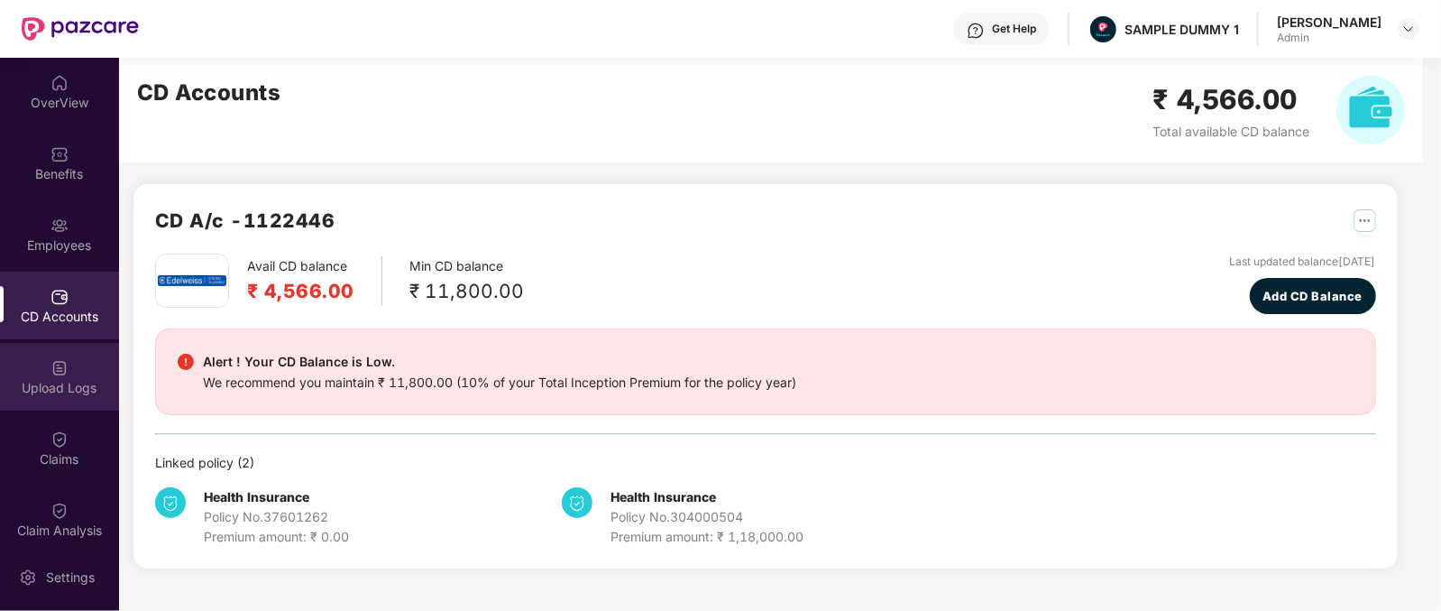
click at [45, 381] on div "Upload Logs" at bounding box center [59, 388] width 119 height 18
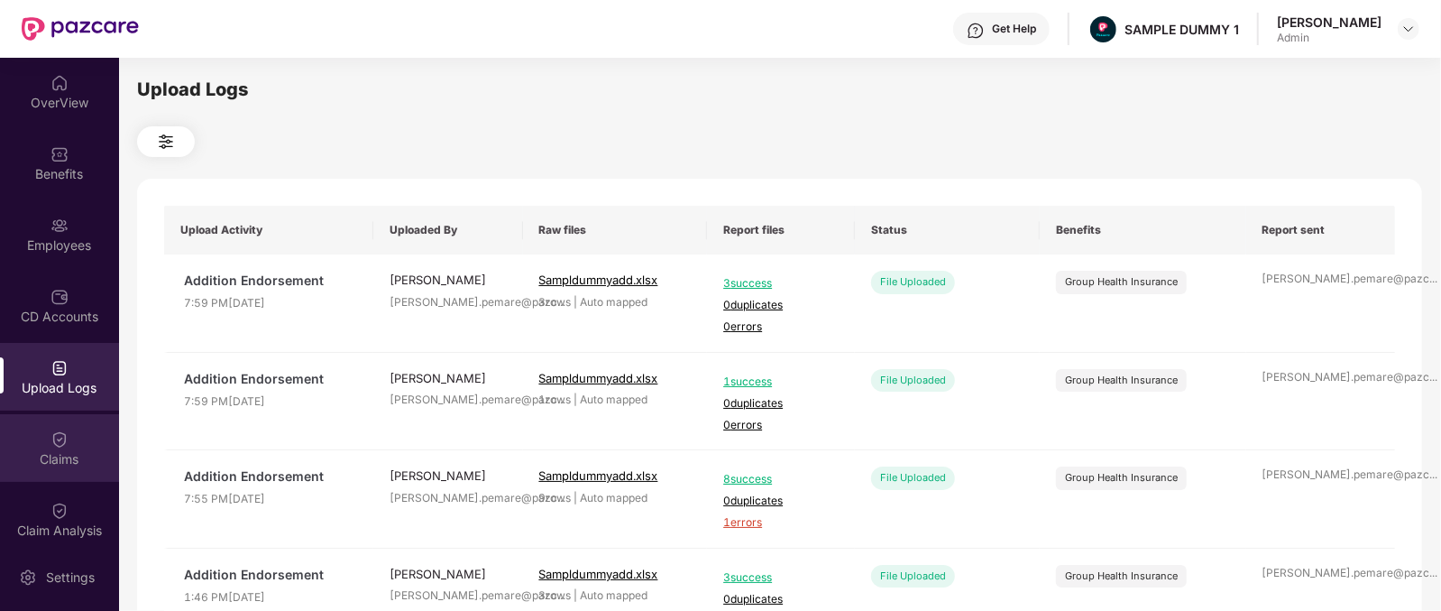
click at [63, 439] on img at bounding box center [60, 439] width 18 height 18
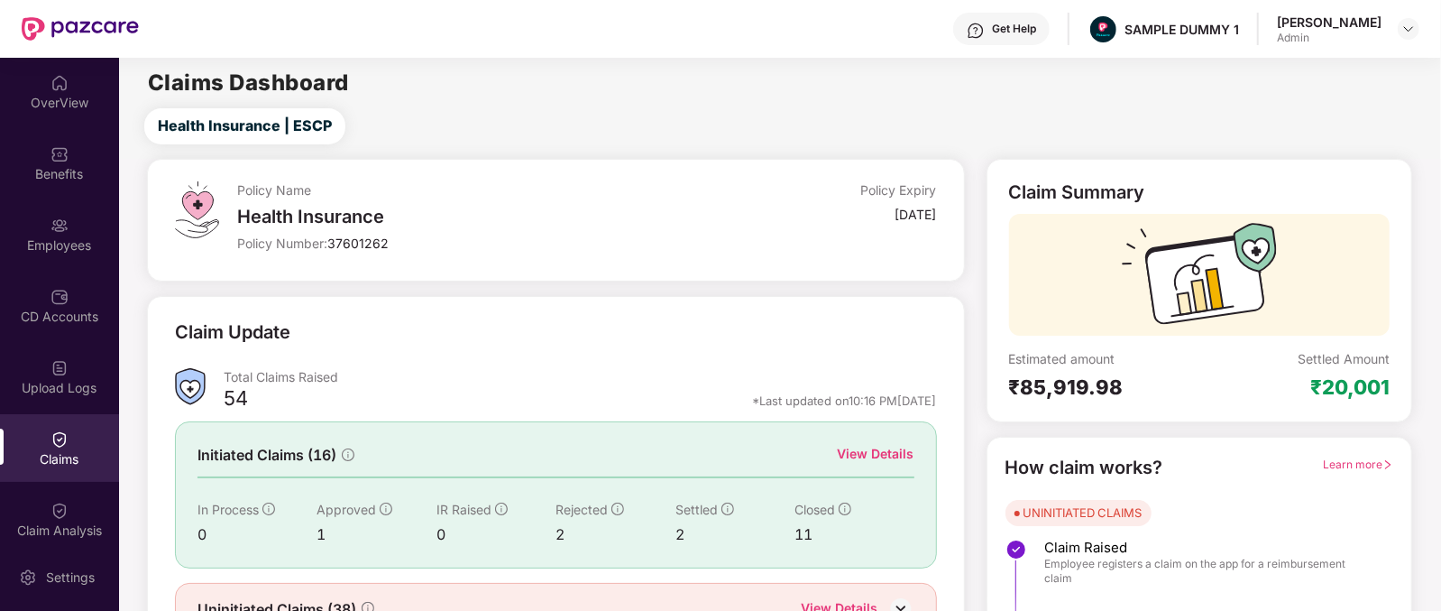
scroll to position [95, 0]
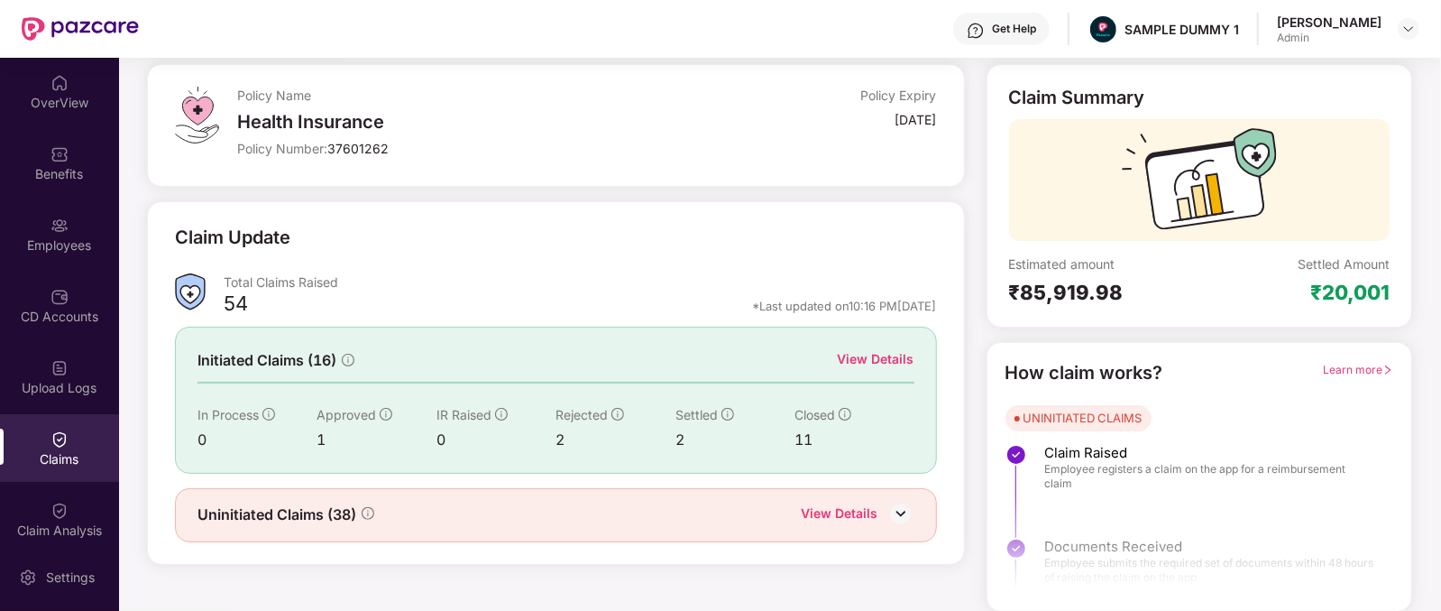
click at [1317, 374] on div "How claim works? Learn more" at bounding box center [1200, 373] width 388 height 28
click at [1357, 363] on span "Learn more" at bounding box center [1358, 370] width 70 height 14
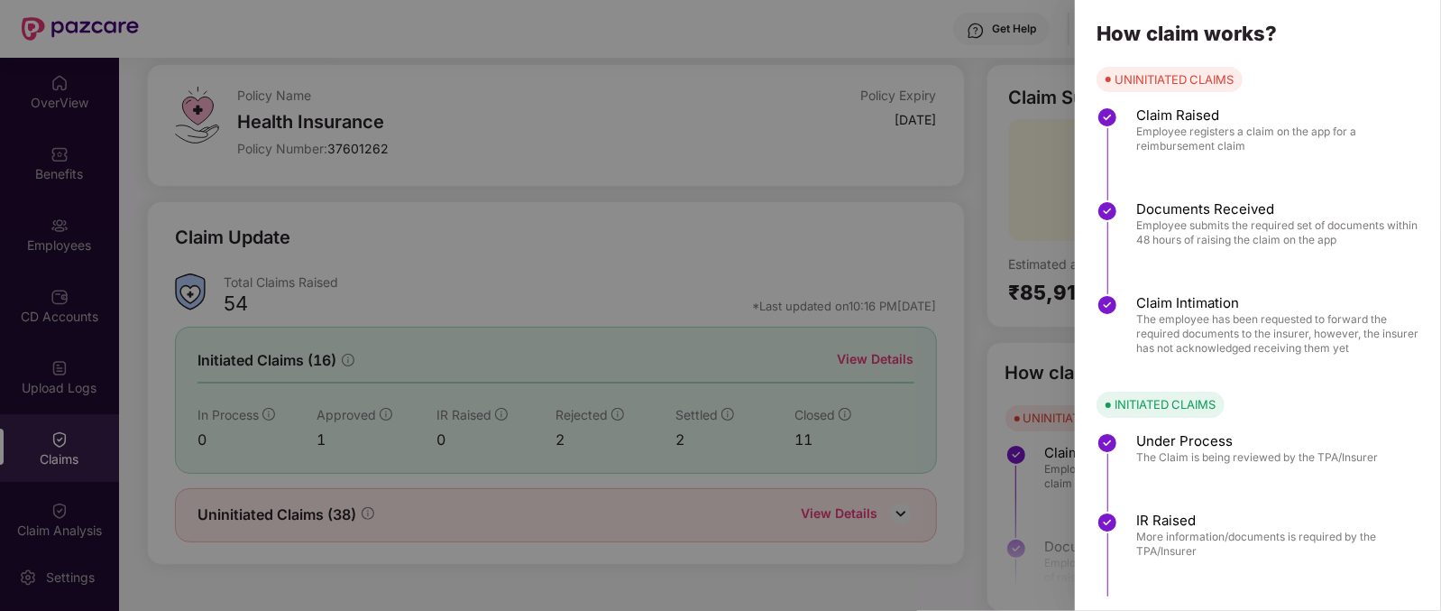
scroll to position [185, 0]
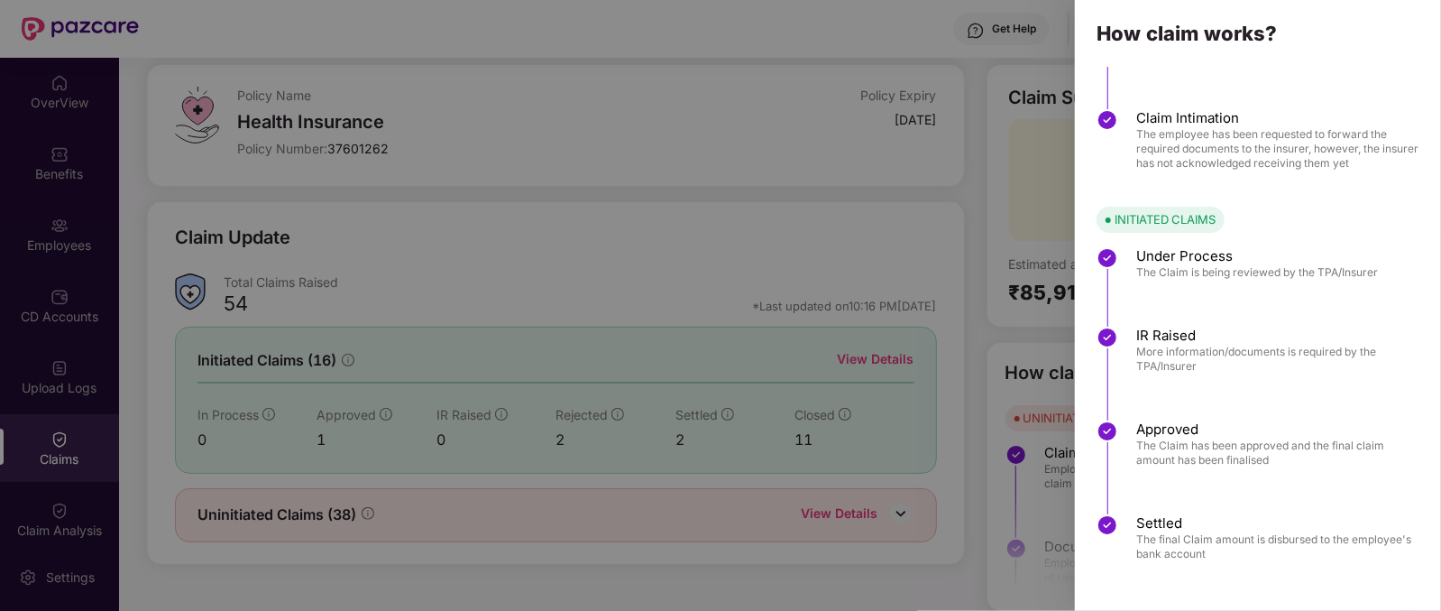
click at [923, 216] on div at bounding box center [720, 305] width 1441 height 611
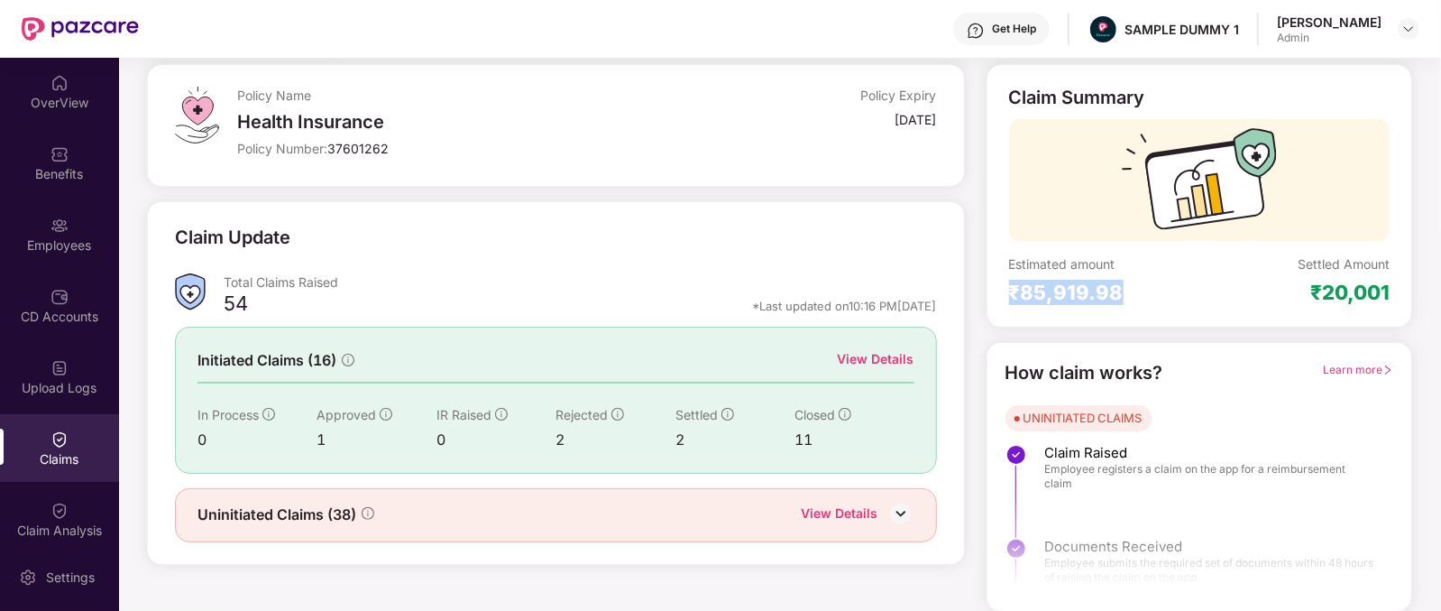
drag, startPoint x: 1010, startPoint y: 299, endPoint x: 1153, endPoint y: 292, distance: 142.7
click at [1153, 292] on div "₹85,919.98" at bounding box center [1104, 292] width 190 height 25
click at [849, 354] on div "View Details" at bounding box center [876, 359] width 77 height 20
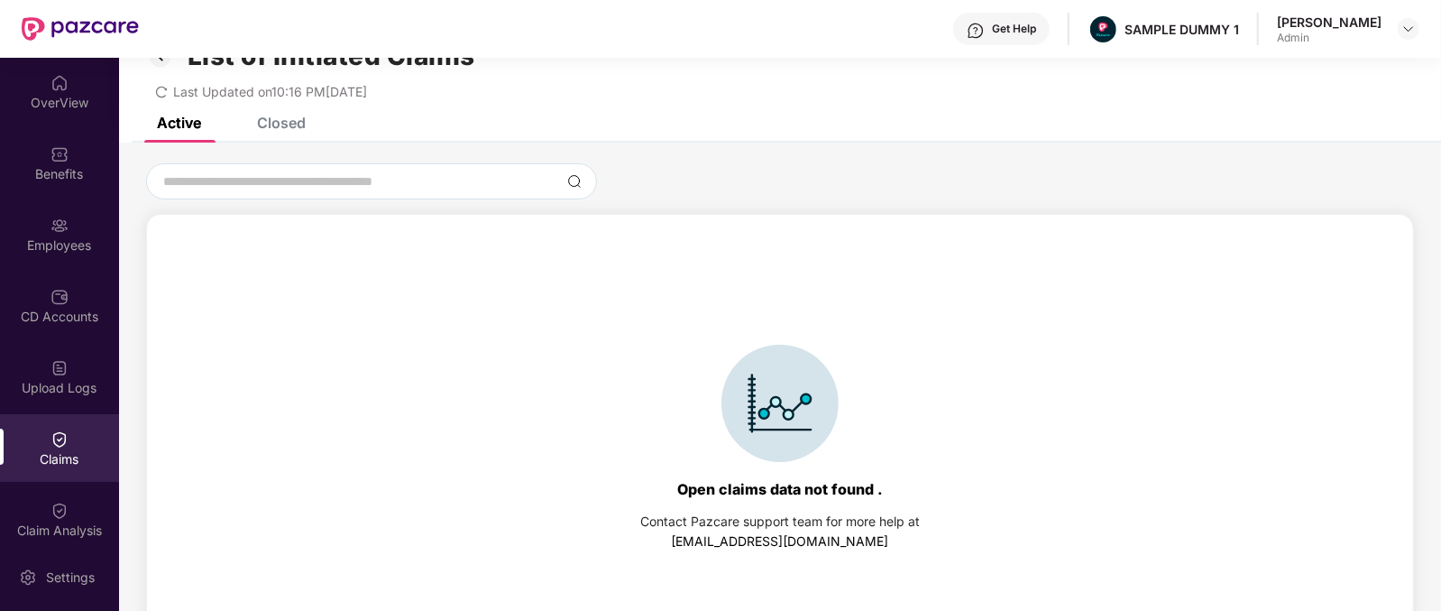
scroll to position [40, 0]
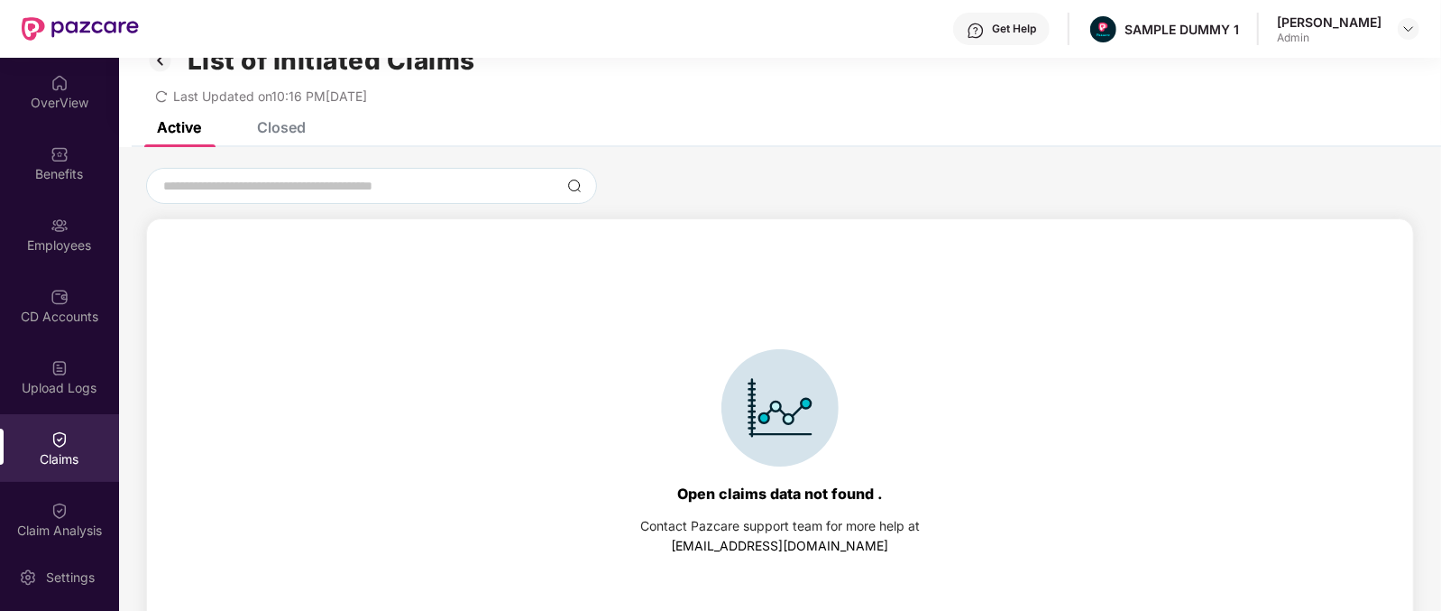
click at [301, 133] on div "Closed" at bounding box center [281, 127] width 49 height 18
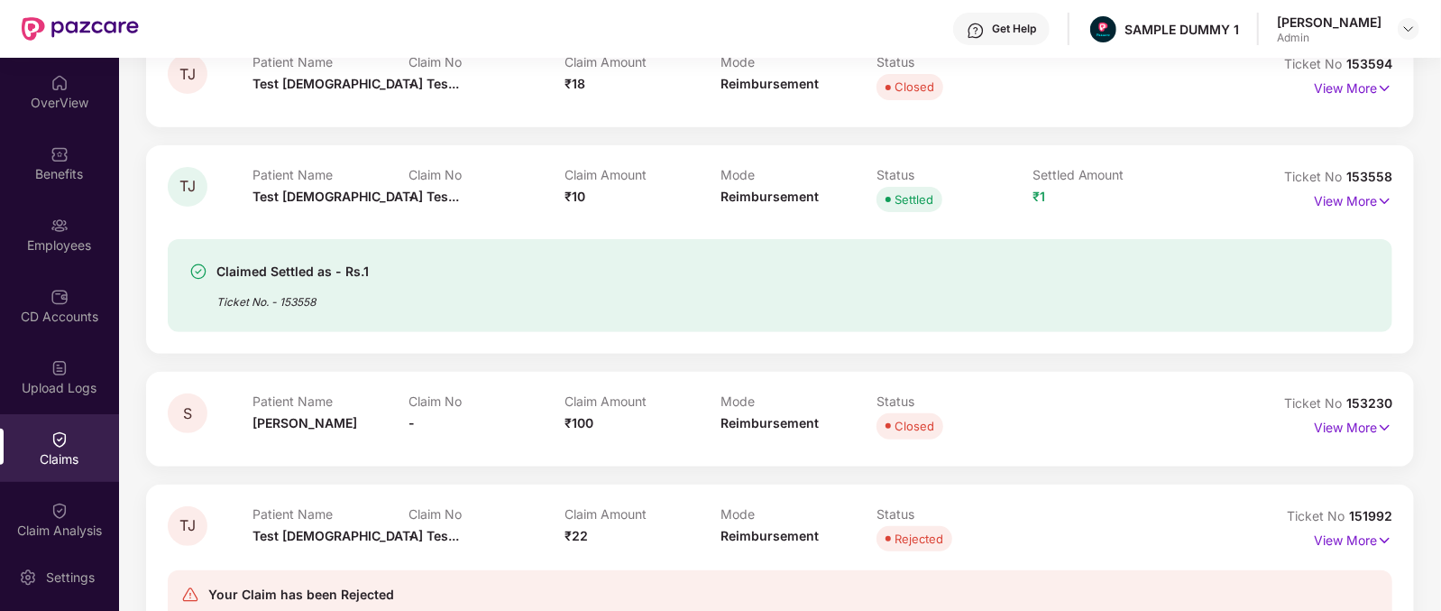
scroll to position [335, 0]
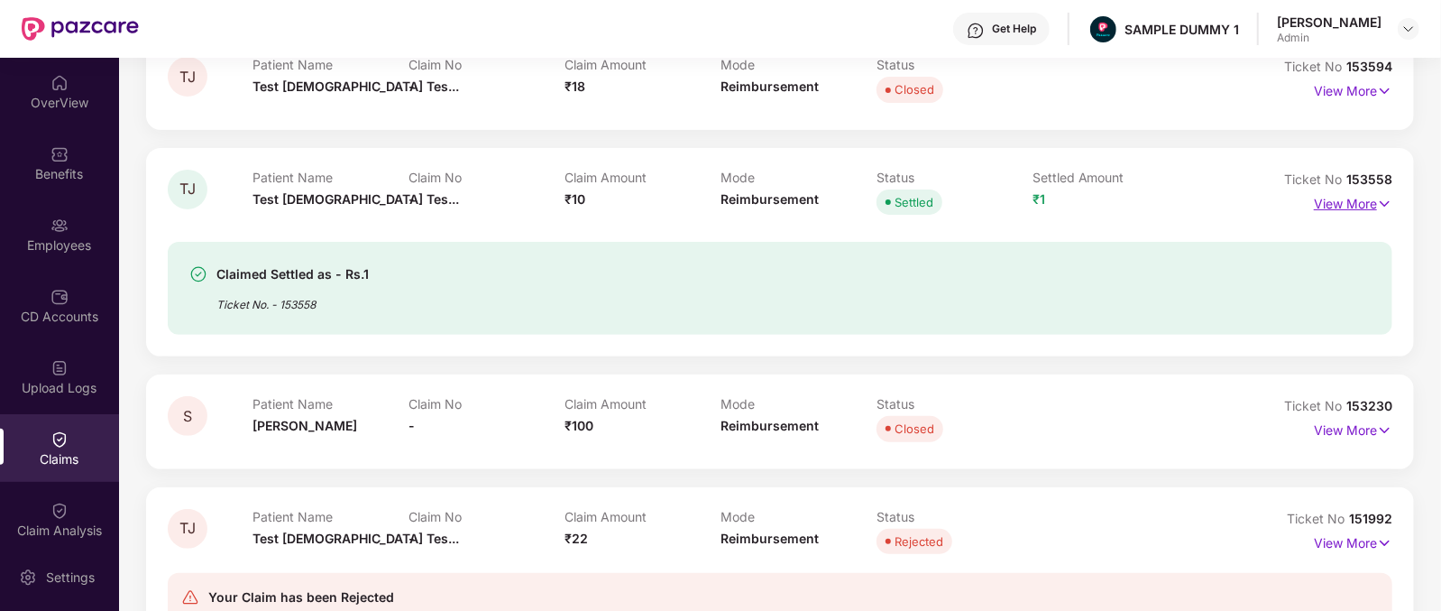
click at [1356, 197] on p "View More" at bounding box center [1353, 201] width 78 height 24
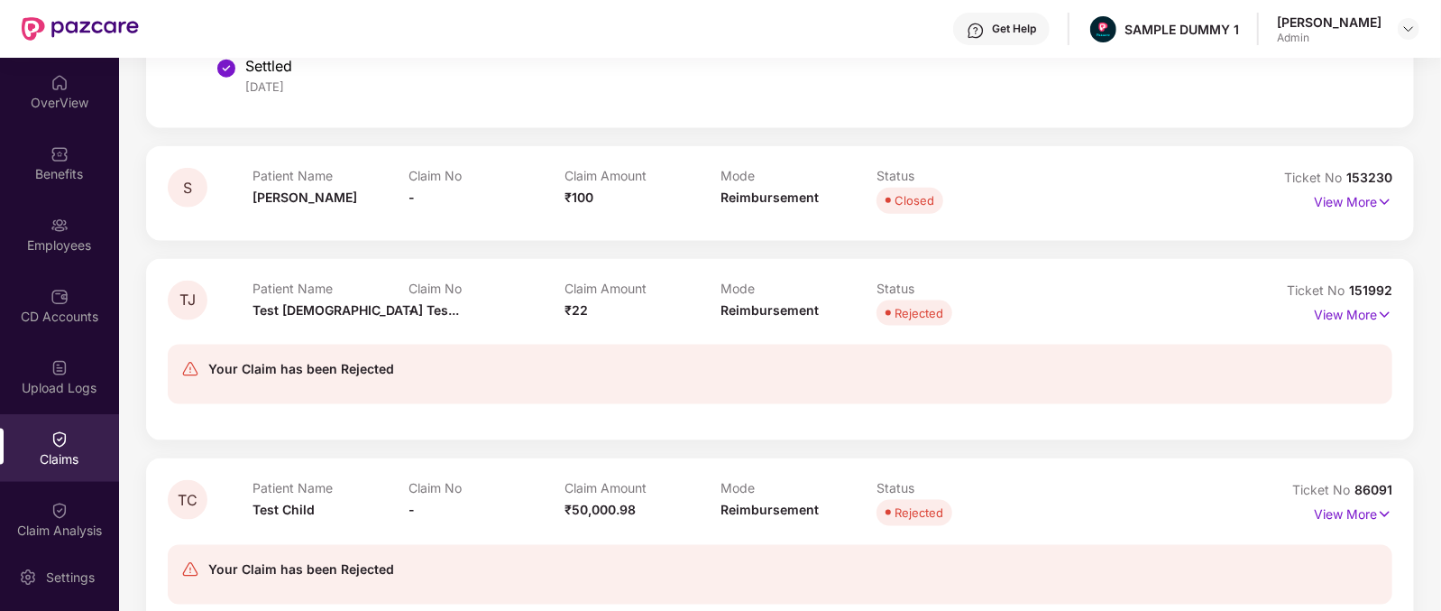
scroll to position [1433, 0]
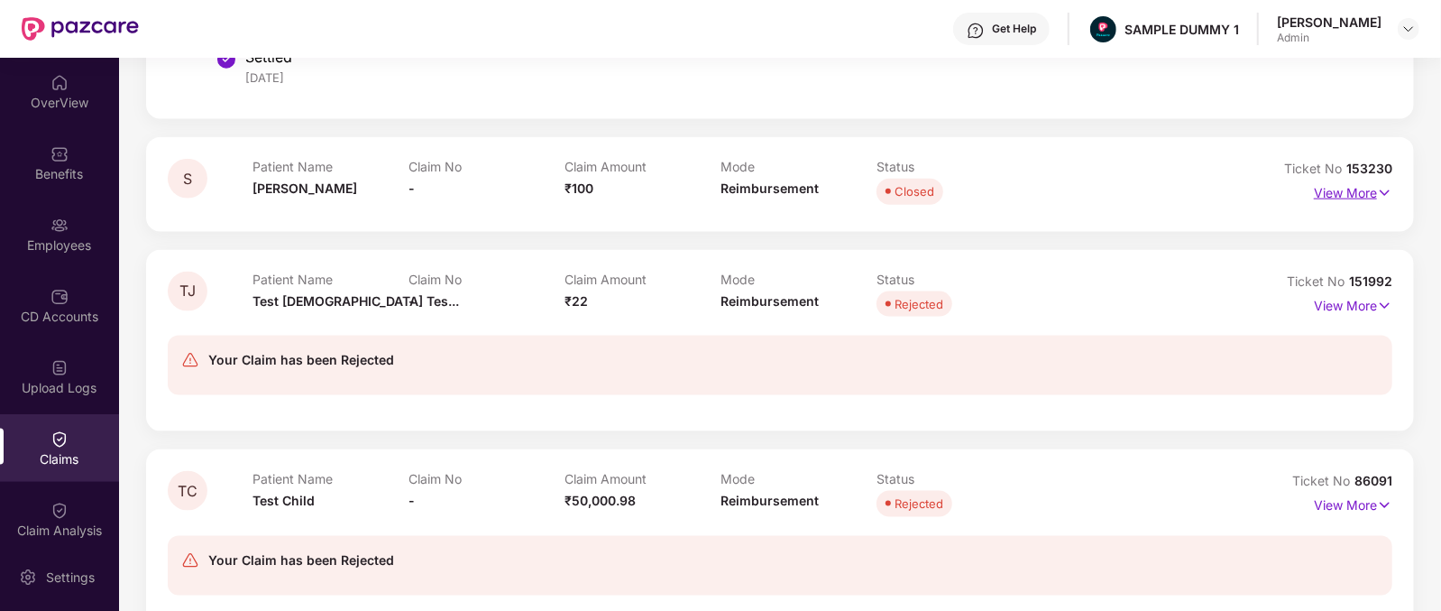
click at [1346, 182] on p "View More" at bounding box center [1353, 191] width 78 height 24
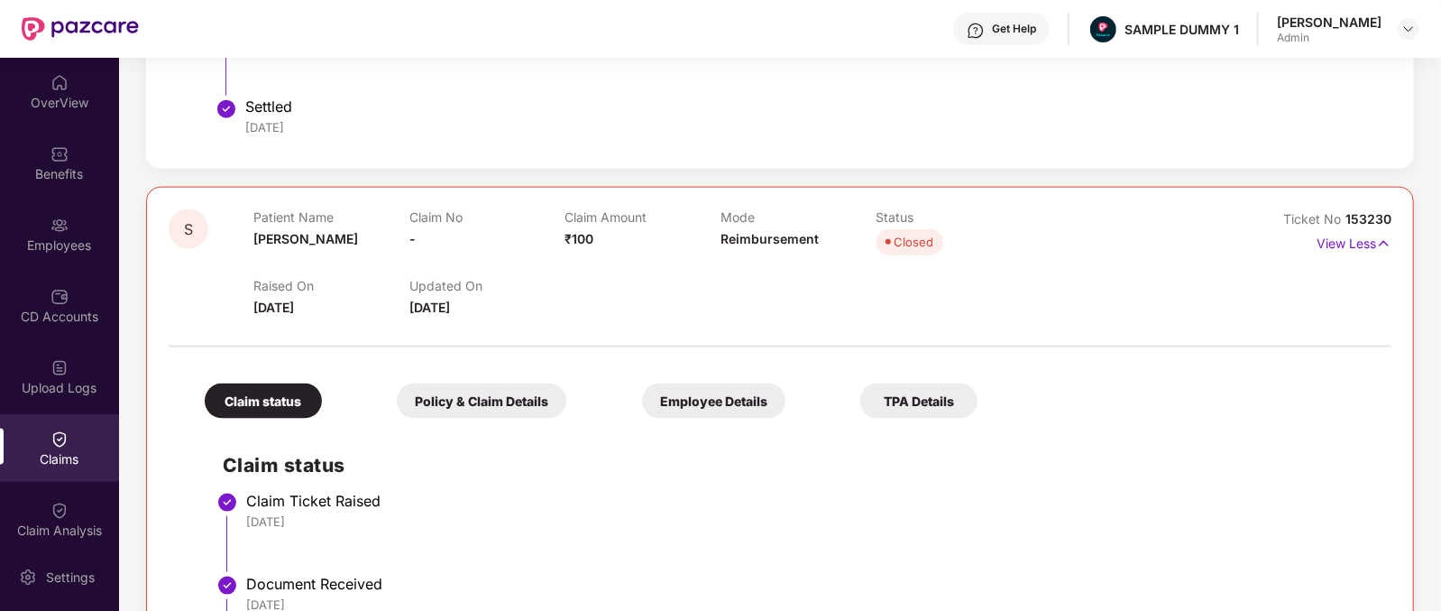
scroll to position [1376, 0]
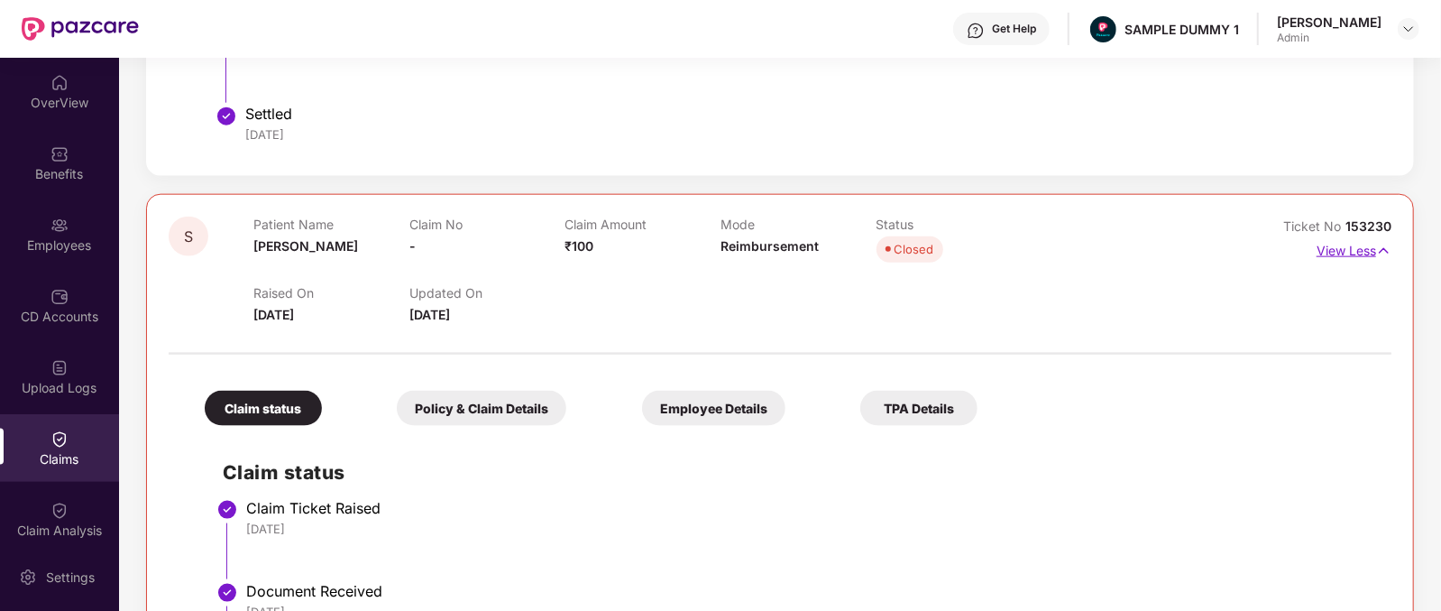
click at [1341, 248] on p "View Less" at bounding box center [1354, 248] width 75 height 24
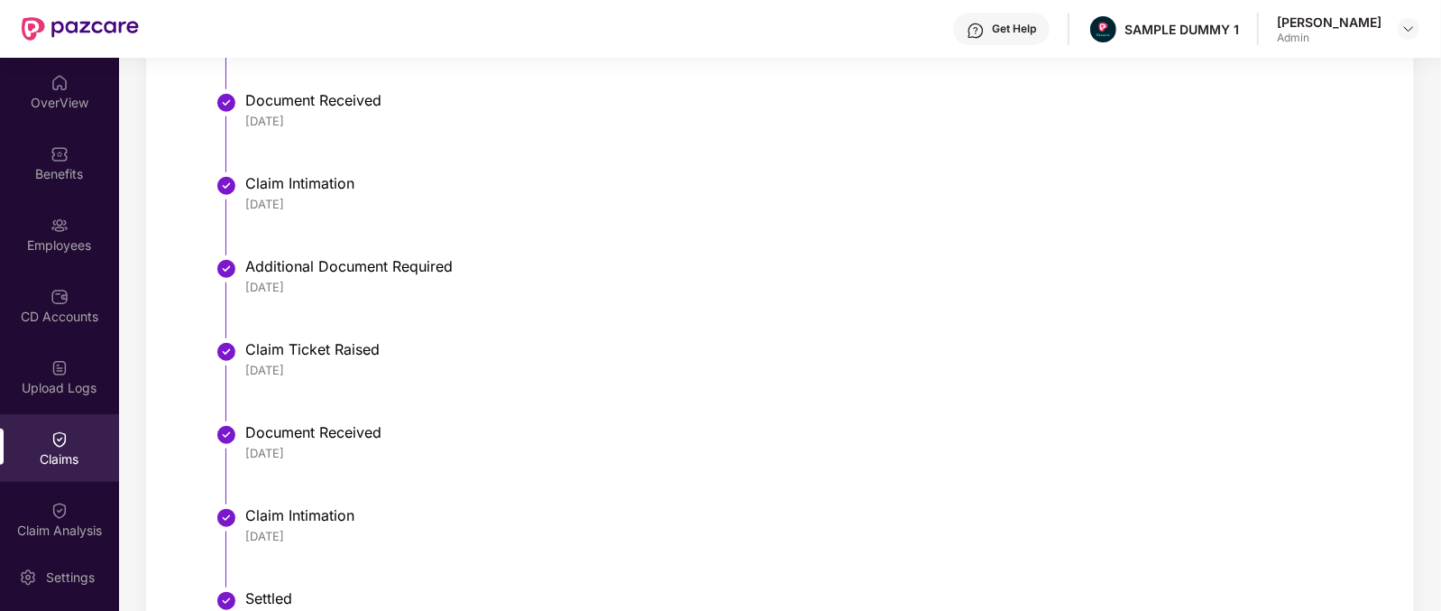
scroll to position [0, 0]
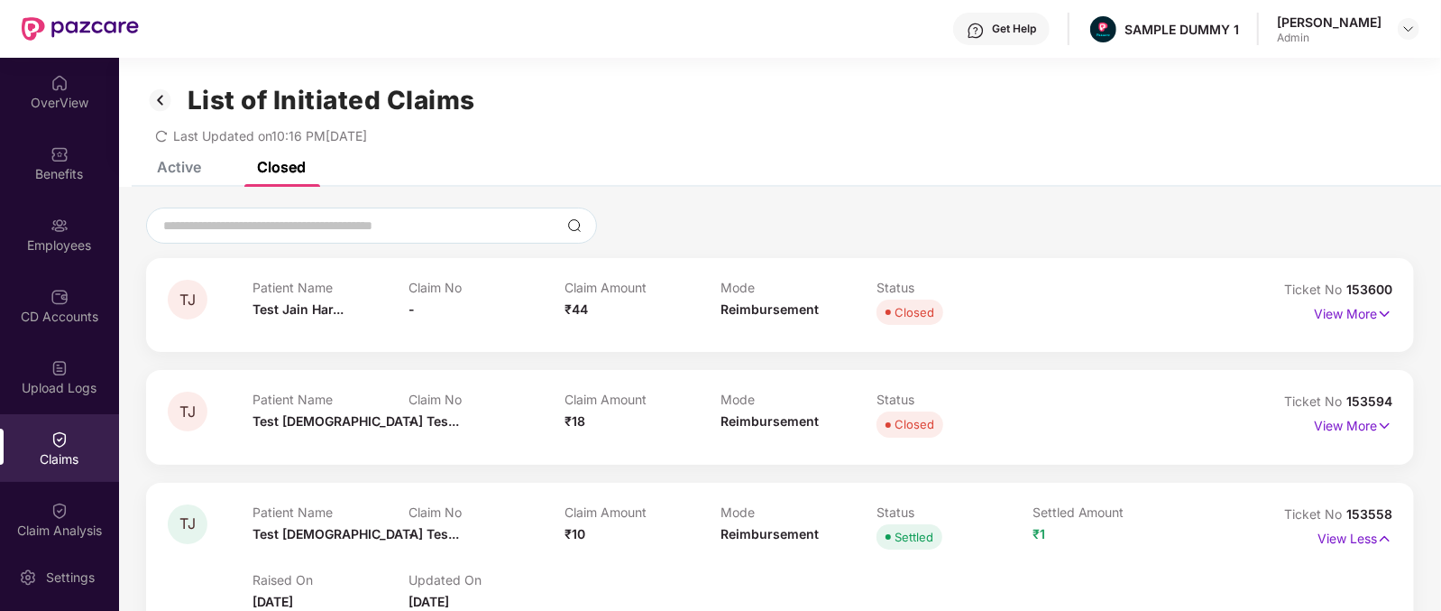
click at [152, 87] on img at bounding box center [160, 100] width 29 height 31
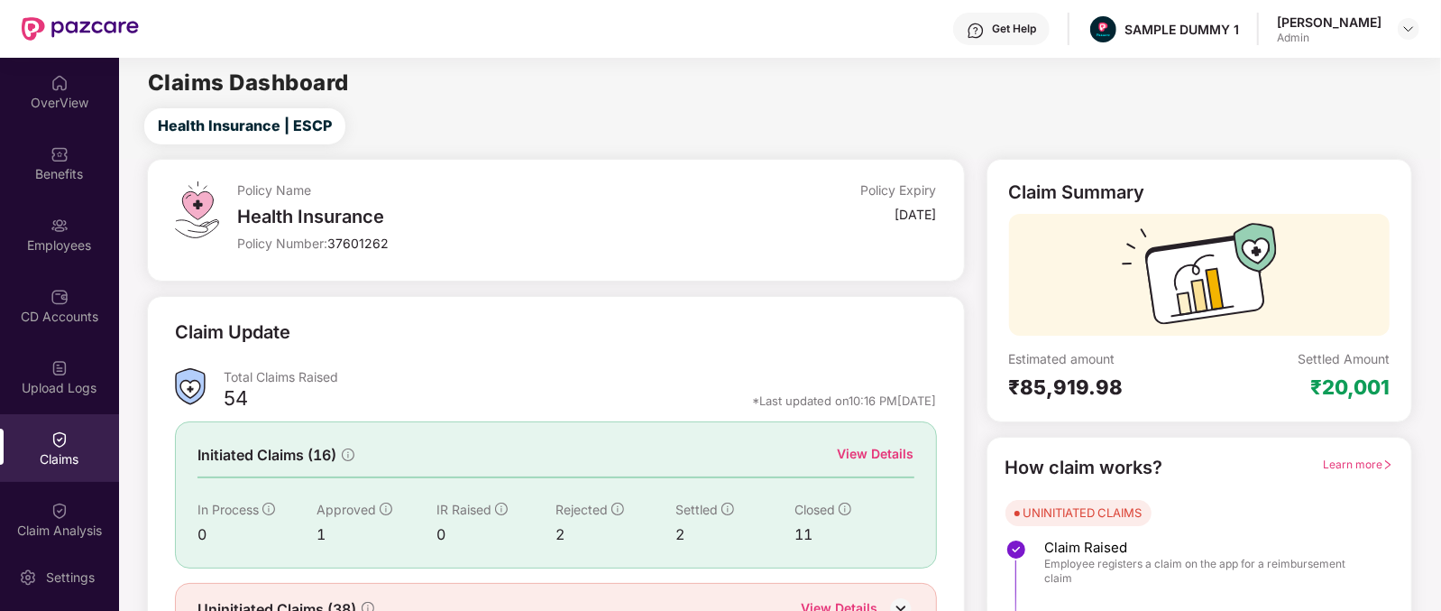
scroll to position [95, 0]
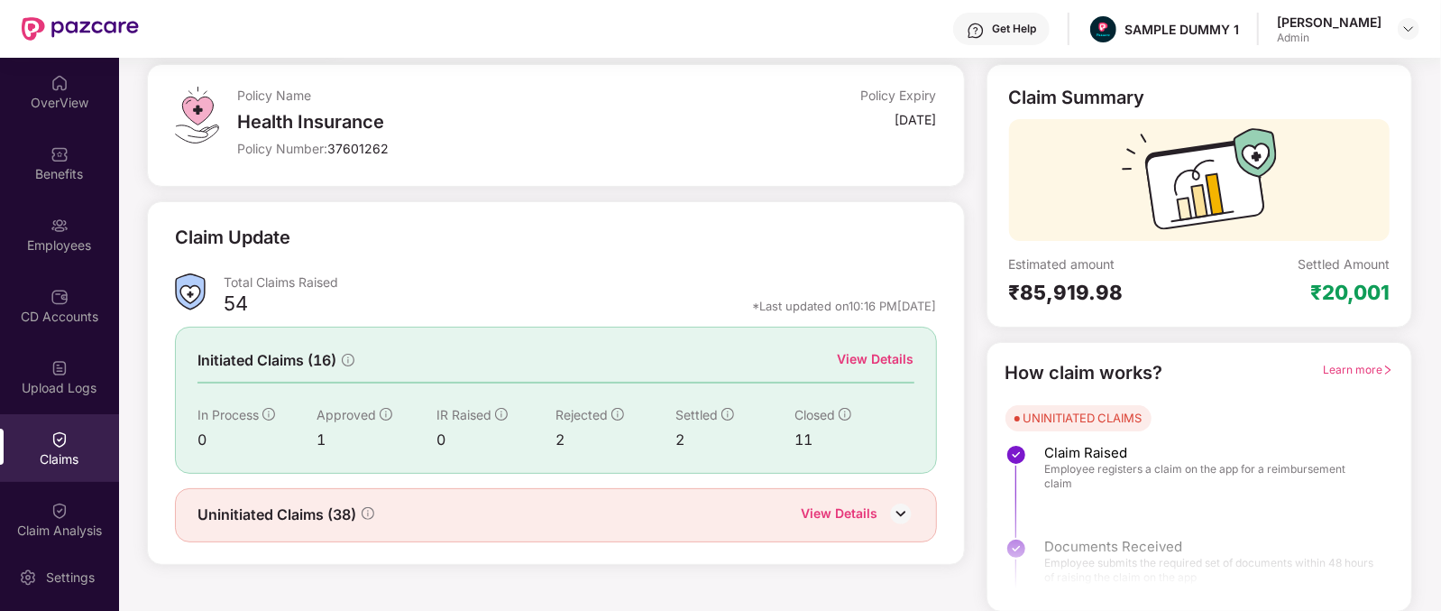
click at [910, 505] on img at bounding box center [900, 513] width 27 height 27
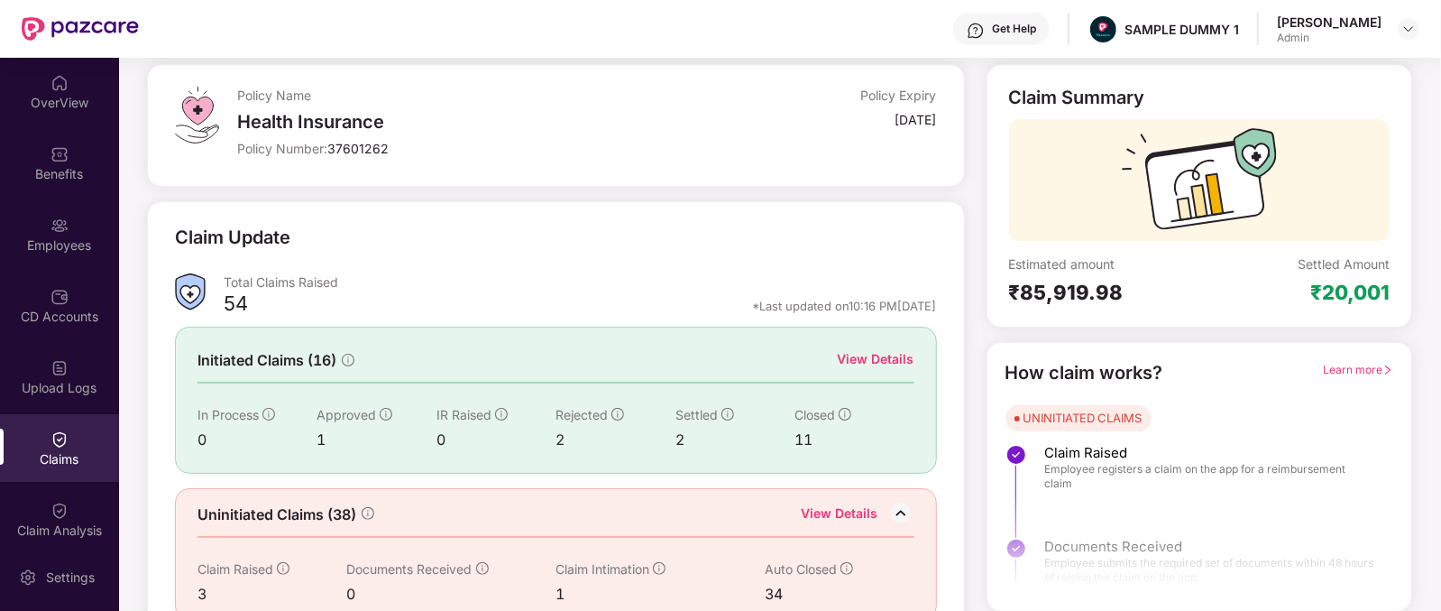
scroll to position [125, 0]
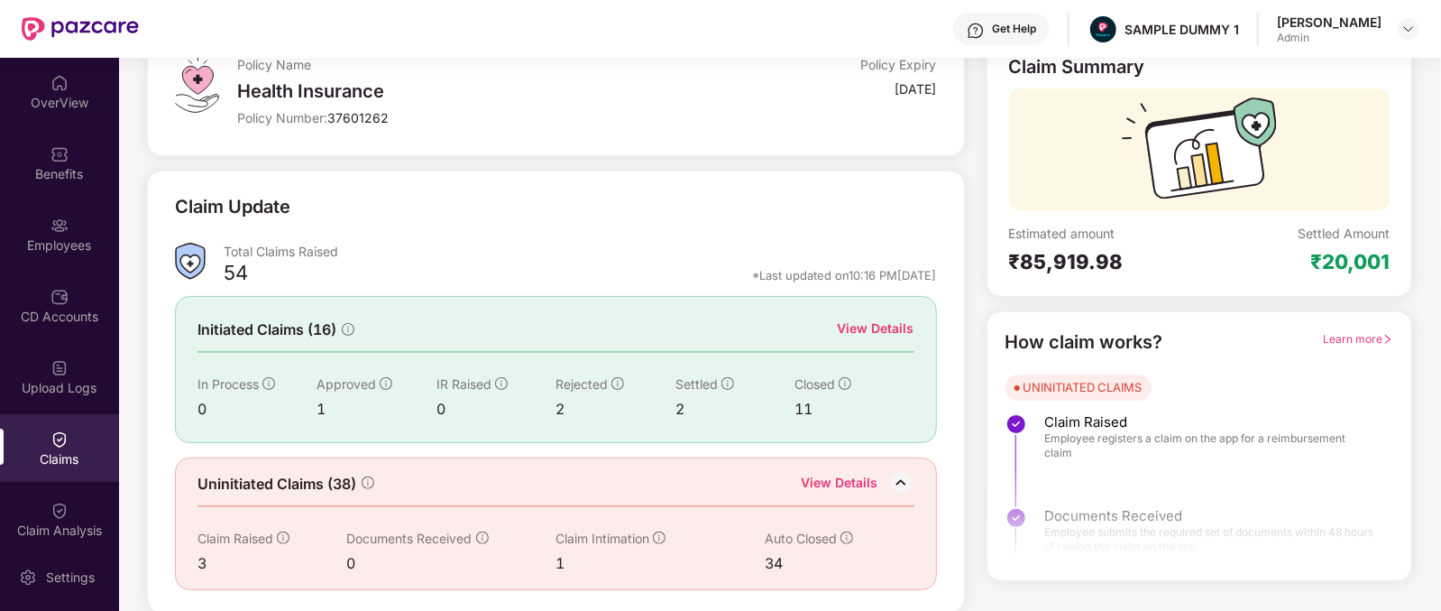
click at [911, 484] on img at bounding box center [900, 482] width 27 height 27
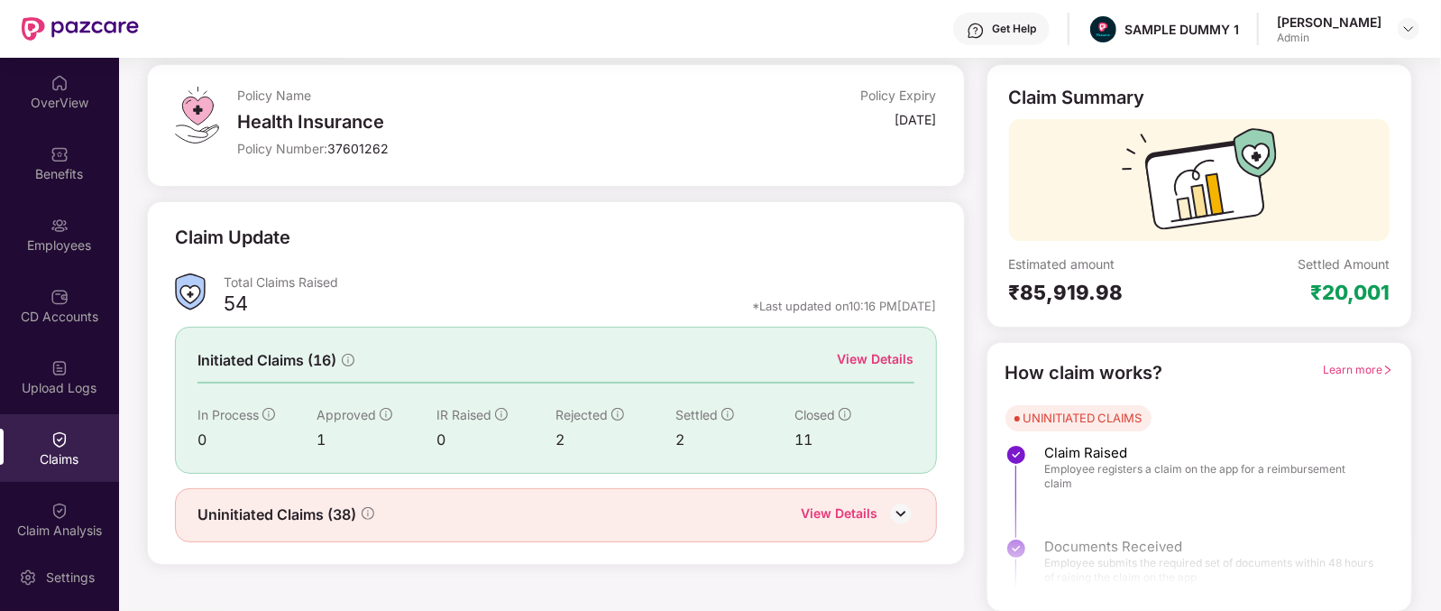
scroll to position [299, 0]
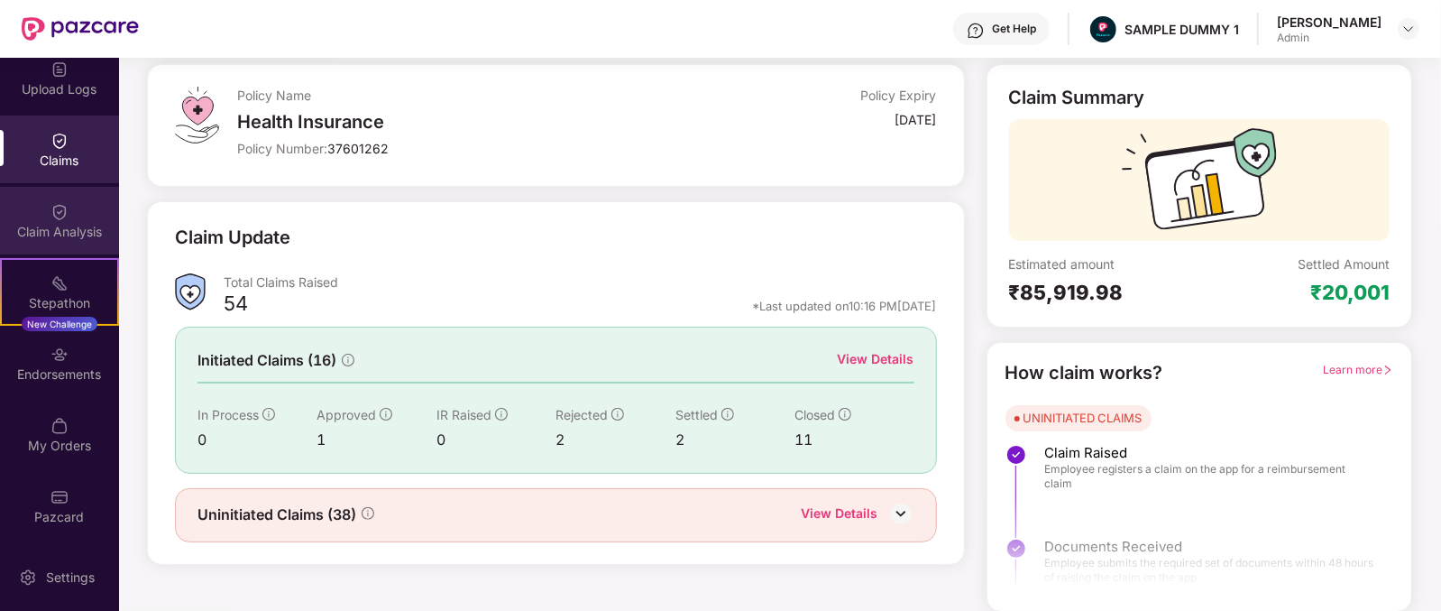
click at [53, 234] on div "Claim Analysis" at bounding box center [59, 232] width 119 height 18
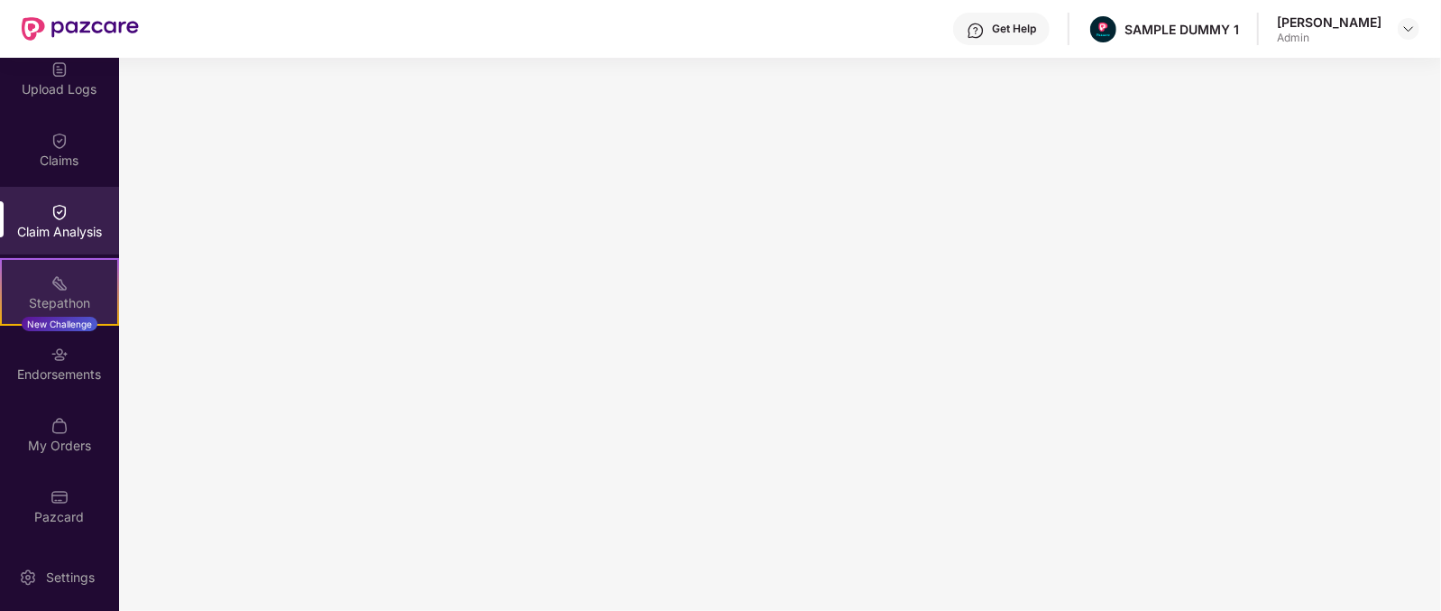
click at [63, 281] on img at bounding box center [60, 283] width 18 height 18
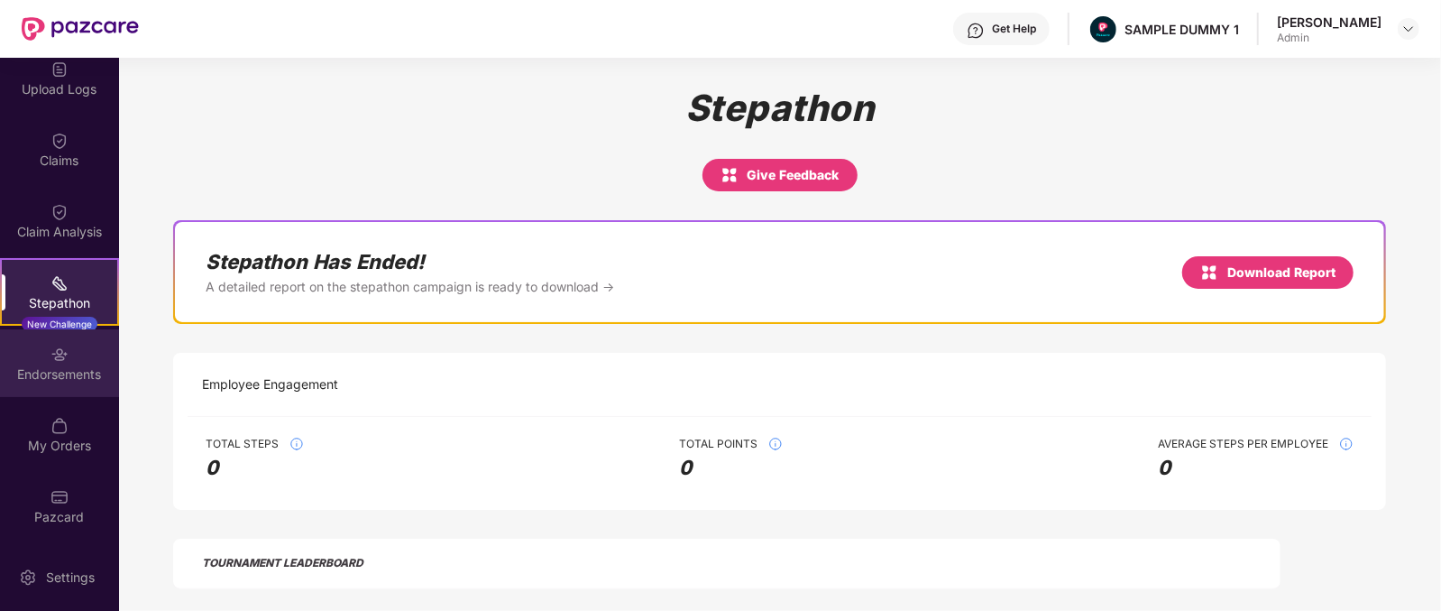
click at [79, 351] on div "Endorsements" at bounding box center [59, 363] width 119 height 68
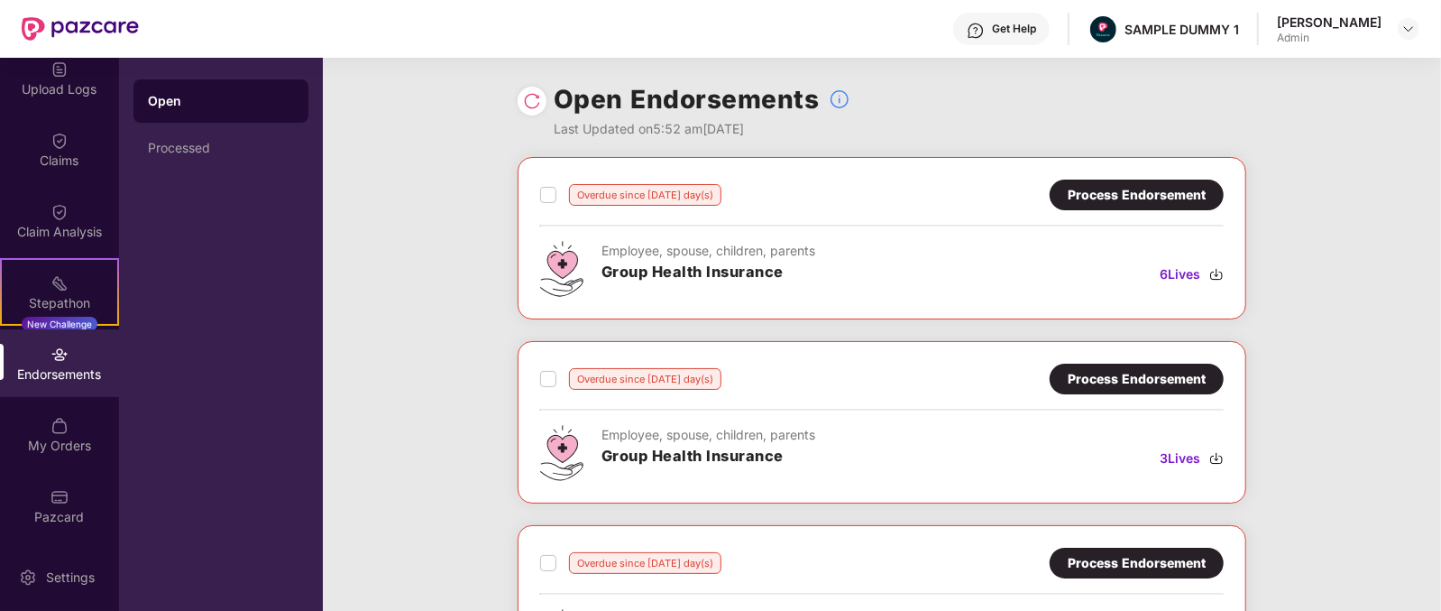
click at [536, 215] on div "Overdue since 1248 day(s) Process Endorsement Employee, spouse, children, paren…" at bounding box center [882, 238] width 729 height 162
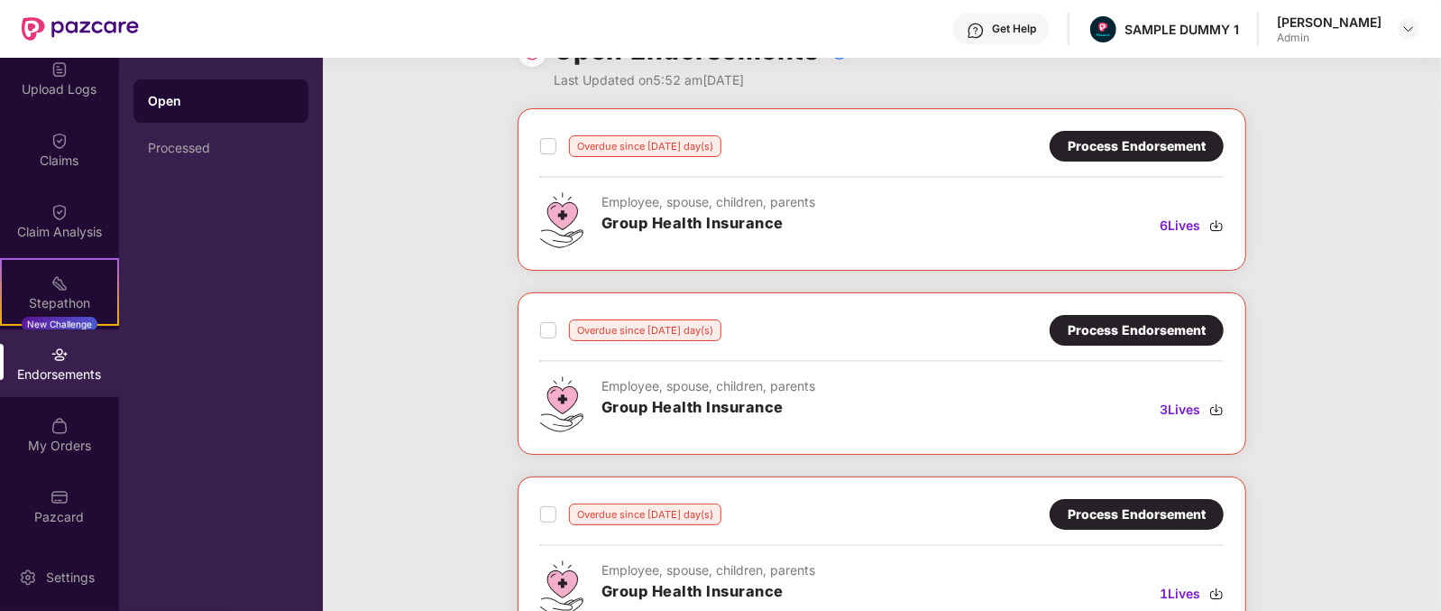
scroll to position [49, 0]
click at [250, 160] on div "Processed" at bounding box center [220, 147] width 175 height 43
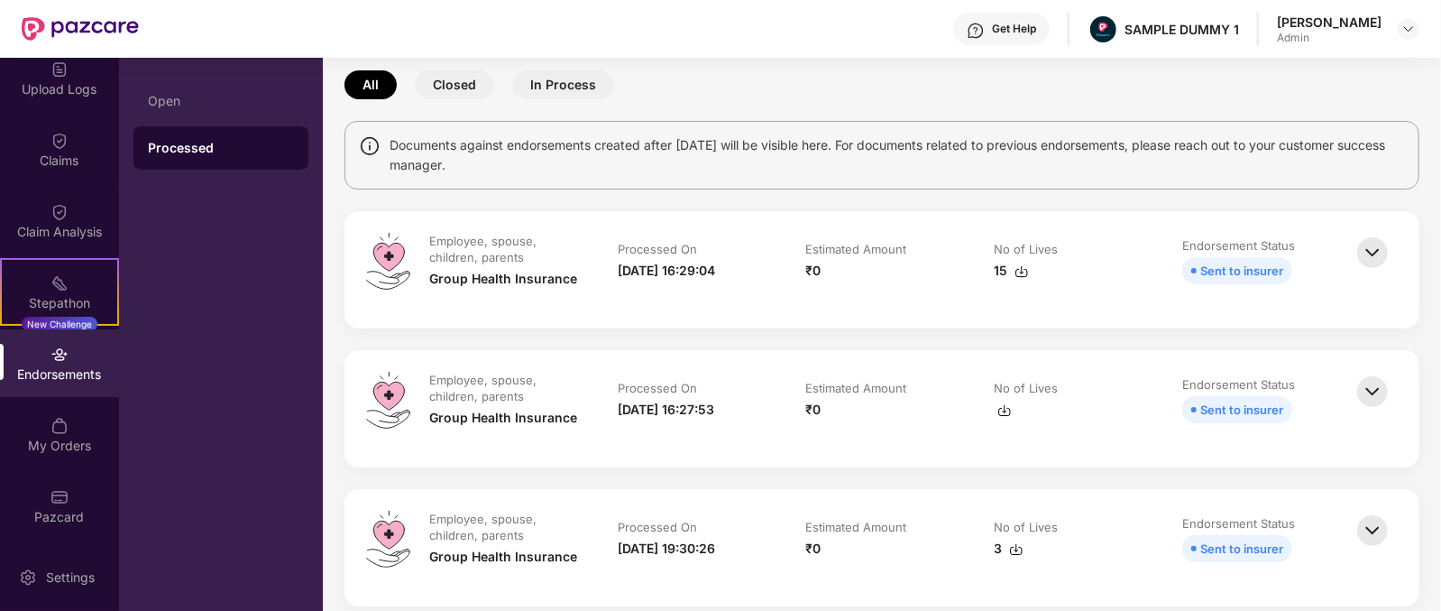
scroll to position [81, 0]
click at [470, 78] on button "Closed" at bounding box center [454, 83] width 79 height 29
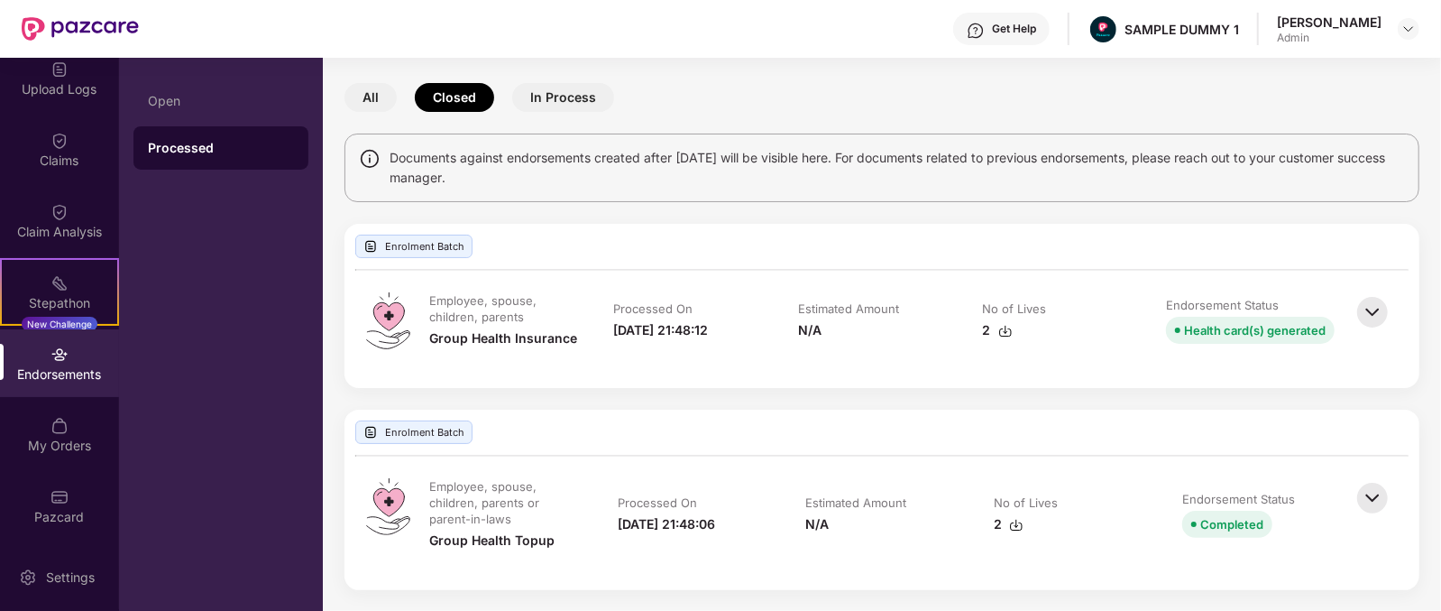
scroll to position [0, 0]
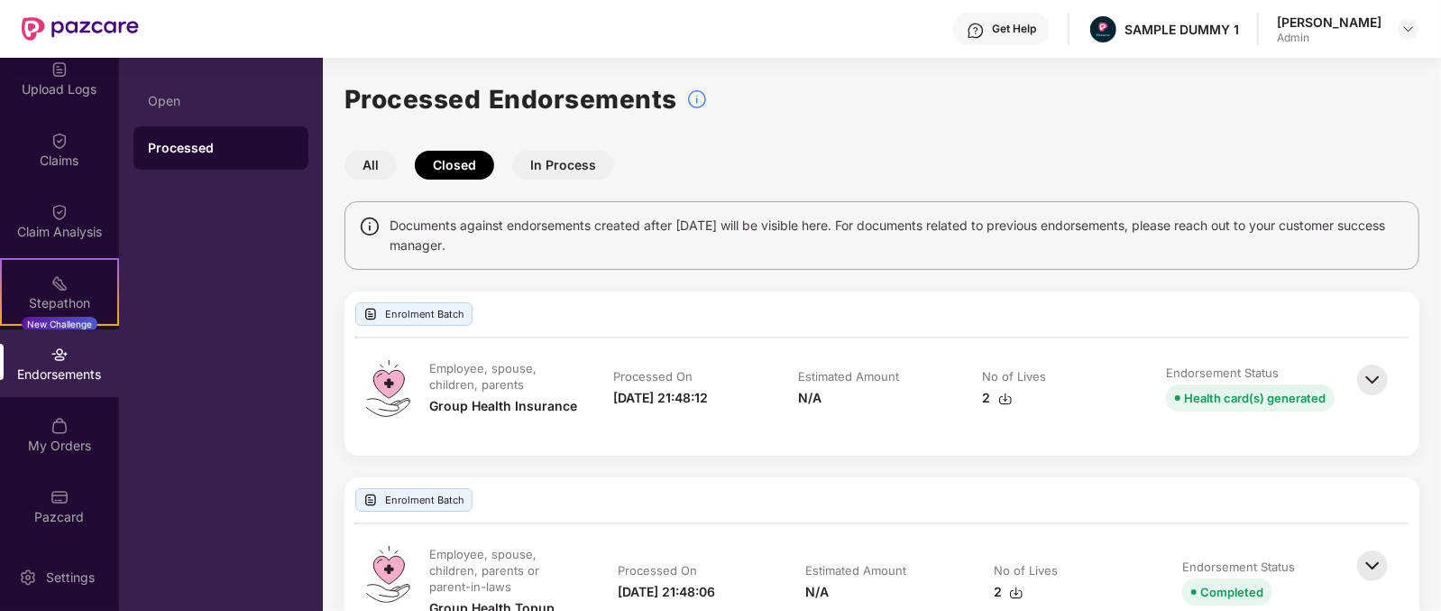
click at [564, 171] on button "In Process" at bounding box center [563, 165] width 102 height 29
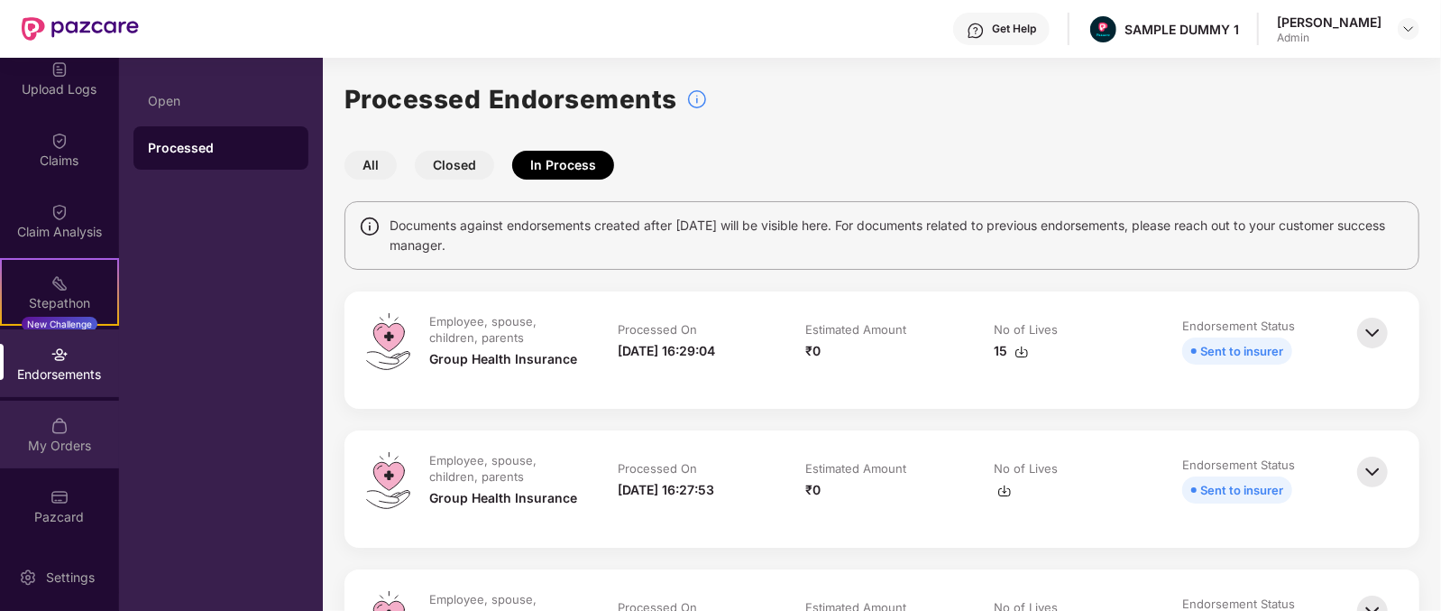
click at [36, 428] on div "My Orders" at bounding box center [59, 434] width 119 height 68
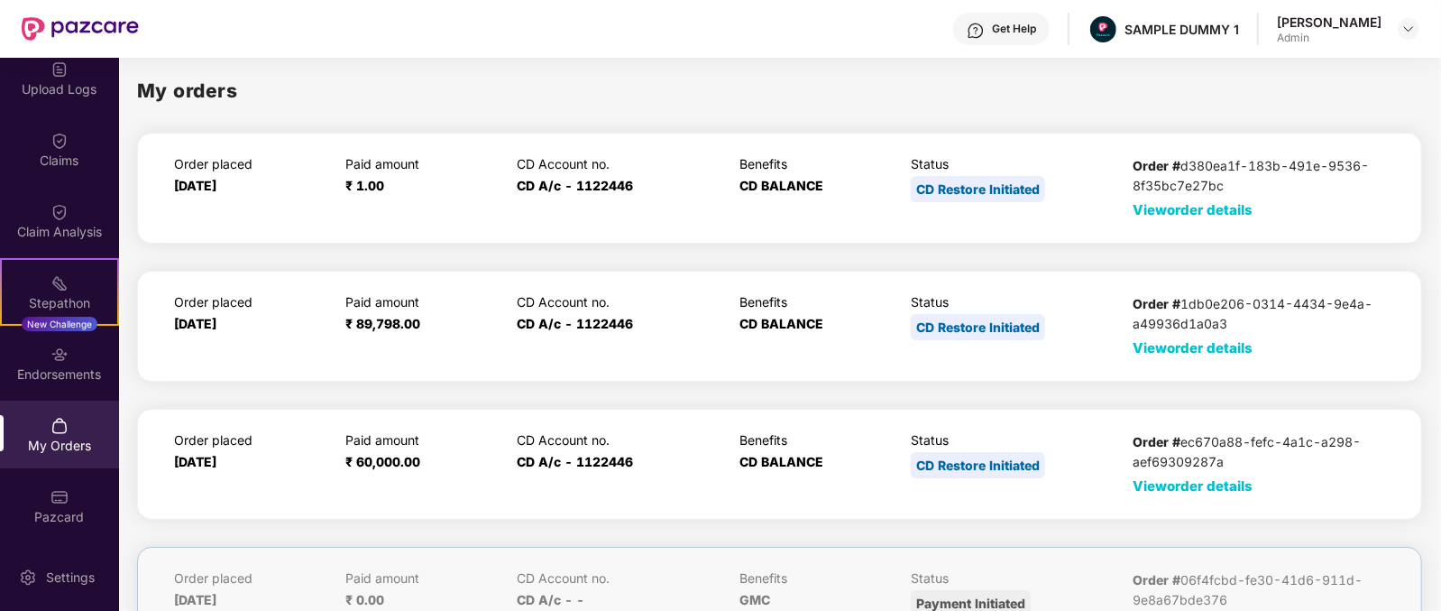
scroll to position [85, 0]
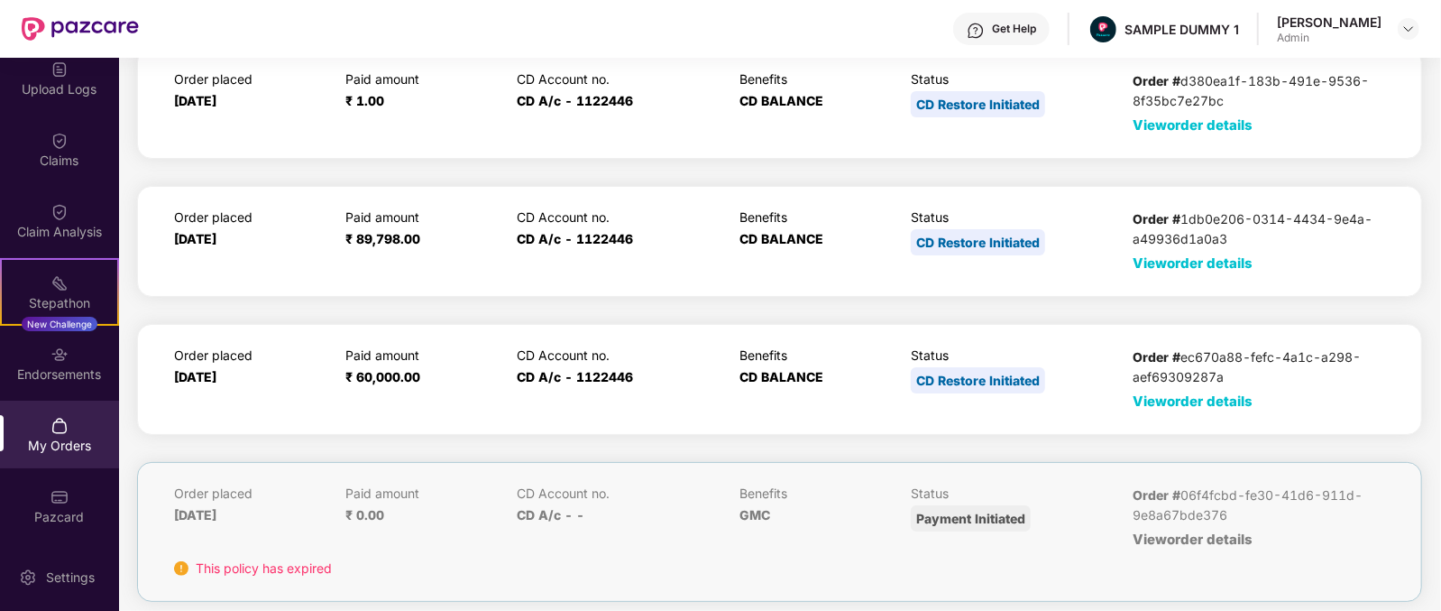
click at [1150, 400] on span "View order details" at bounding box center [1193, 400] width 120 height 17
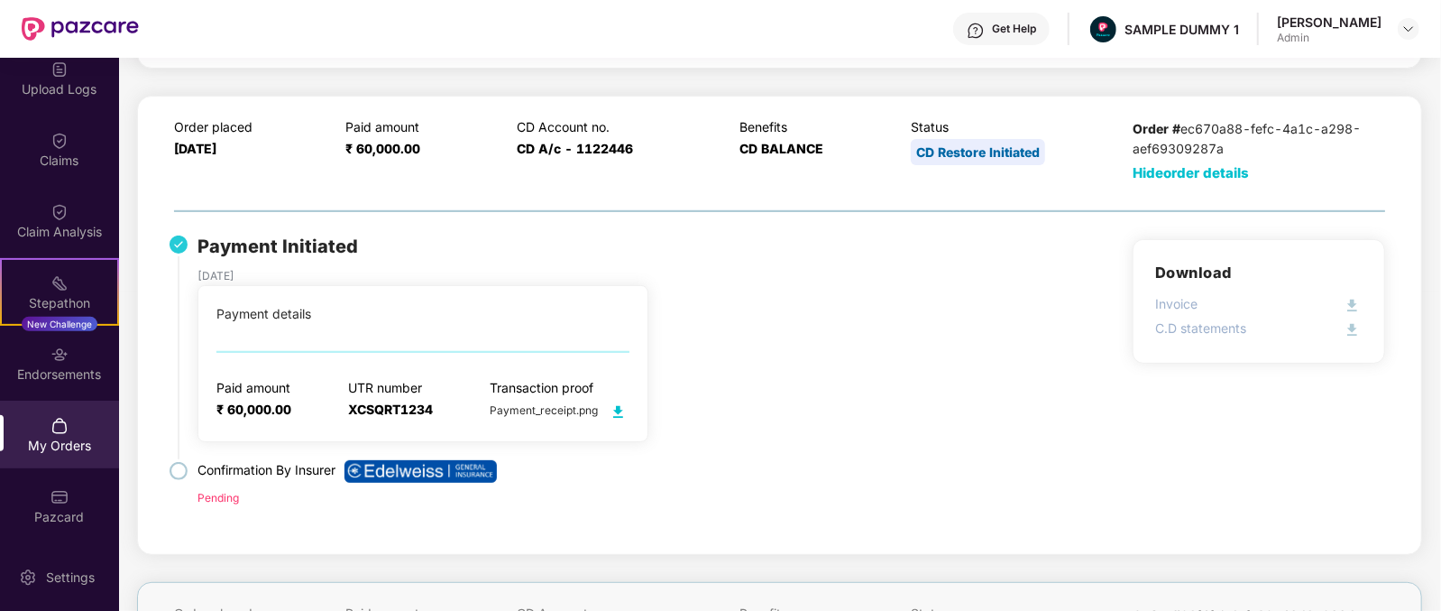
scroll to position [364, 0]
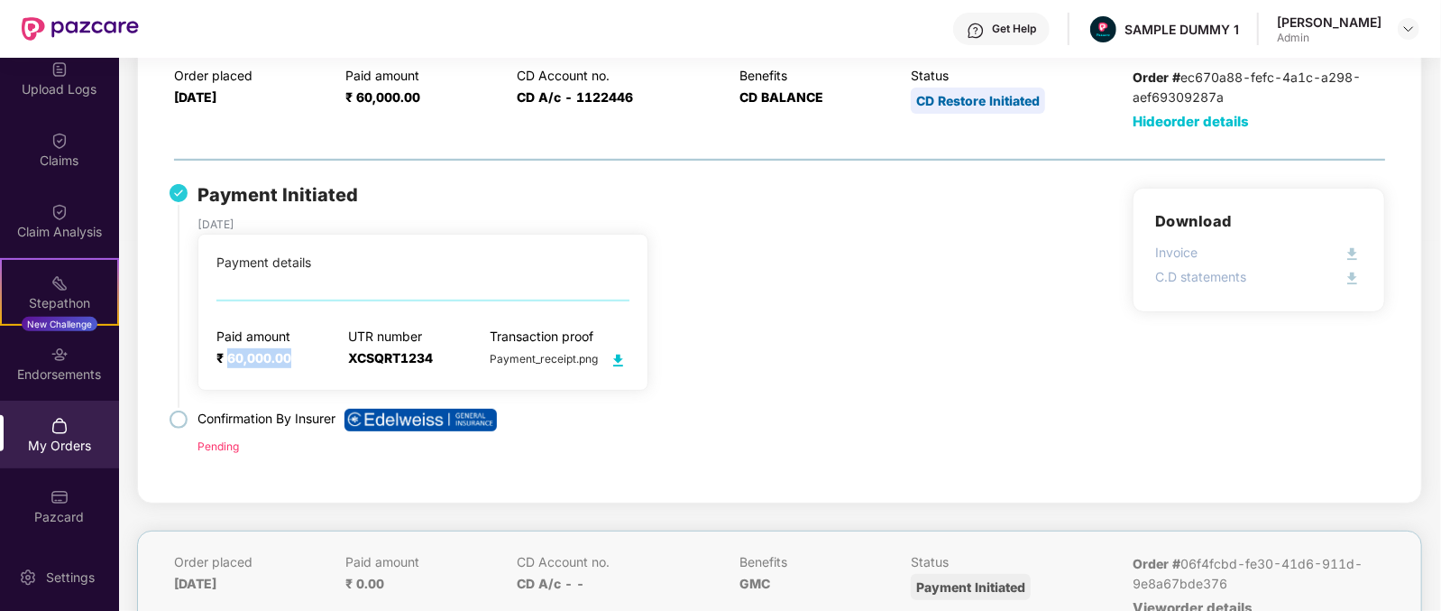
drag, startPoint x: 225, startPoint y: 351, endPoint x: 289, endPoint y: 357, distance: 63.4
click at [289, 357] on span "₹ 60,000.00" at bounding box center [253, 357] width 75 height 15
drag, startPoint x: 348, startPoint y: 355, endPoint x: 472, endPoint y: 363, distance: 123.8
click at [472, 363] on div "Paid amount ₹ 60,000.00 UTR number XCSQRT1234 Transaction proof Payment_receipt…" at bounding box center [422, 349] width 413 height 42
click at [438, 359] on div "Paid amount ₹ 60,000.00 UTR number XCSQRT1234 Transaction proof Payment_receipt…" at bounding box center [422, 349] width 413 height 42
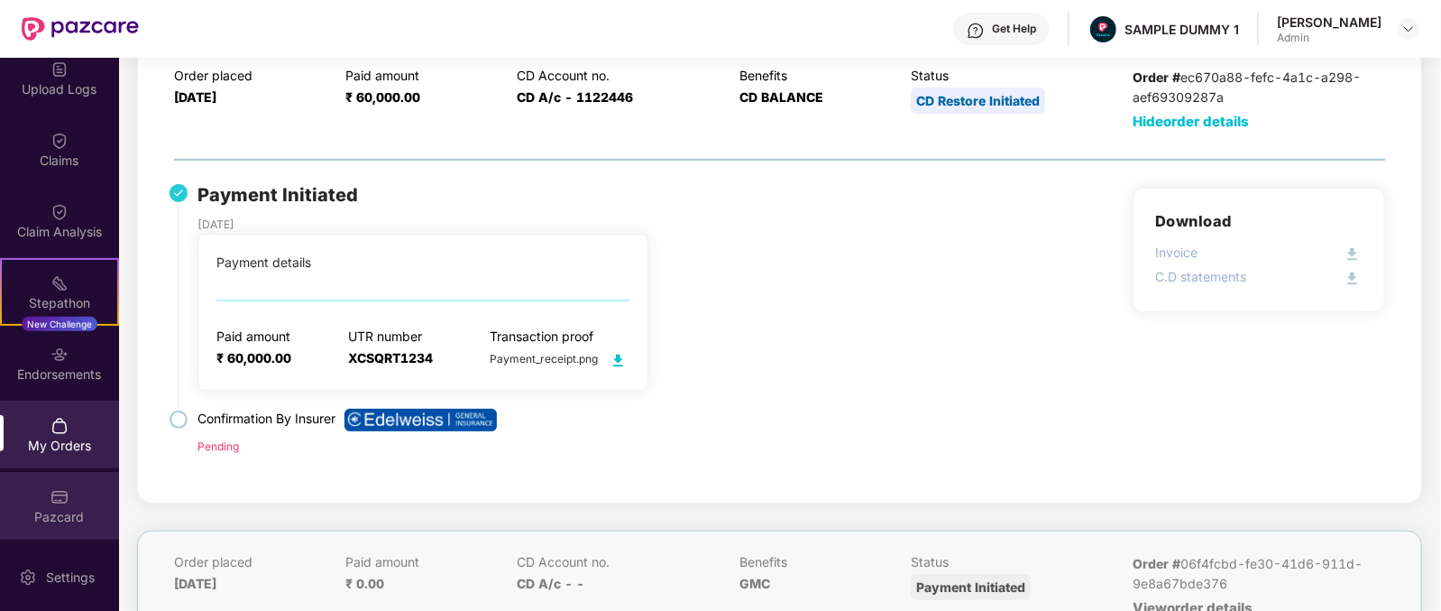
click at [104, 492] on div "Pazcard" at bounding box center [59, 506] width 119 height 68
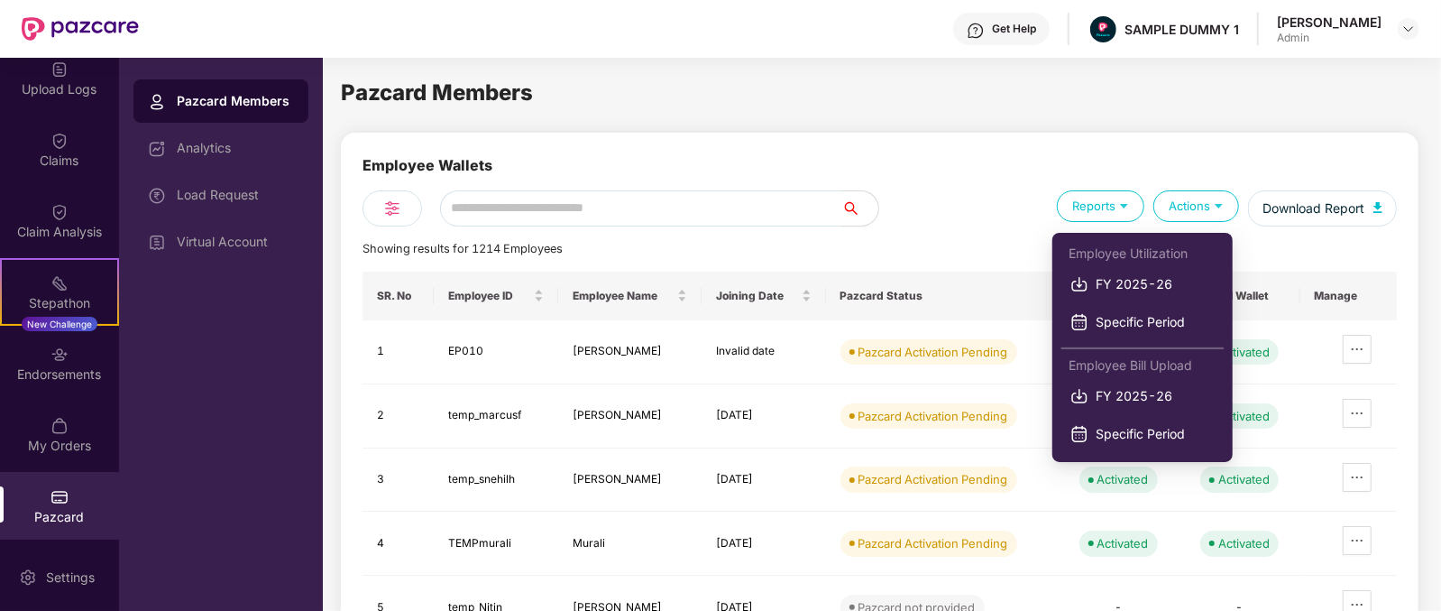
click at [1103, 201] on div "Reports" at bounding box center [1100, 206] width 87 height 32
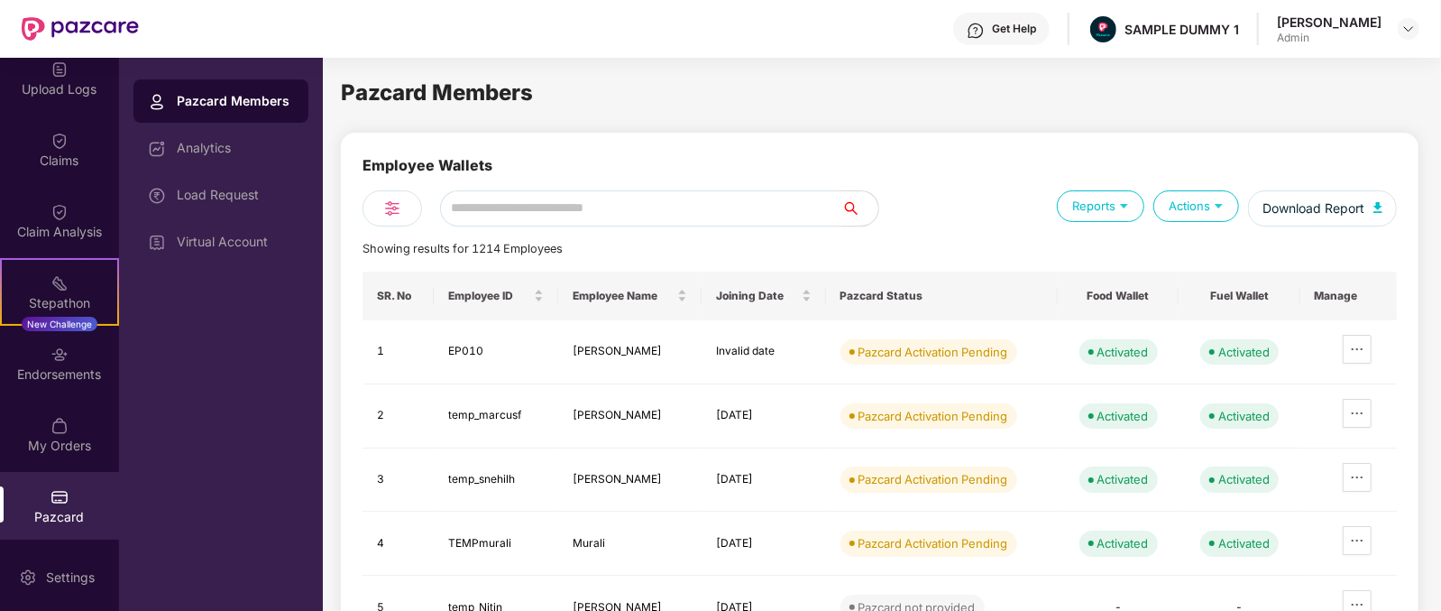
click at [1133, 201] on div "Reports" at bounding box center [1100, 206] width 87 height 32
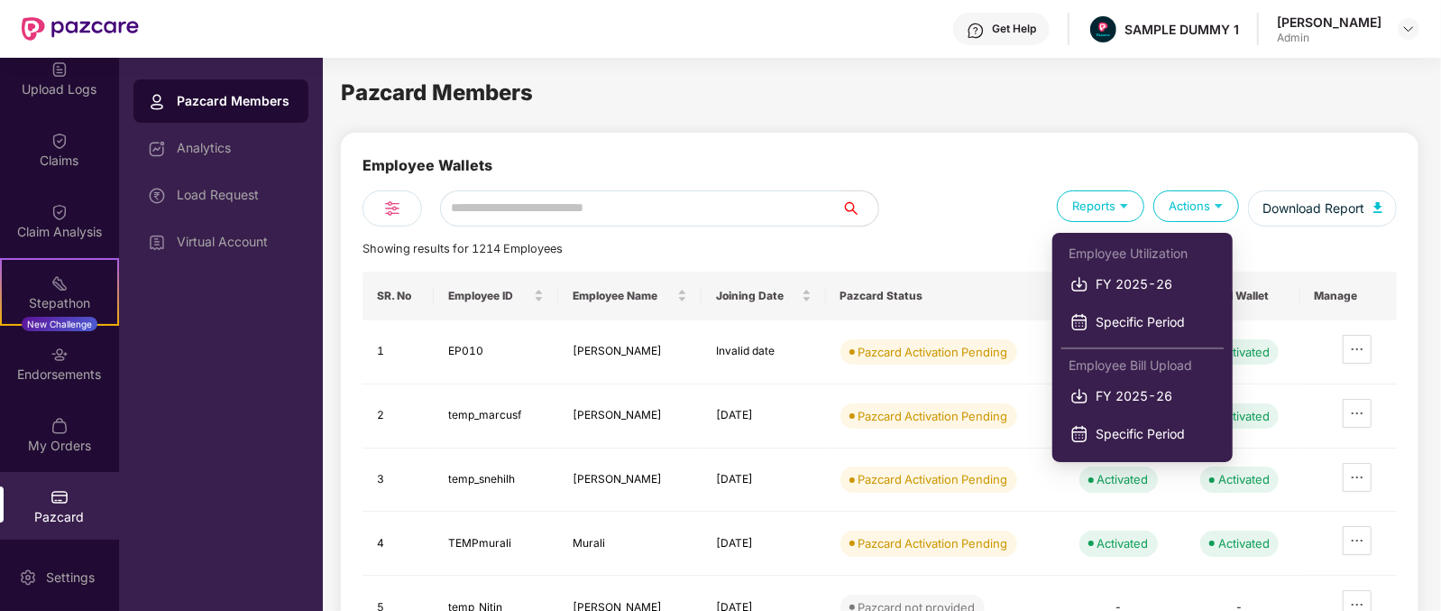
click at [1126, 218] on div "Reports" at bounding box center [1100, 206] width 87 height 32
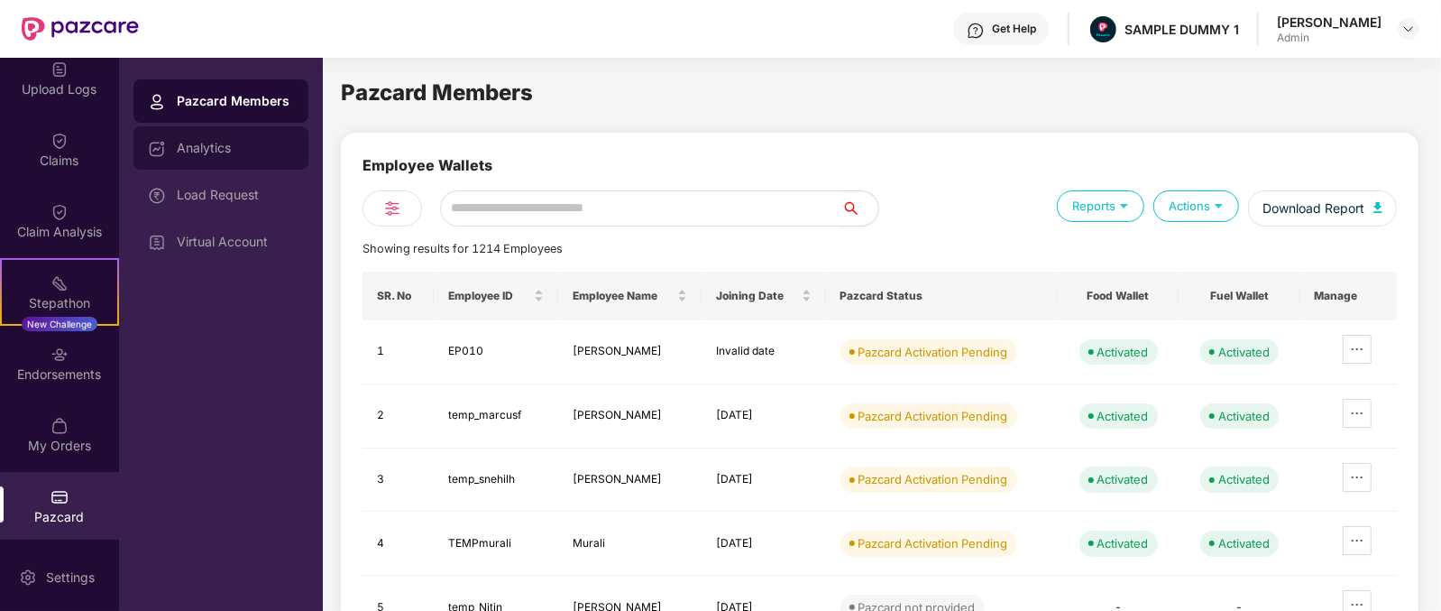
click at [206, 146] on div "Analytics" at bounding box center [235, 148] width 117 height 14
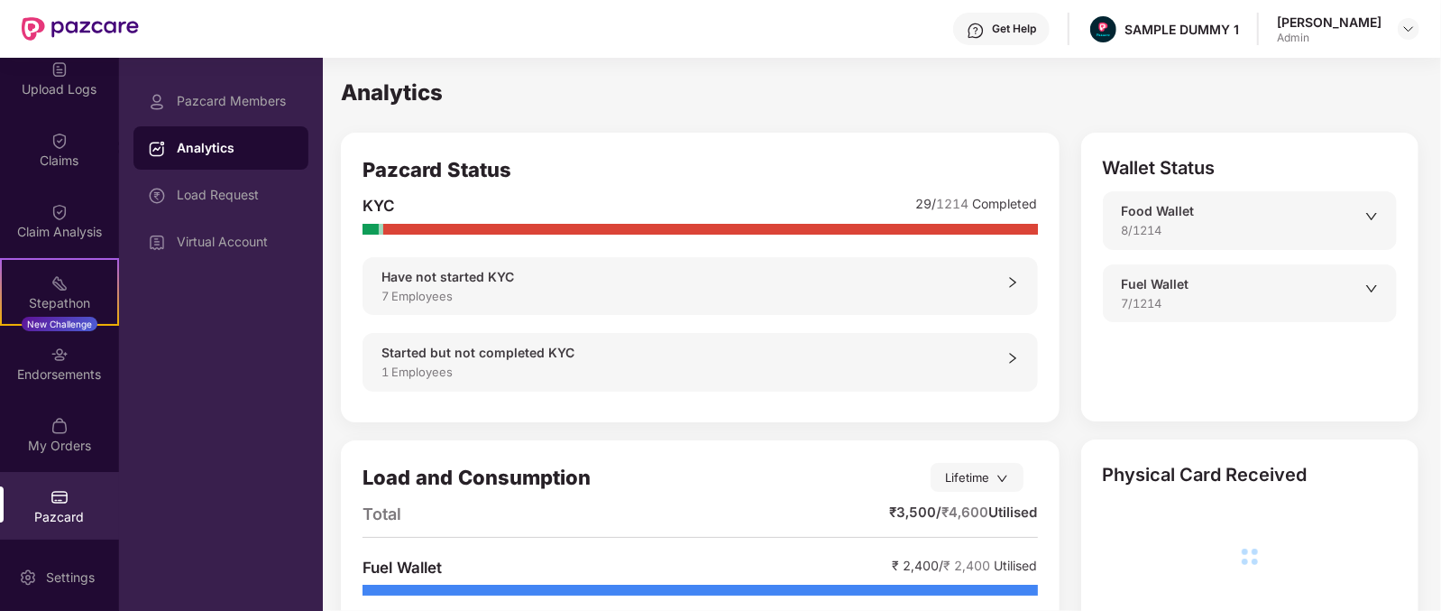
click at [1230, 211] on div "Food Wallet" at bounding box center [1244, 211] width 244 height 20
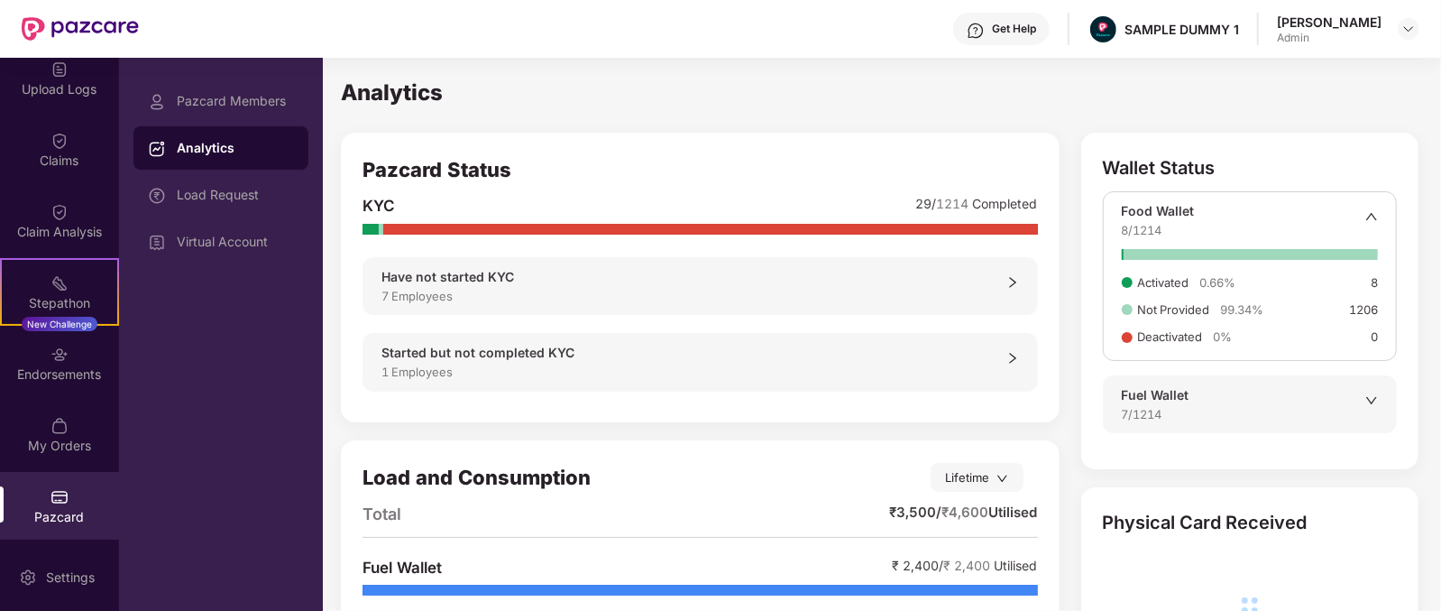
drag, startPoint x: 1319, startPoint y: 395, endPoint x: 1319, endPoint y: 383, distance: 11.7
click at [1319, 383] on div "Fuel Wallet 7/1214" at bounding box center [1250, 404] width 294 height 58
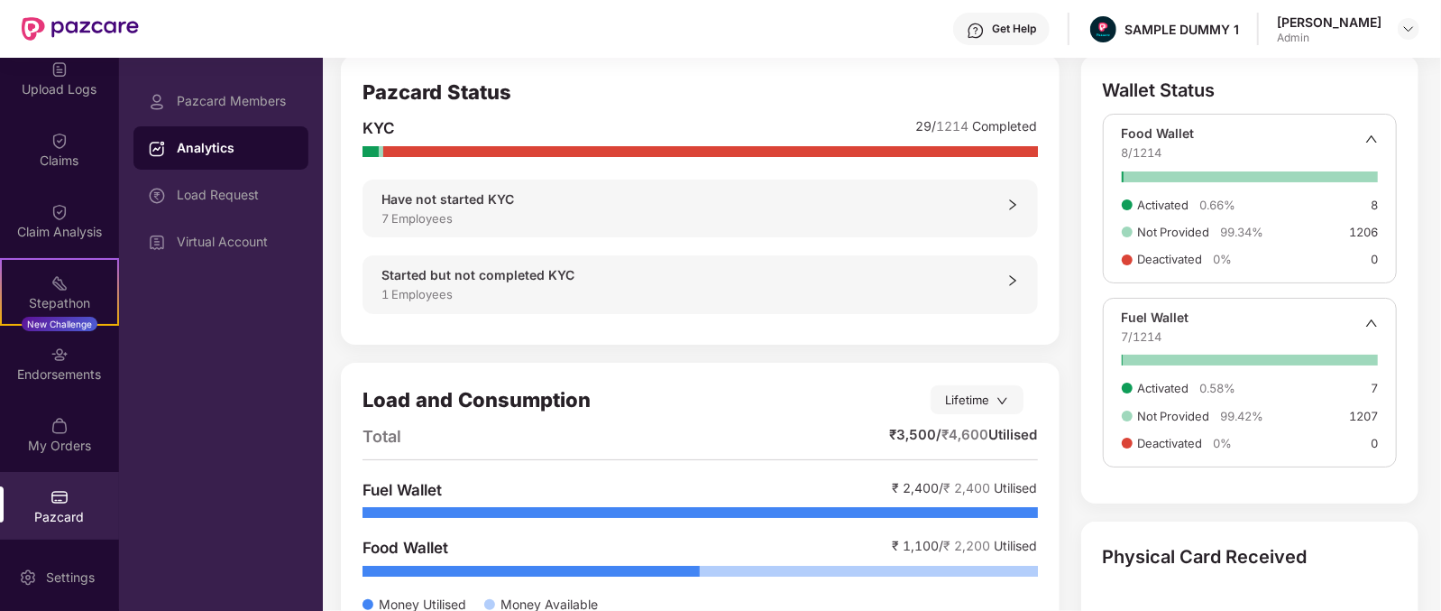
scroll to position [78, 0]
click at [1359, 299] on div "Fuel Wallet 7/1214 Activated 0.58 % 7 Not Provided 99.42 % 1207 Deactivated 0 %…" at bounding box center [1250, 382] width 294 height 170
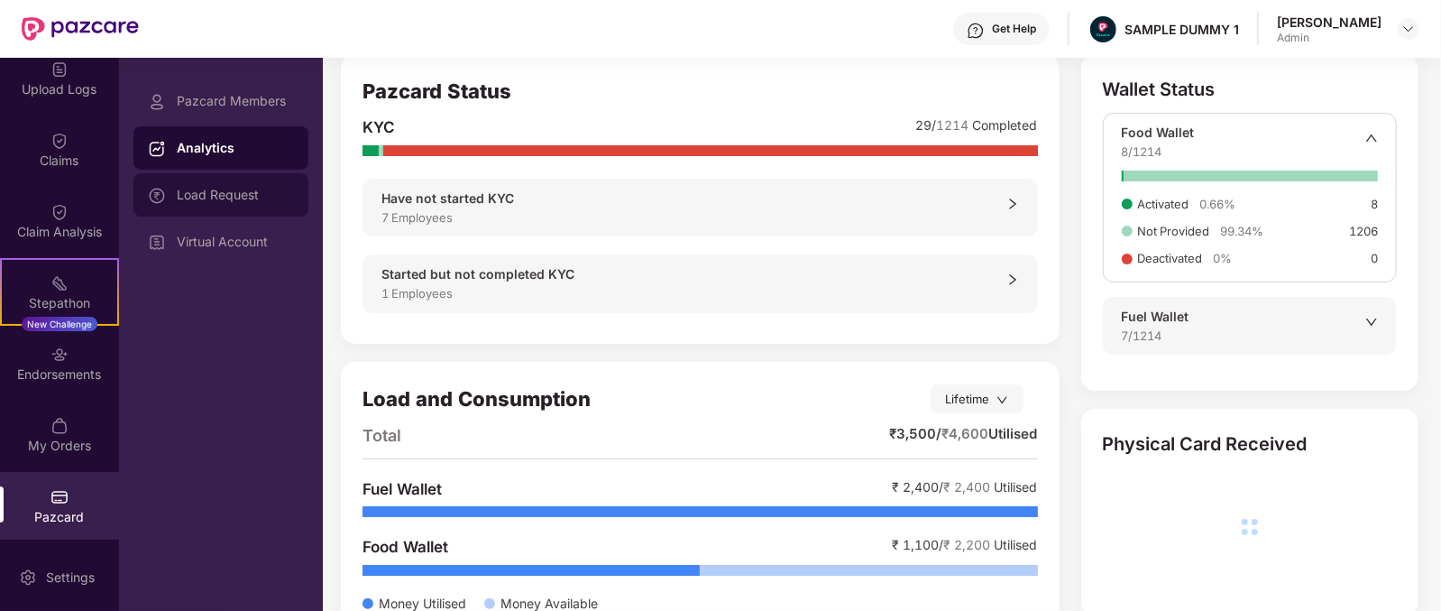
click at [184, 199] on div "Load Request" at bounding box center [235, 195] width 117 height 14
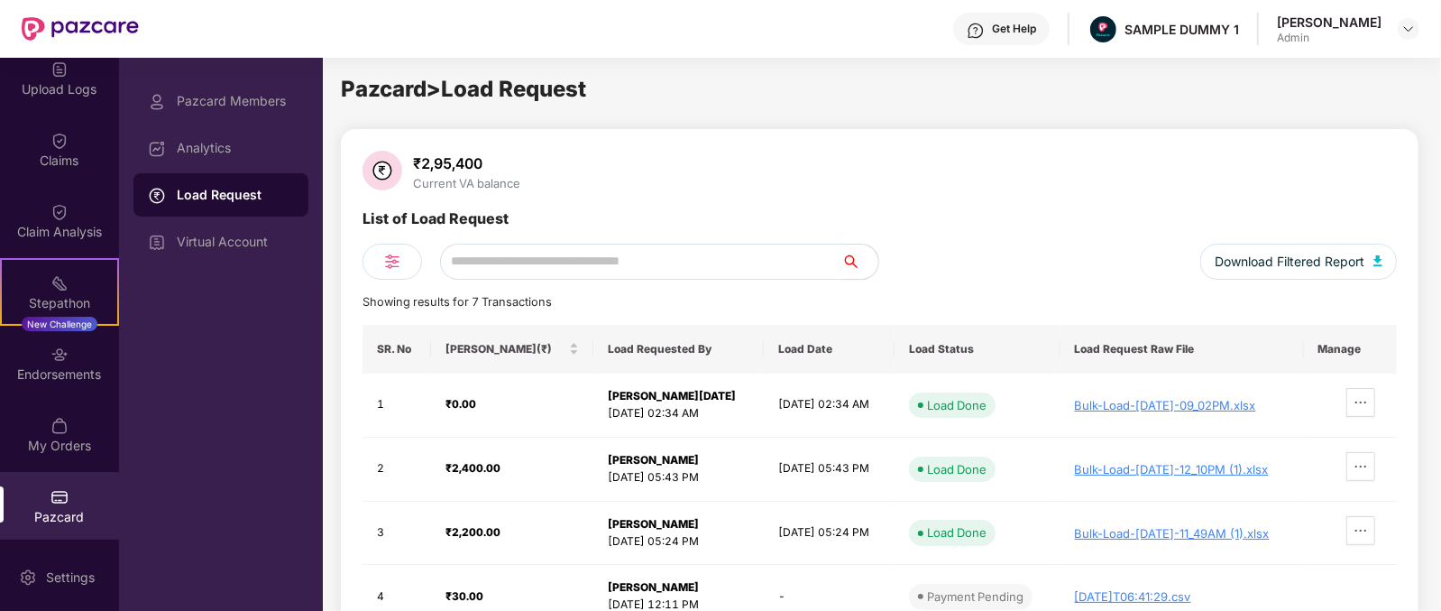
scroll to position [2, 0]
drag, startPoint x: 421, startPoint y: 185, endPoint x: 550, endPoint y: 191, distance: 129.1
click at [550, 191] on div "₹2,95,400 Current VA balance" at bounding box center [880, 173] width 1034 height 43
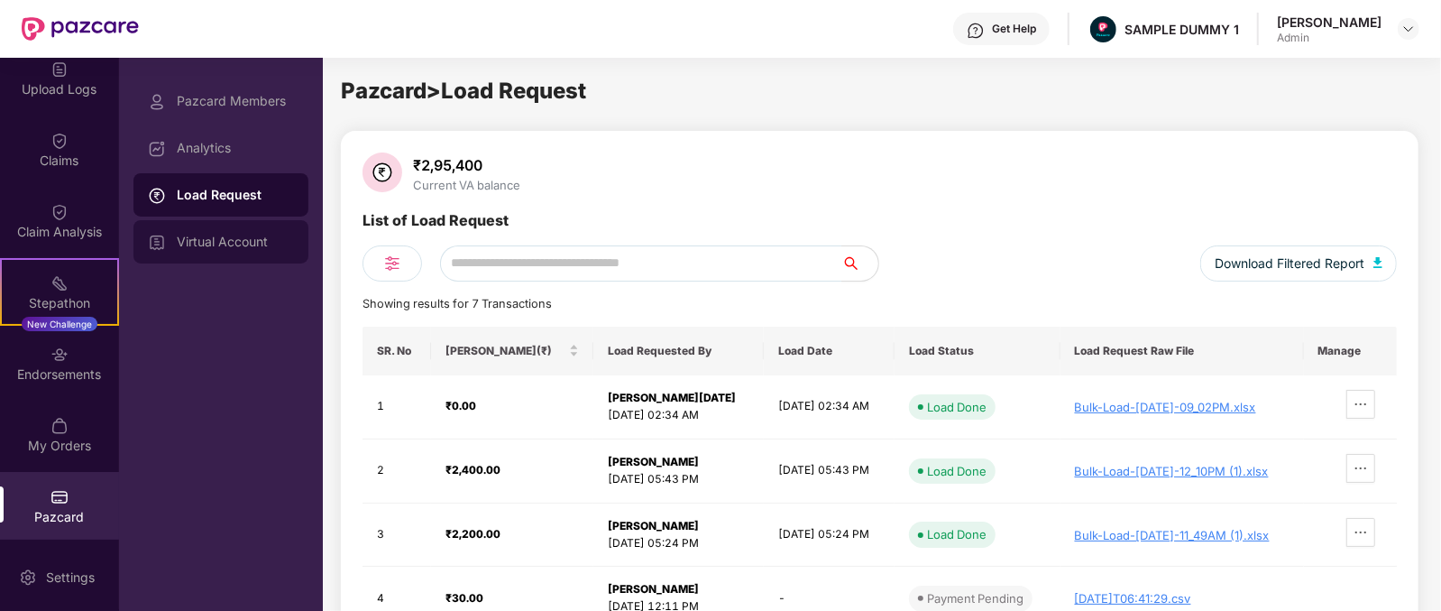
click at [248, 225] on div "Virtual Account" at bounding box center [220, 241] width 175 height 43
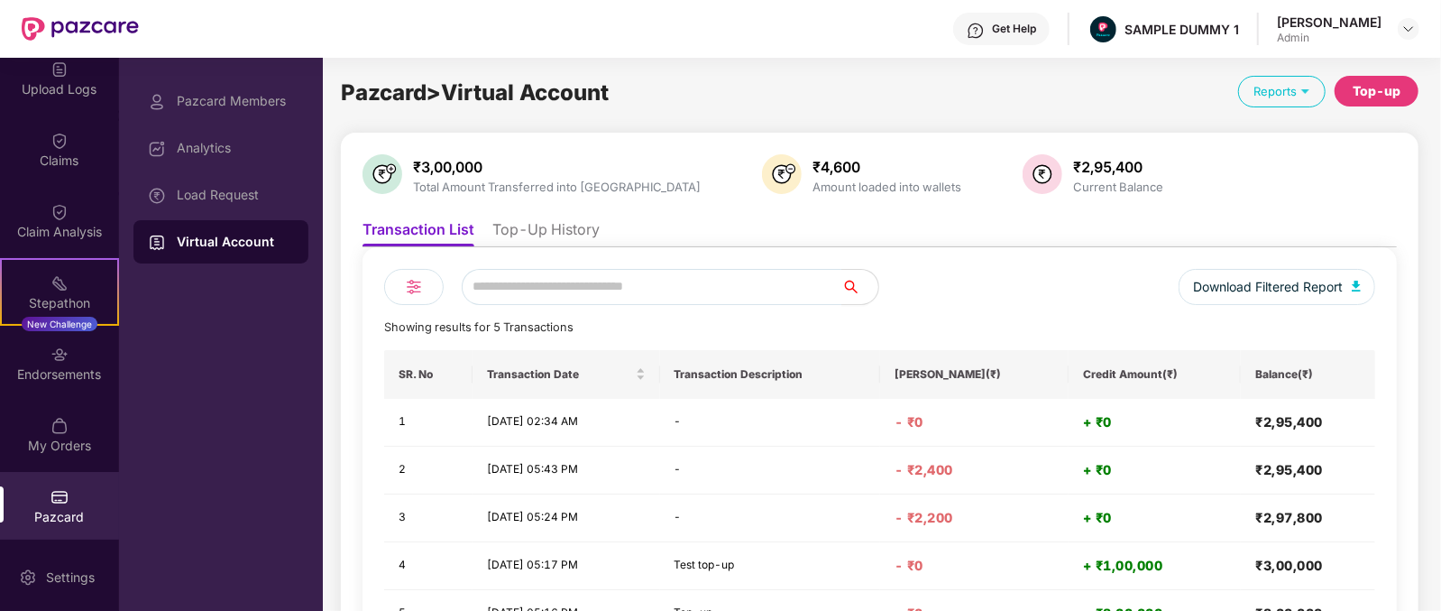
click at [567, 237] on li "Top-Up History" at bounding box center [545, 233] width 107 height 26
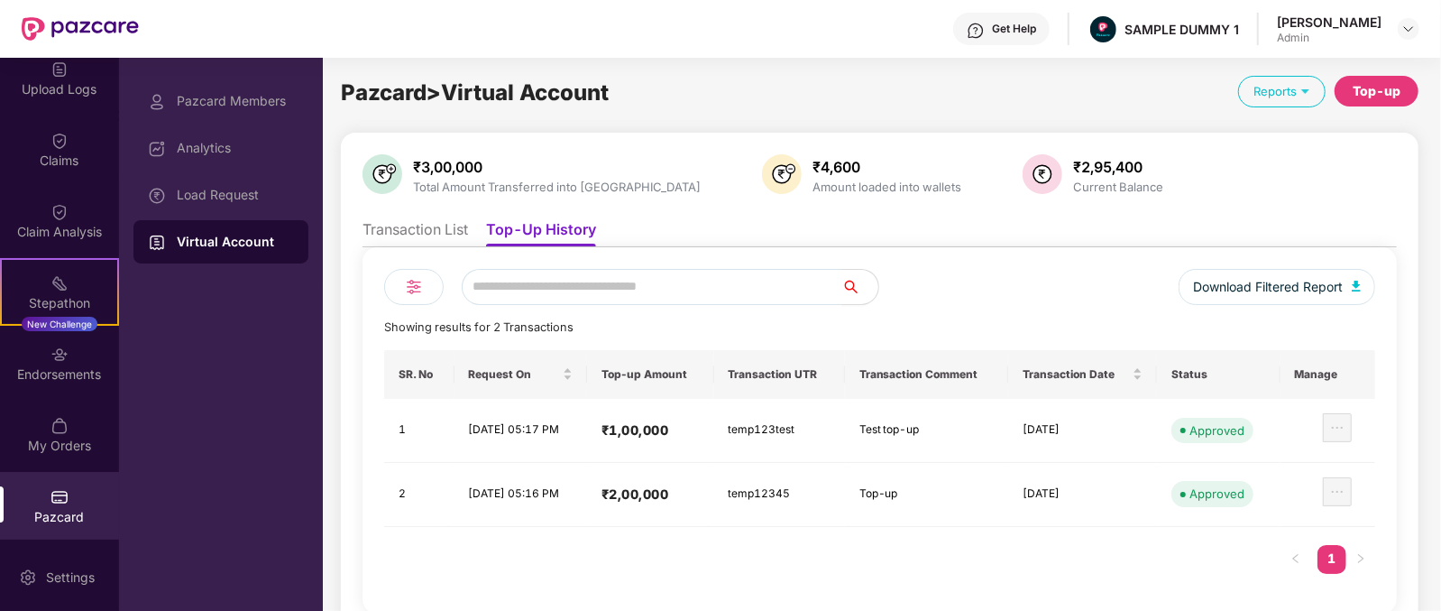
click at [468, 229] on li "Transaction List" at bounding box center [416, 233] width 106 height 26
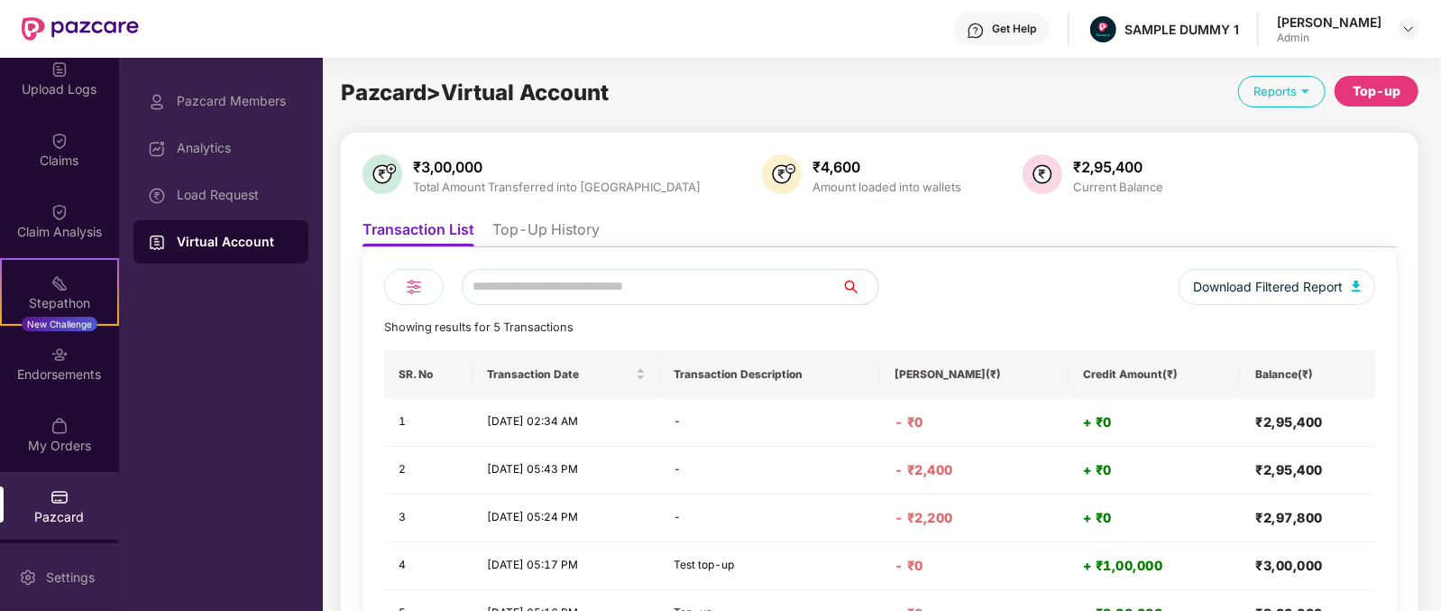
click at [23, 593] on div "Settings" at bounding box center [59, 577] width 119 height 68
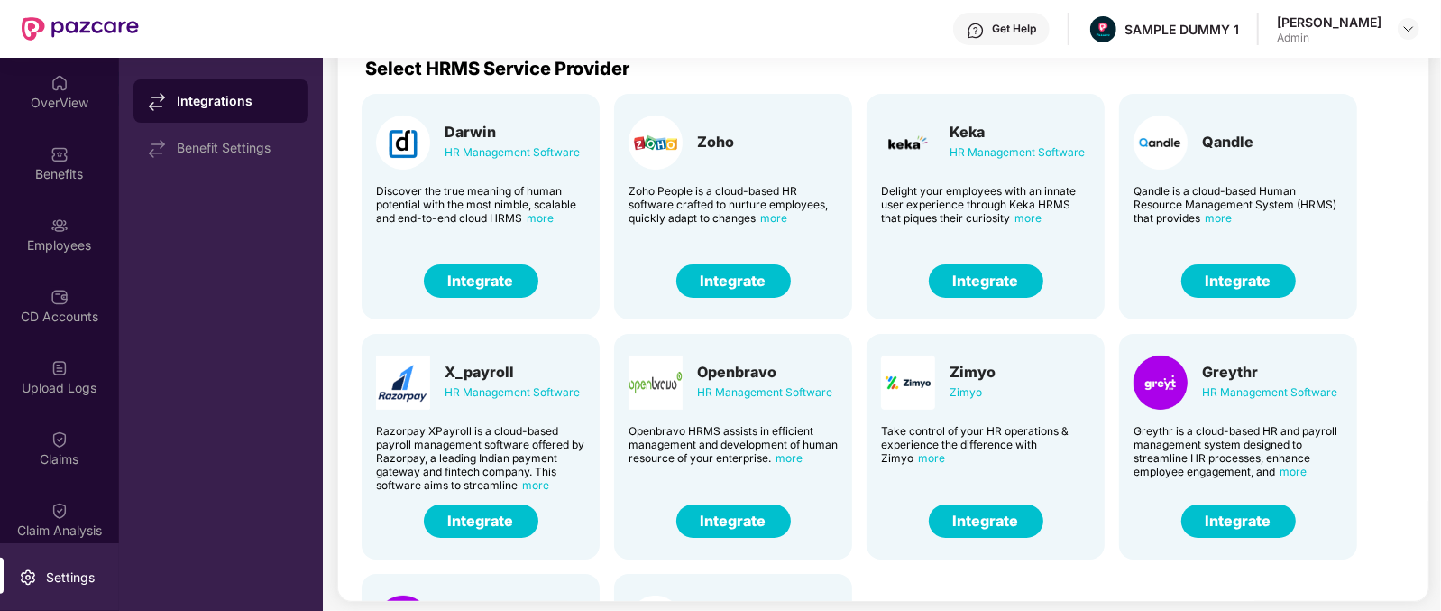
click at [1035, 34] on div "Get Help" at bounding box center [1014, 29] width 44 height 14
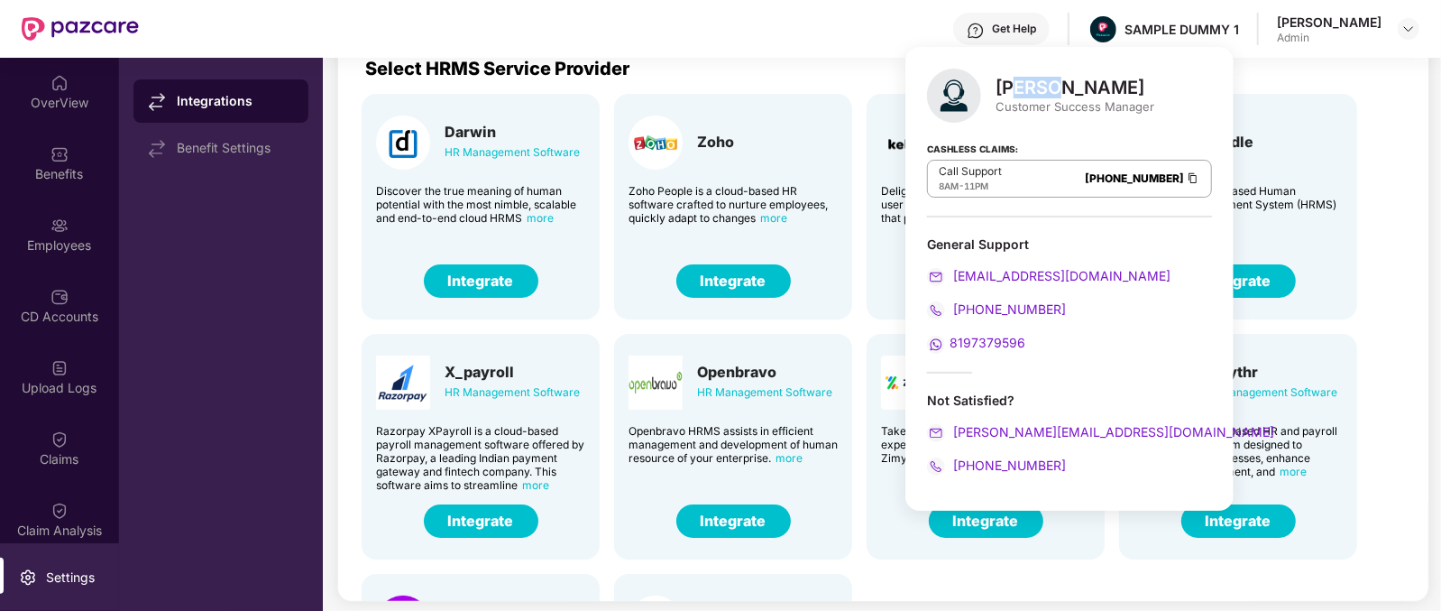
drag, startPoint x: 1021, startPoint y: 87, endPoint x: 1045, endPoint y: 65, distance: 33.2
click at [1045, 65] on div "[PERSON_NAME] Customer Success Manager Cashless Claims: Call Support 8AM - 11PM…" at bounding box center [1069, 279] width 328 height 464
click at [1026, 31] on div "Get Help" at bounding box center [1001, 29] width 96 height 32
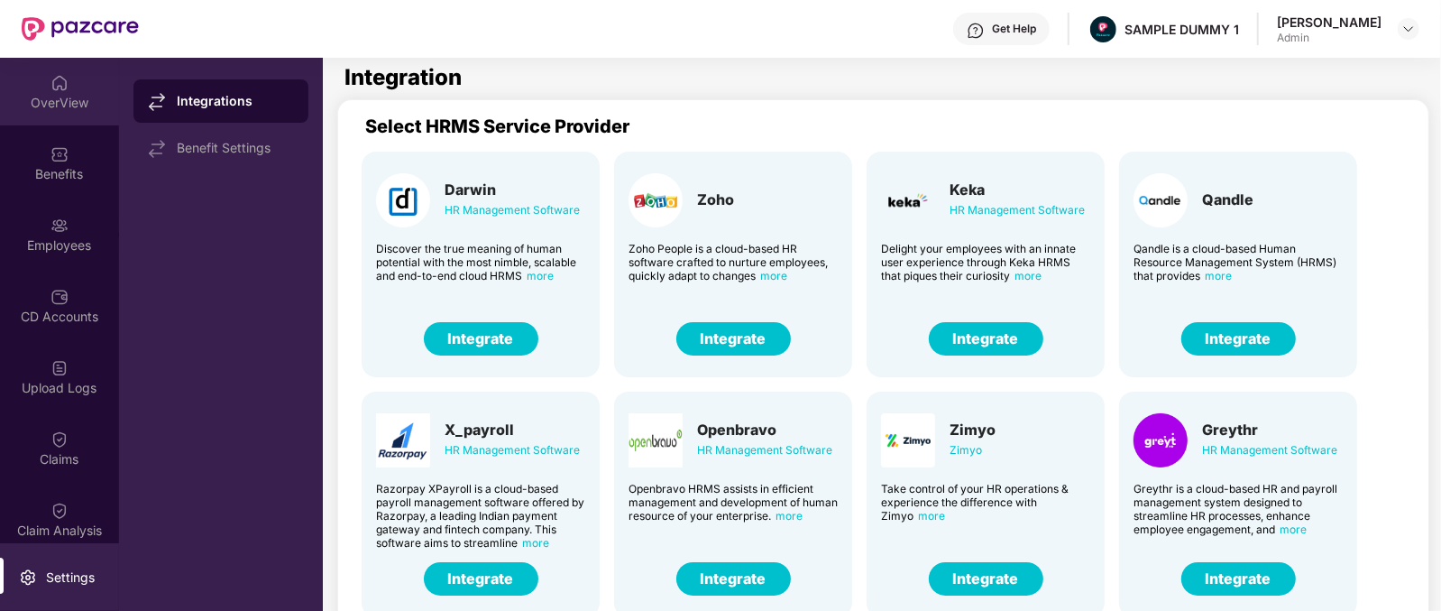
click at [45, 87] on div "OverView" at bounding box center [59, 92] width 119 height 68
